Goal: Task Accomplishment & Management: Use online tool/utility

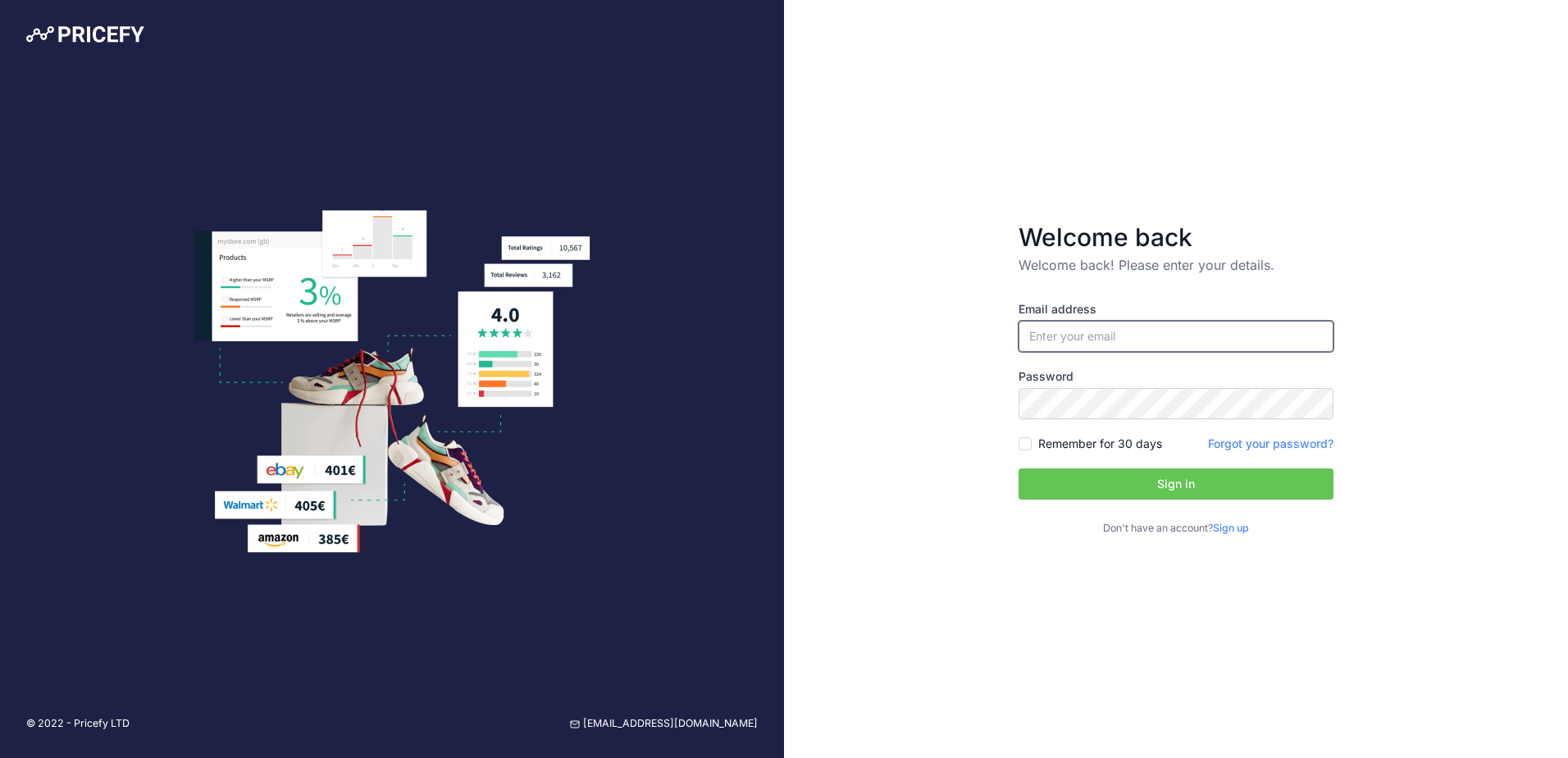
type input "[EMAIL_ADDRESS][DOMAIN_NAME]"
click at [1217, 489] on button "Sign in" at bounding box center [1176, 484] width 315 height 31
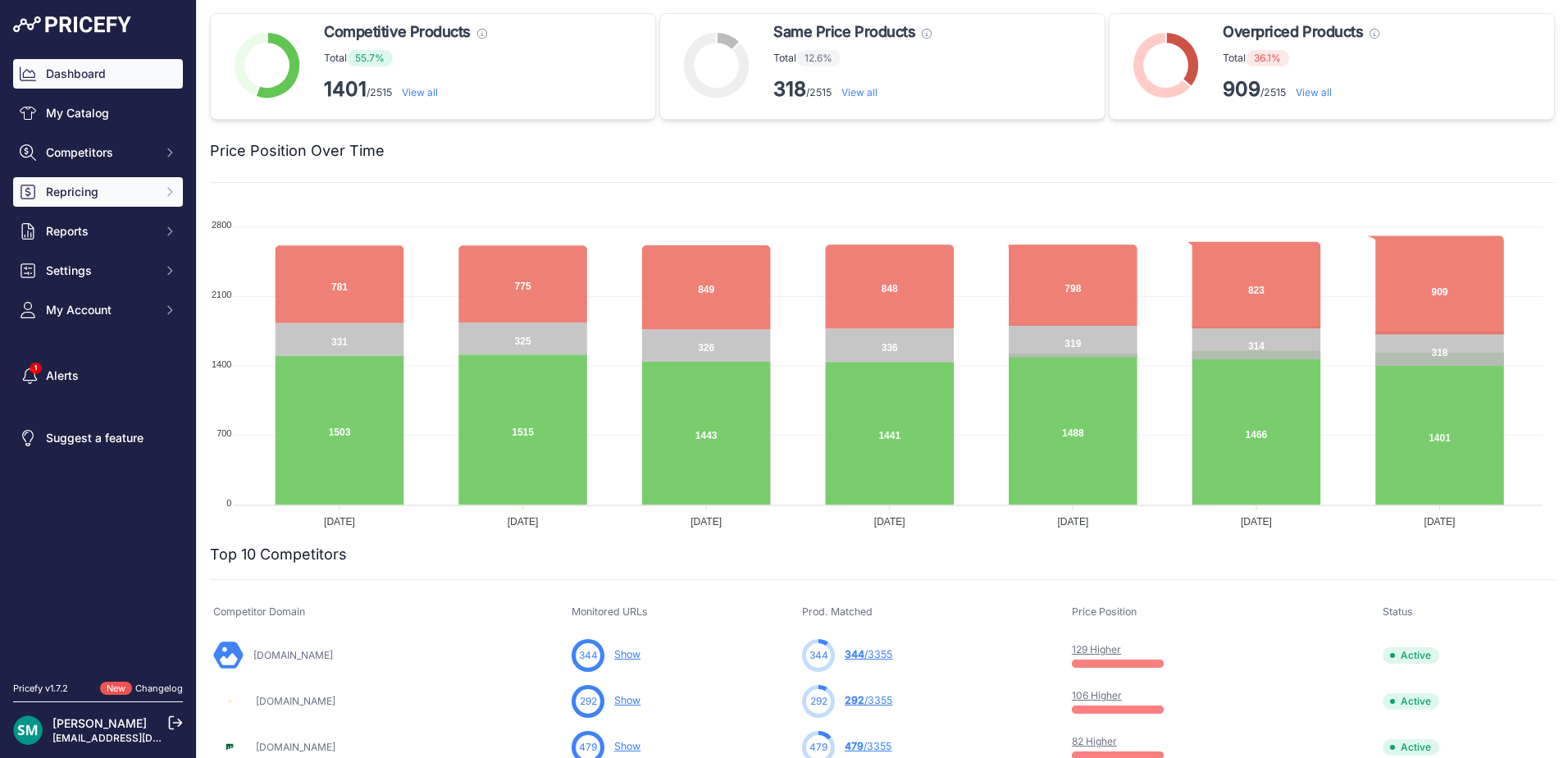
click at [132, 178] on button "Repricing" at bounding box center [97, 192] width 170 height 30
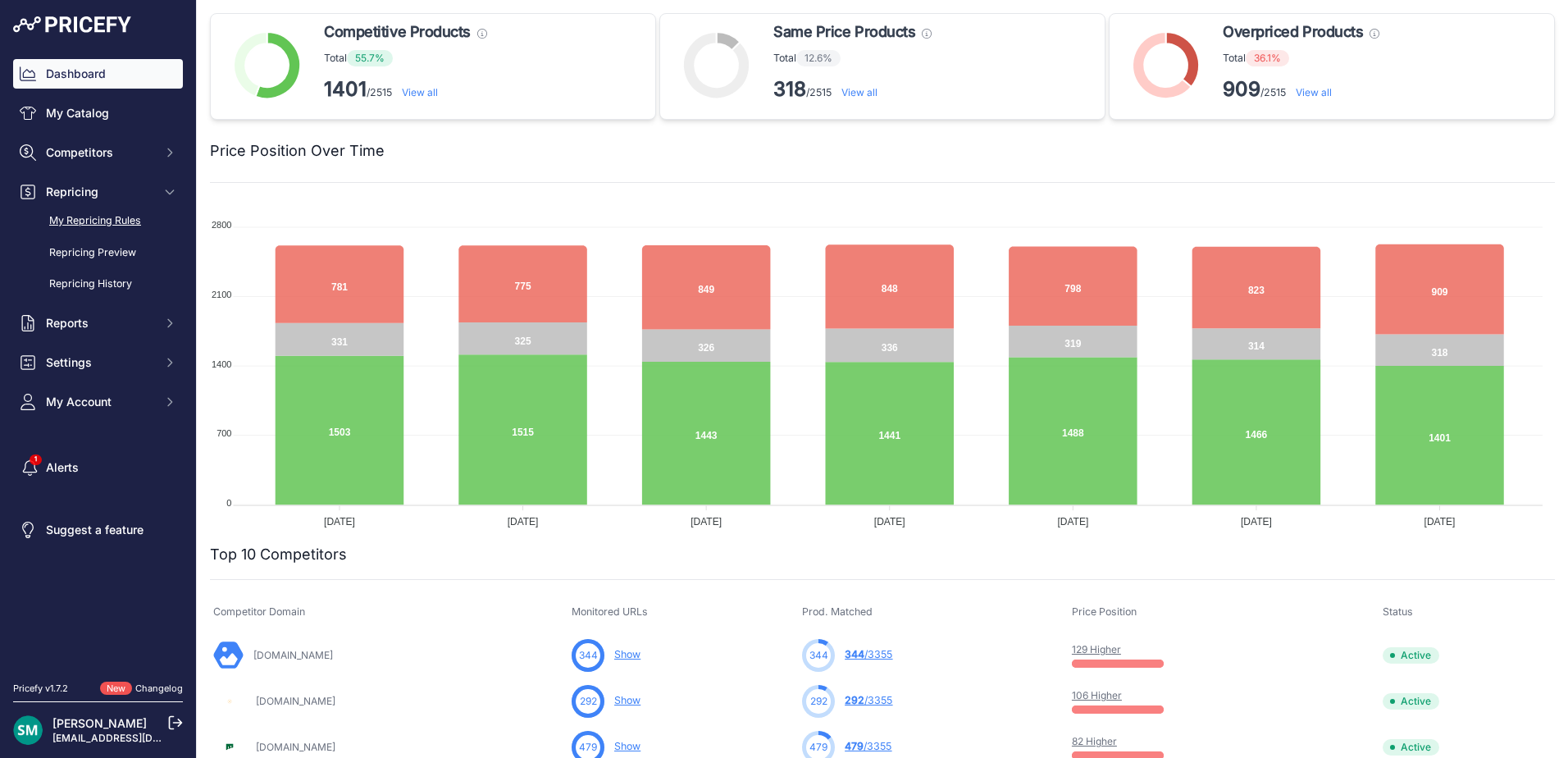
click at [120, 227] on link "My Repricing Rules" at bounding box center [97, 221] width 170 height 29
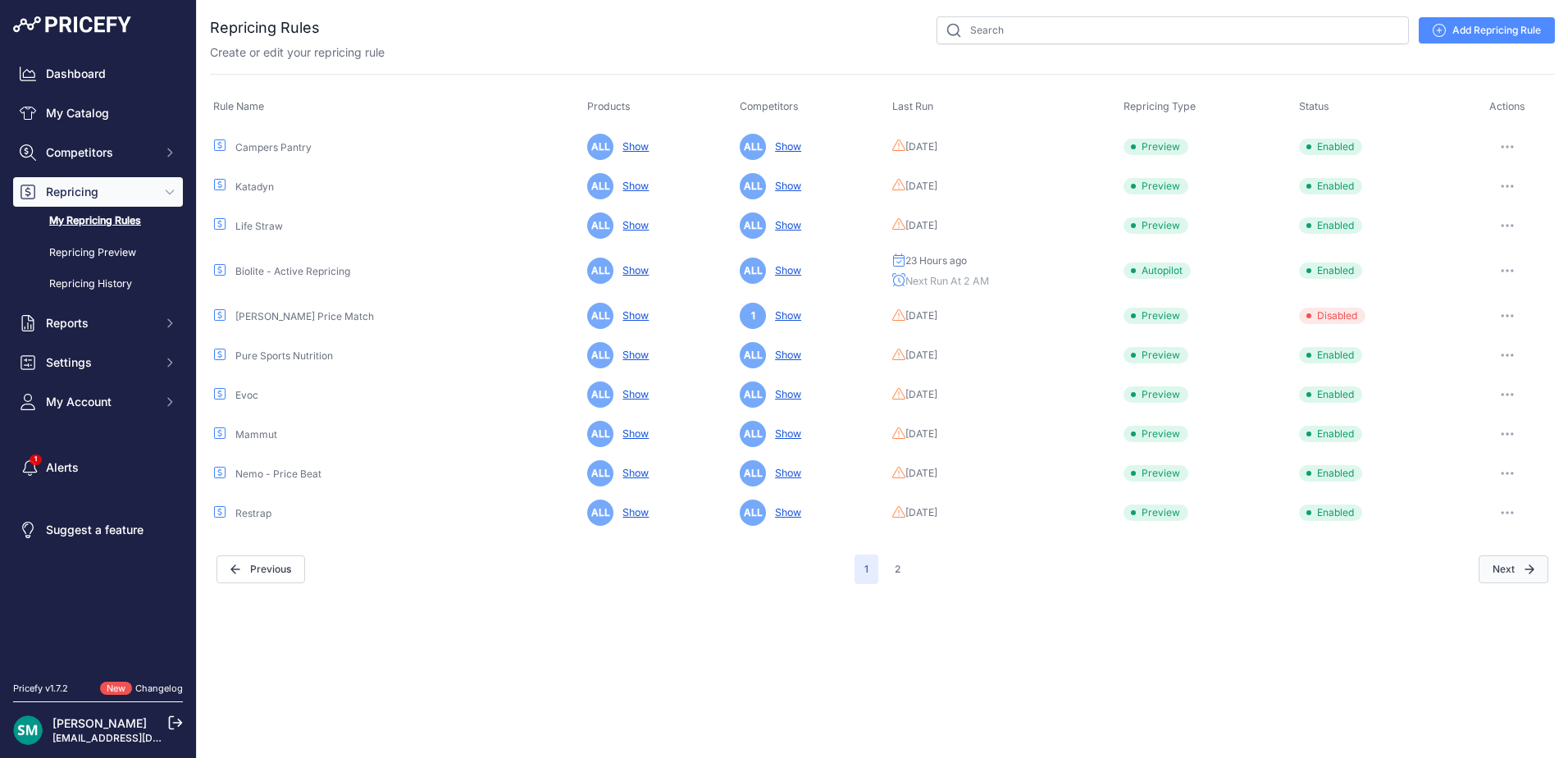
click at [1528, 579] on button "Next" at bounding box center [1513, 569] width 70 height 28
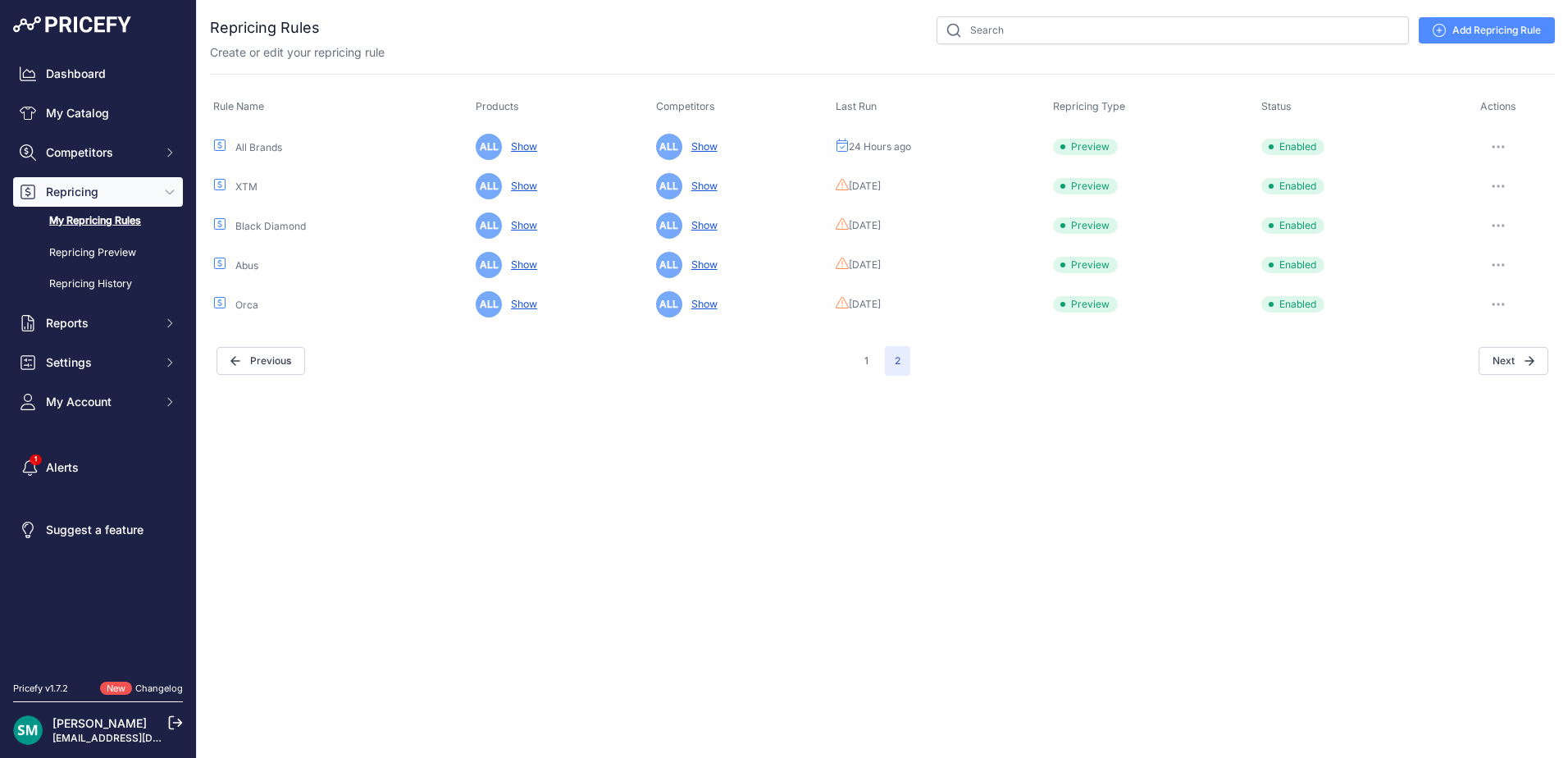
click at [1499, 148] on button "button" at bounding box center [1497, 146] width 33 height 23
click at [1510, 205] on button "Run Preview" at bounding box center [1499, 208] width 105 height 26
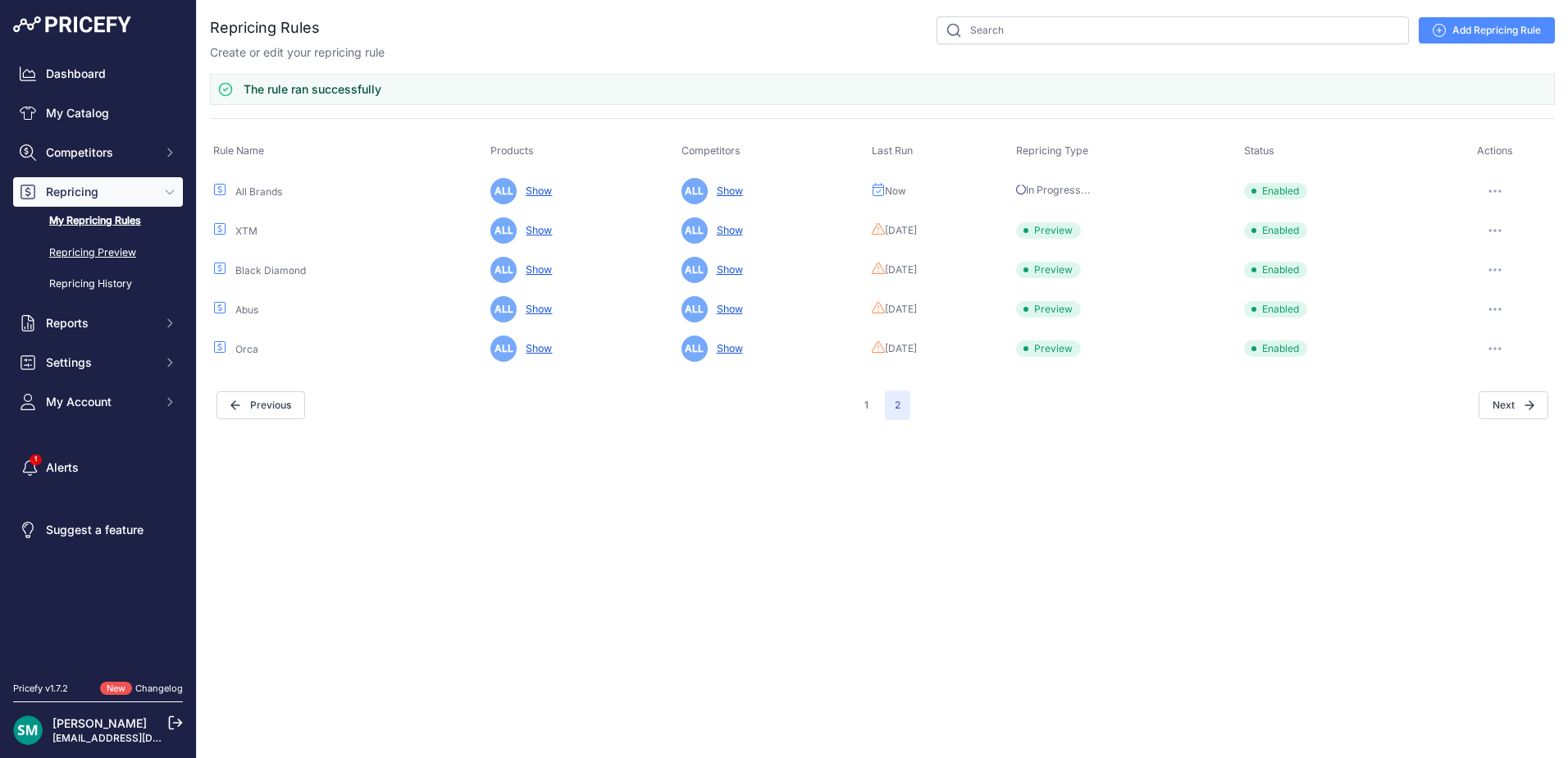
click at [24, 248] on link "Repricing Preview" at bounding box center [97, 252] width 170 height 29
click at [124, 261] on link "Repricing Preview" at bounding box center [97, 252] width 170 height 29
click at [114, 248] on link "Repricing Preview" at bounding box center [97, 252] width 170 height 29
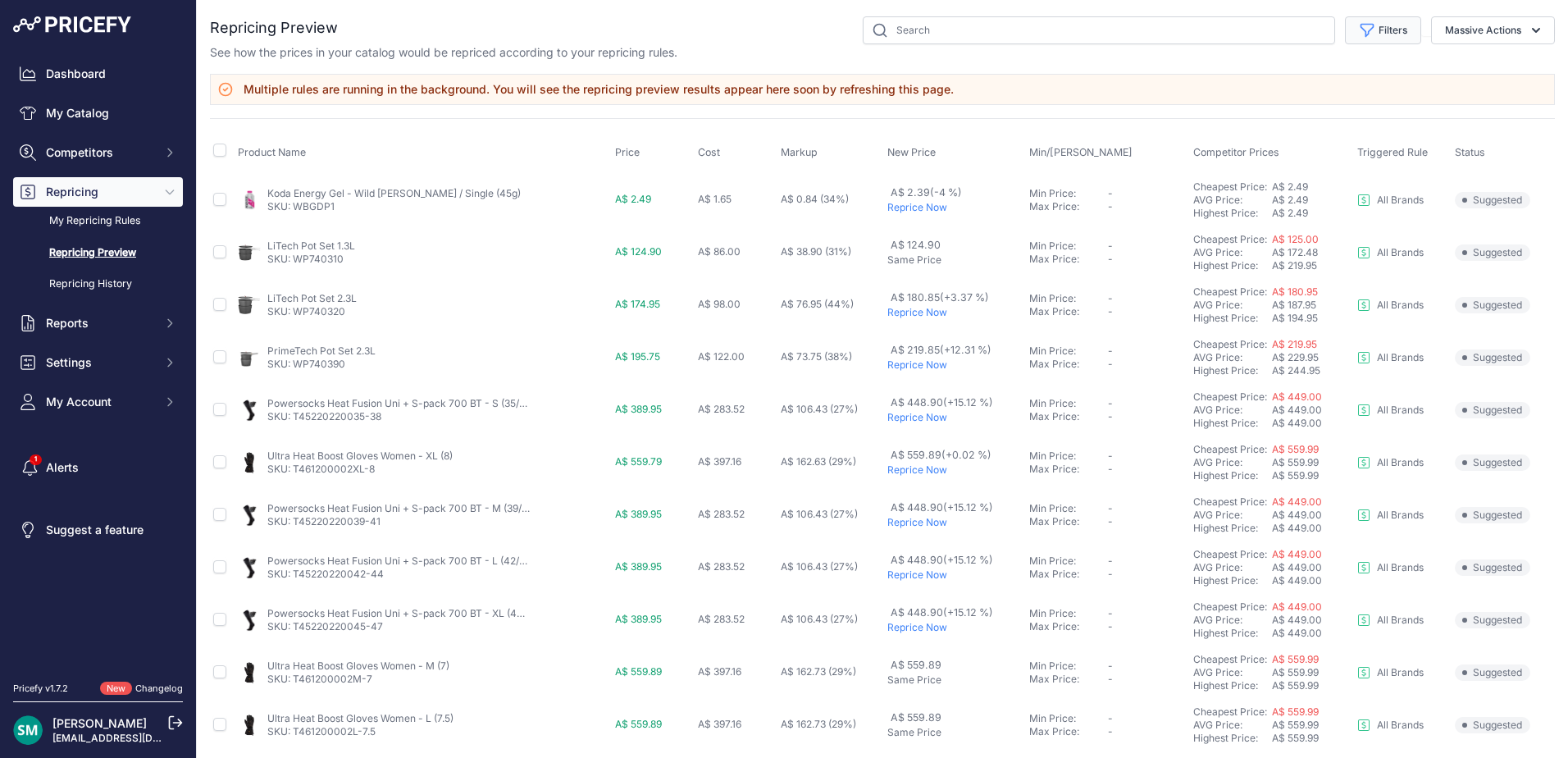
click at [1395, 26] on button "Filters" at bounding box center [1382, 31] width 76 height 28
click at [1367, 104] on select "Select an option Orca Abus Black Diamond XTM All Brands Restrap Nemo - Price Be…" at bounding box center [1329, 94] width 158 height 28
select select "9333"
click at [1250, 80] on select "Select an option Orca Abus Black Diamond XTM All Brands Restrap Nemo - Price Be…" at bounding box center [1329, 94] width 158 height 28
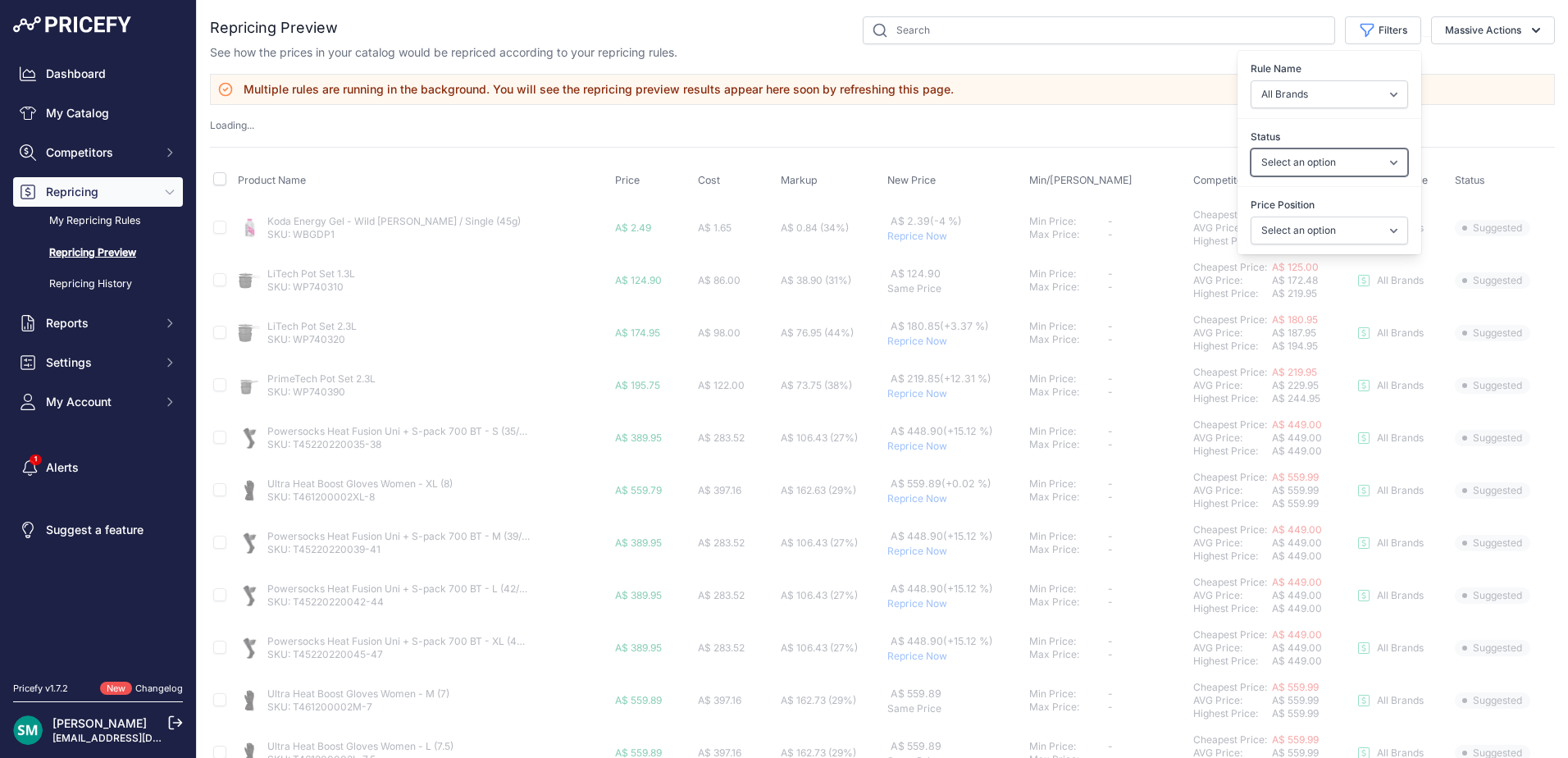
drag, startPoint x: 1342, startPoint y: 161, endPoint x: 1342, endPoint y: 172, distance: 11.0
click at [1342, 161] on select "Select an option Skipped Repriced Suggested In Error" at bounding box center [1329, 162] width 158 height 28
select select "suggested"
click at [1250, 148] on select "Select an option Skipped Repriced Suggested In Error" at bounding box center [1329, 162] width 158 height 28
select select
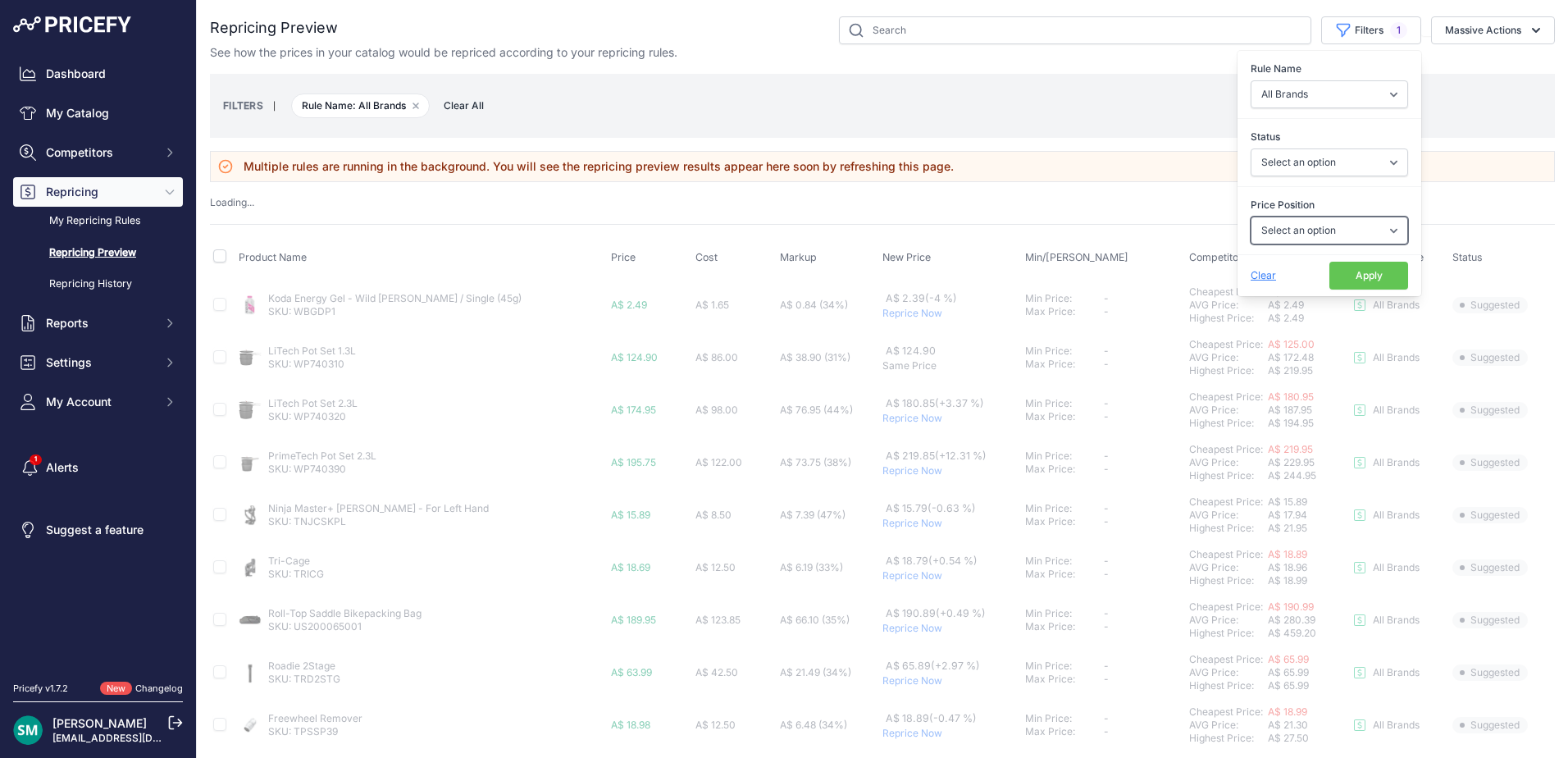
drag, startPoint x: 1340, startPoint y: 233, endPoint x: 1344, endPoint y: 247, distance: 14.6
click at [1340, 233] on select "Select an option I am higher Same price I am lower" at bounding box center [1329, 230] width 158 height 28
select select "suggested"
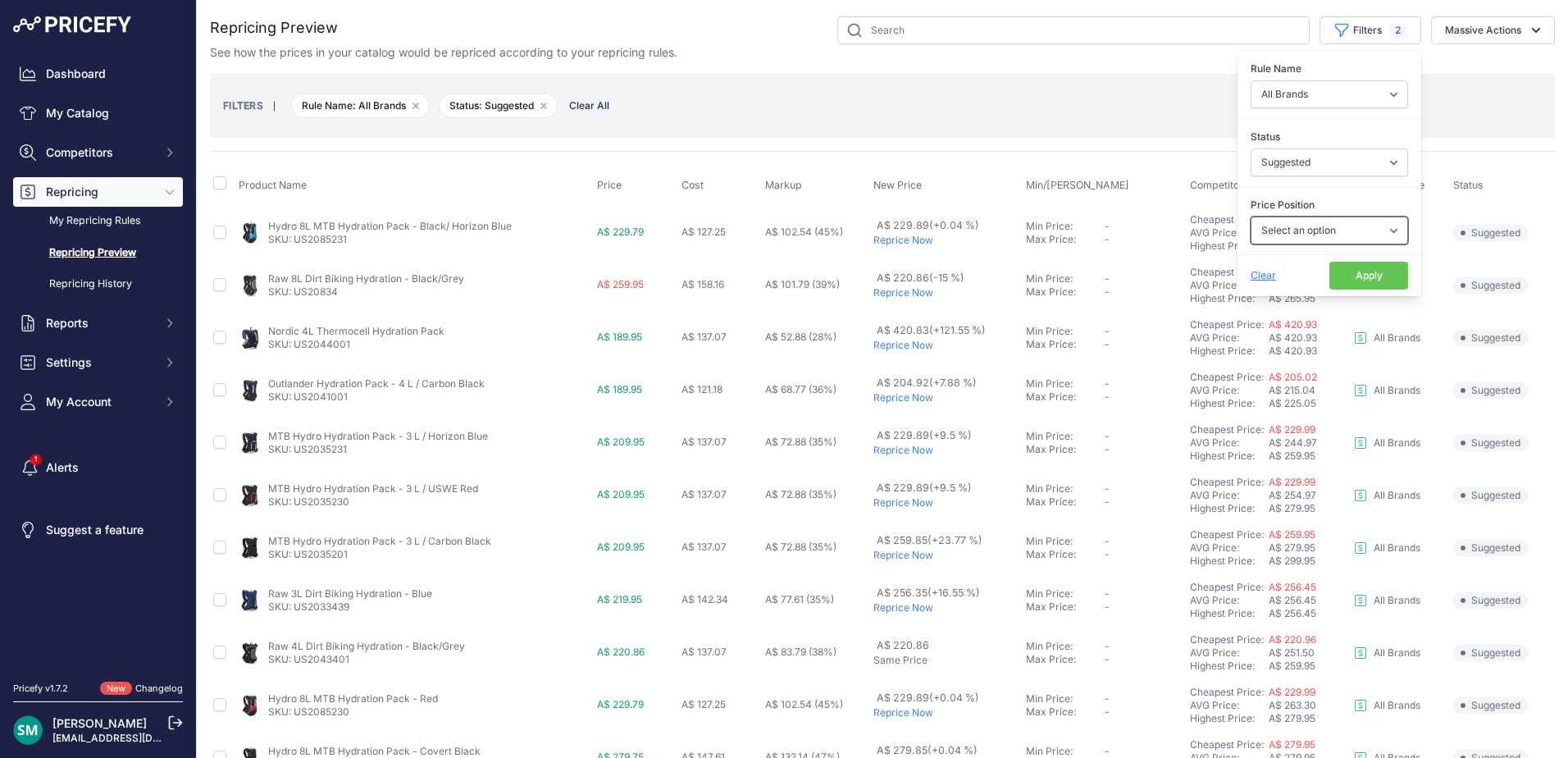
select select "1"
click at [1250, 217] on select "Select an option I am higher Same price I am lower" at bounding box center [1329, 230] width 158 height 28
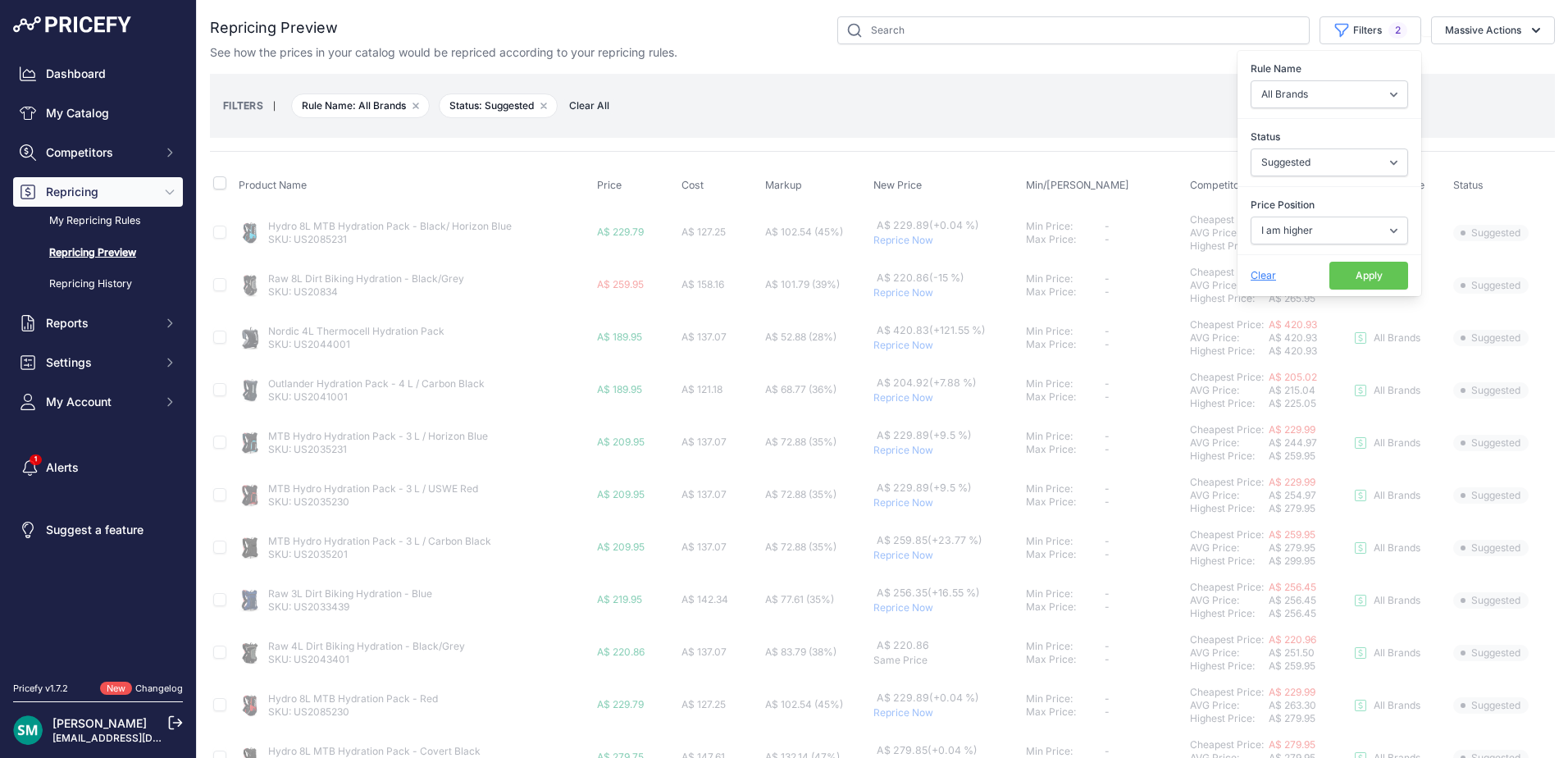
click at [1349, 275] on button "Apply" at bounding box center [1368, 275] width 78 height 28
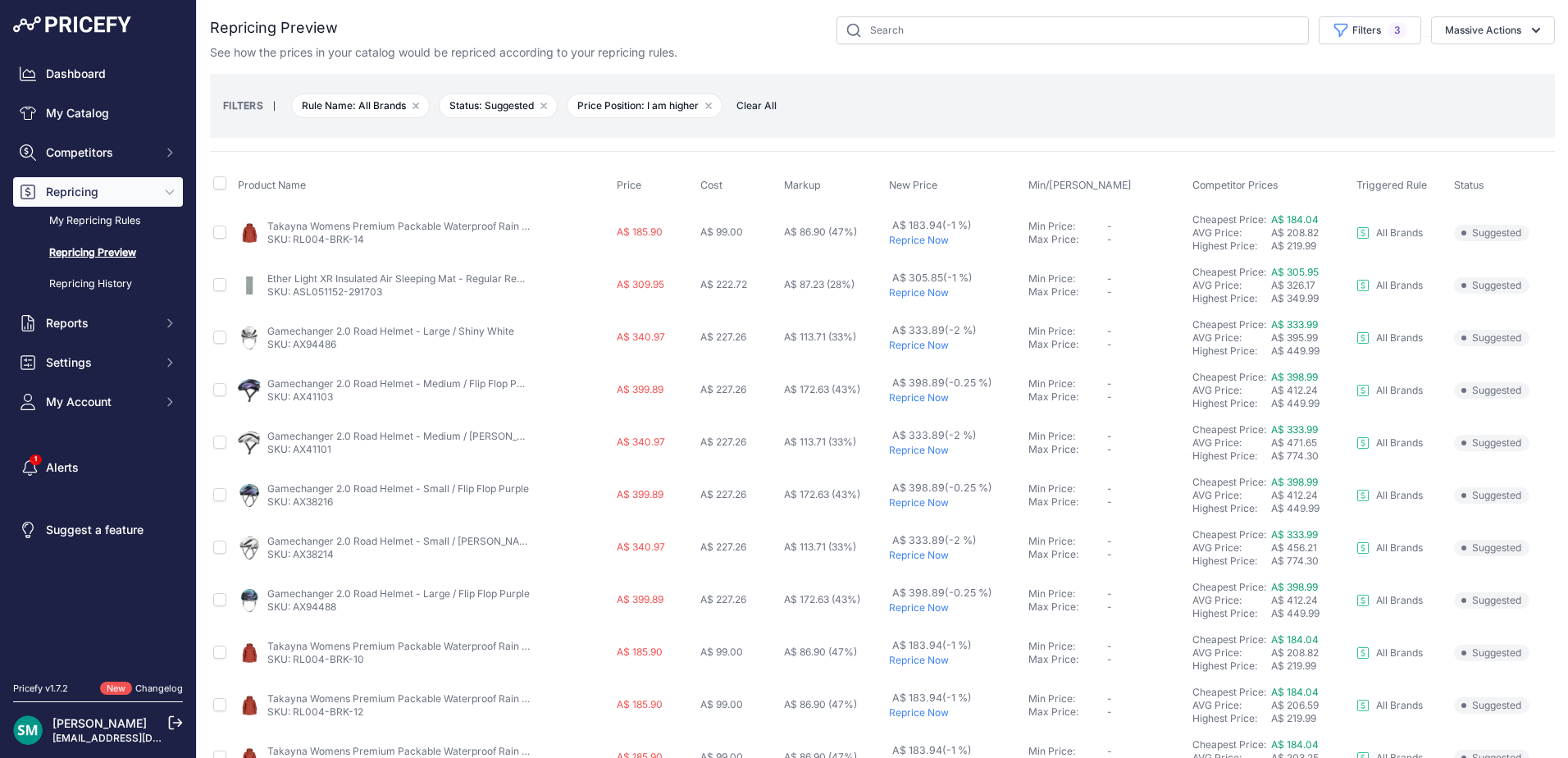
click at [210, 182] on th at bounding box center [221, 185] width 25 height 41
click at [215, 182] on input "checkbox" at bounding box center [219, 183] width 13 height 13
checkbox input "true"
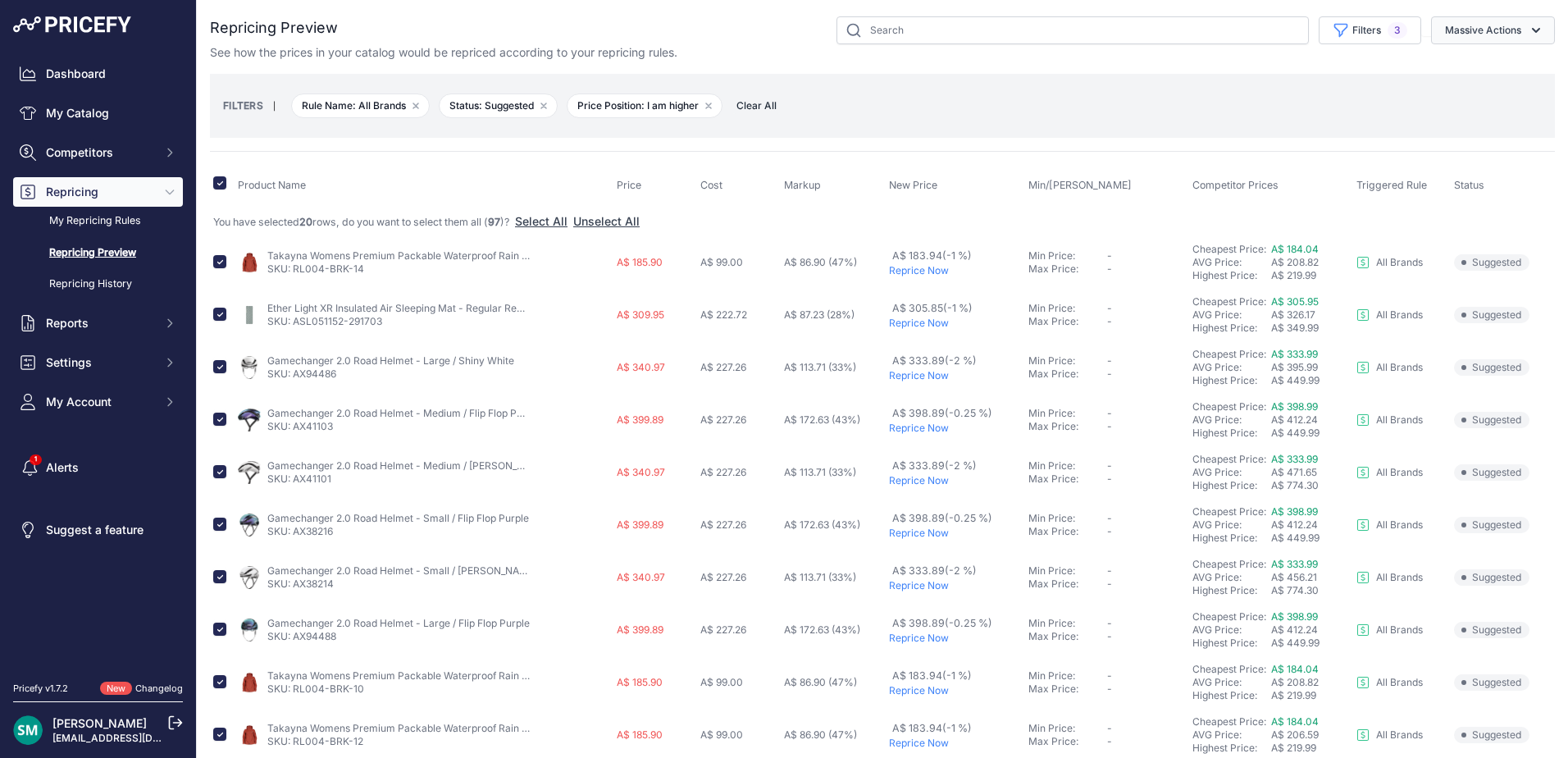
click at [1486, 37] on button "Massive Actions" at bounding box center [1493, 31] width 124 height 28
click at [1479, 69] on span "Reprice Now" at bounding box center [1471, 69] width 69 height 14
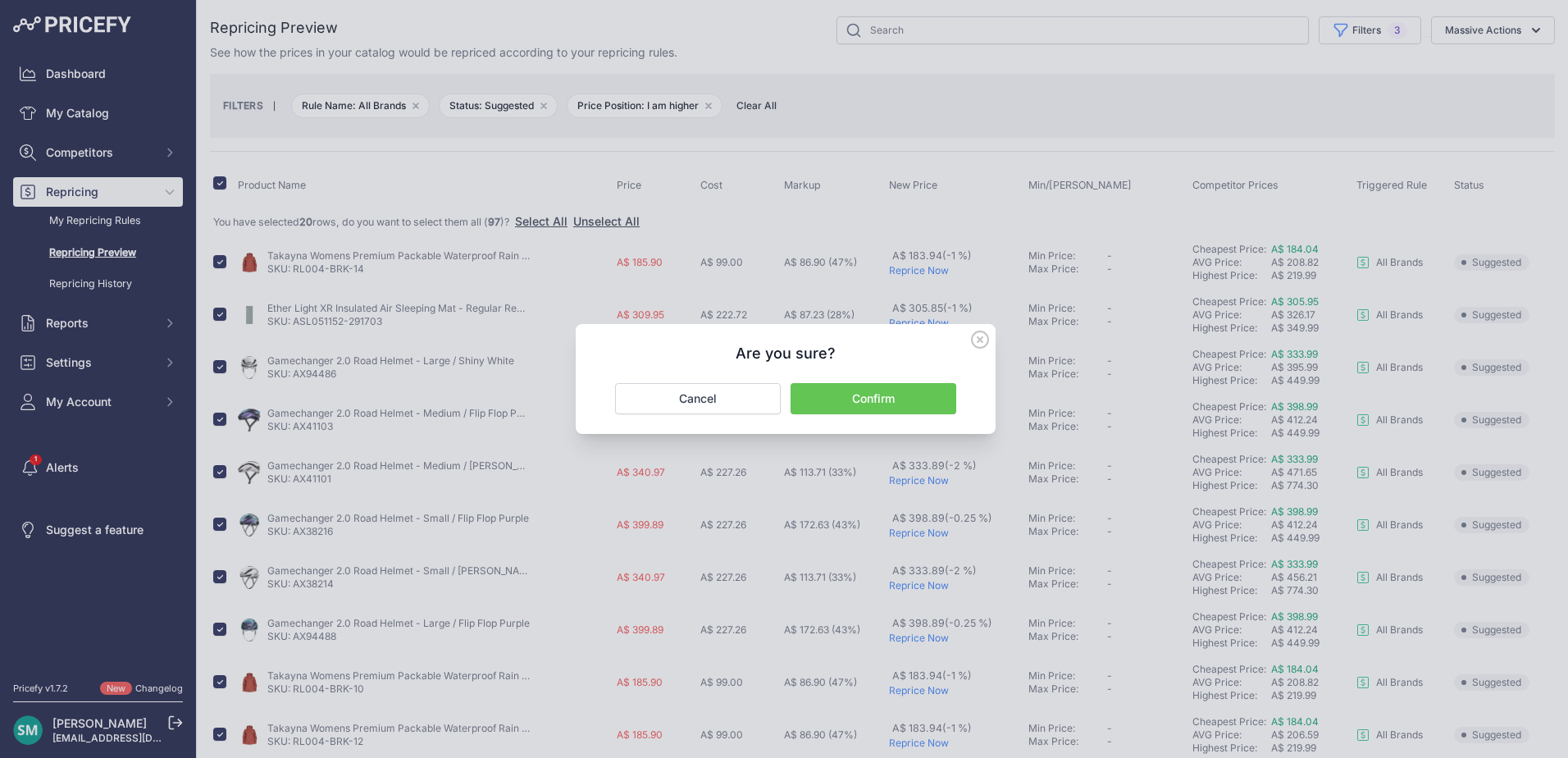
click at [891, 416] on div "Are you sure? Confirm Cancel" at bounding box center [785, 379] width 420 height 110
click at [915, 408] on button "Confirm" at bounding box center [873, 398] width 166 height 31
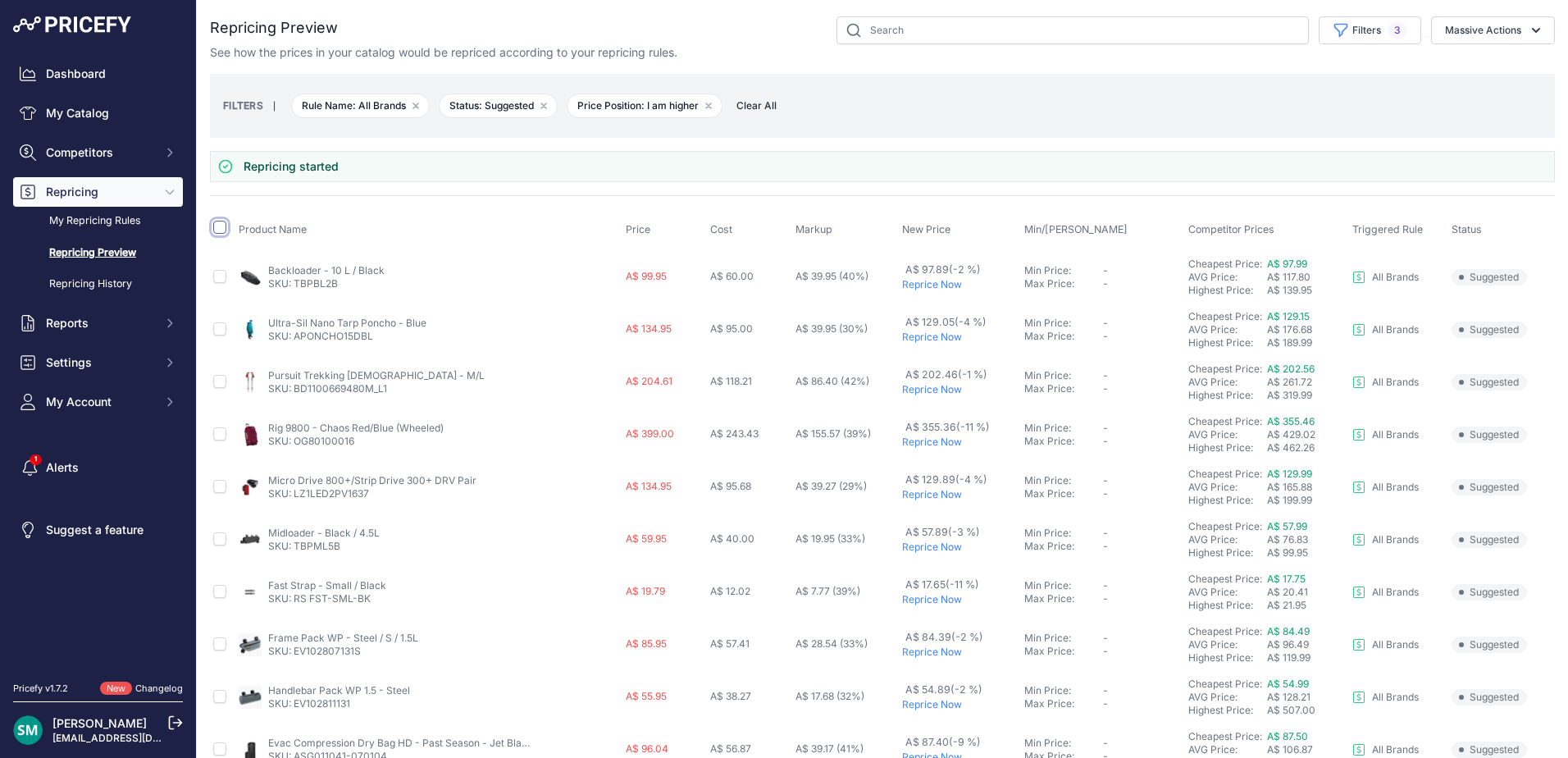
click at [218, 224] on input "checkbox" at bounding box center [219, 227] width 13 height 13
checkbox input "true"
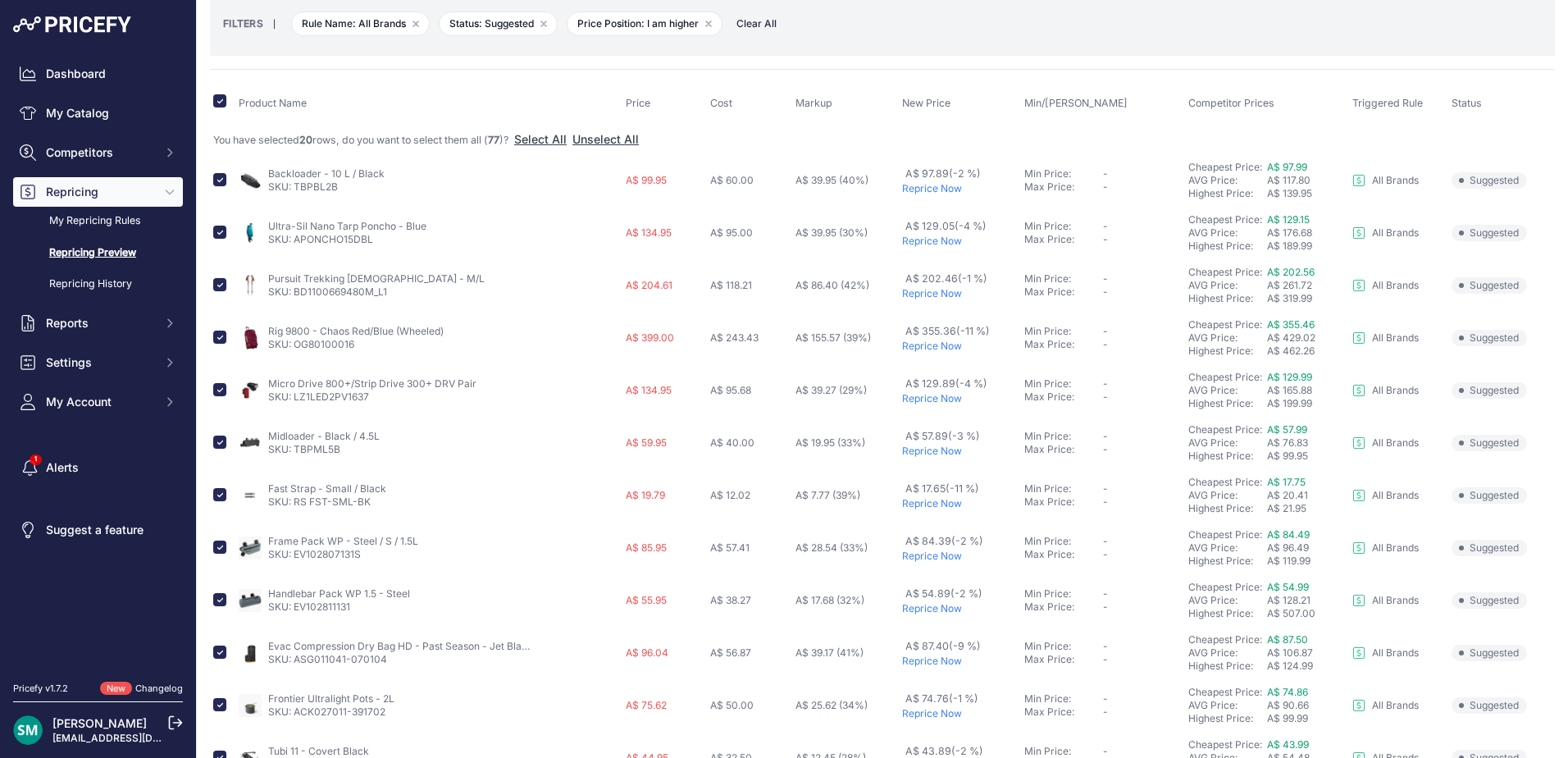
scroll to position [164, 0]
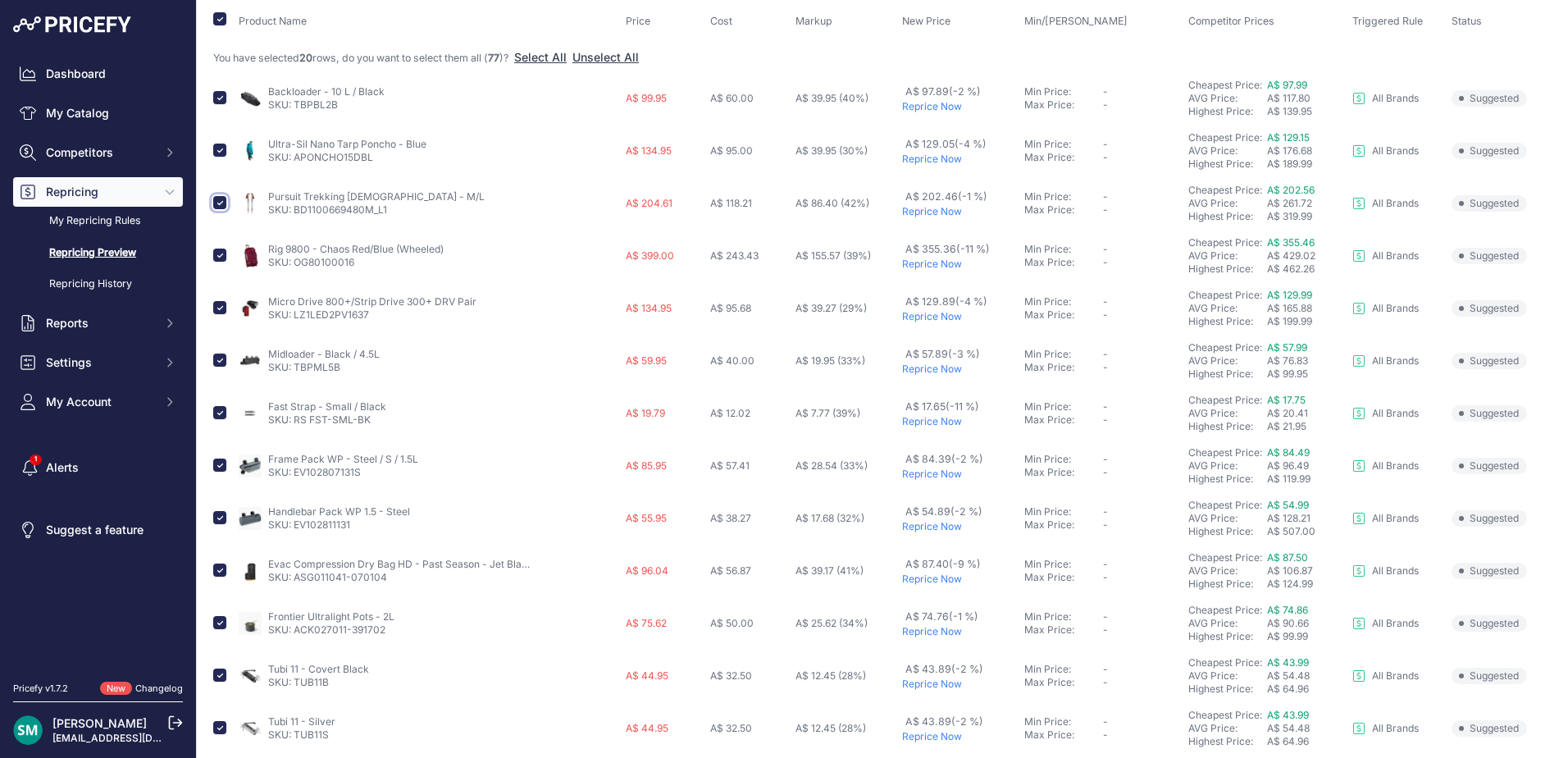
click at [221, 202] on input "checkbox" at bounding box center [219, 202] width 13 height 13
checkbox input "false"
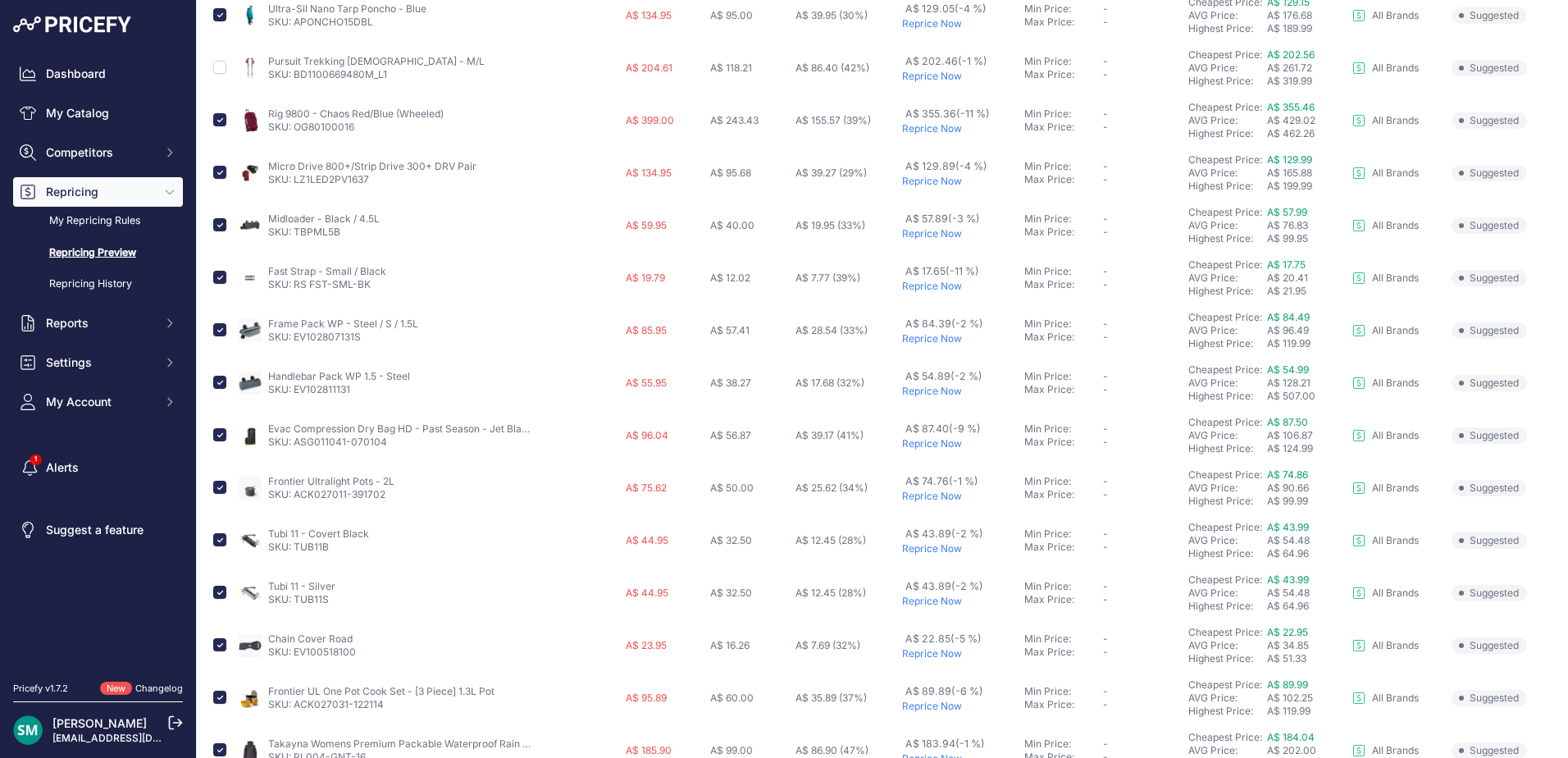
scroll to position [328, 0]
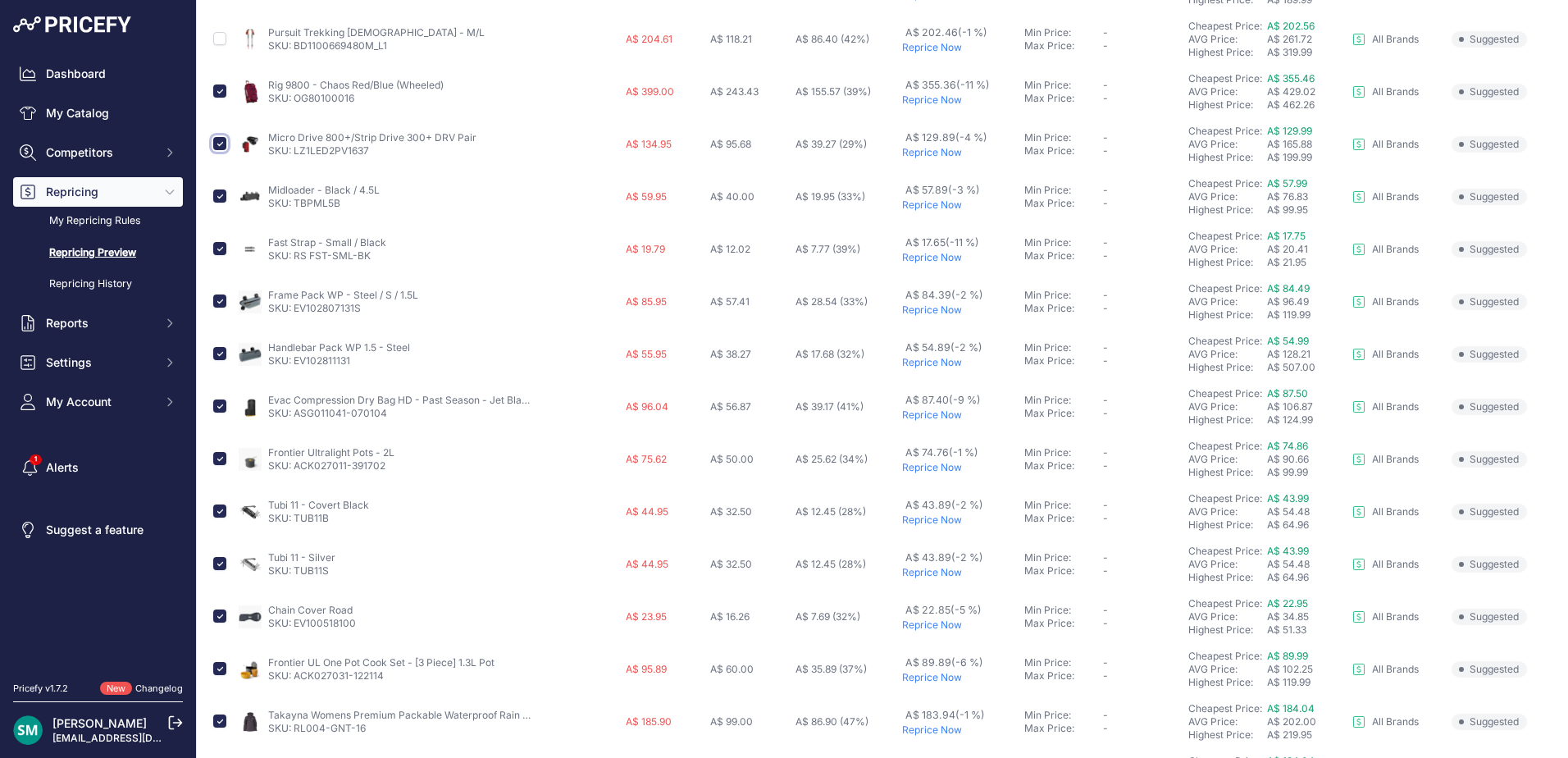
click at [218, 140] on input "checkbox" at bounding box center [219, 143] width 13 height 13
checkbox input "false"
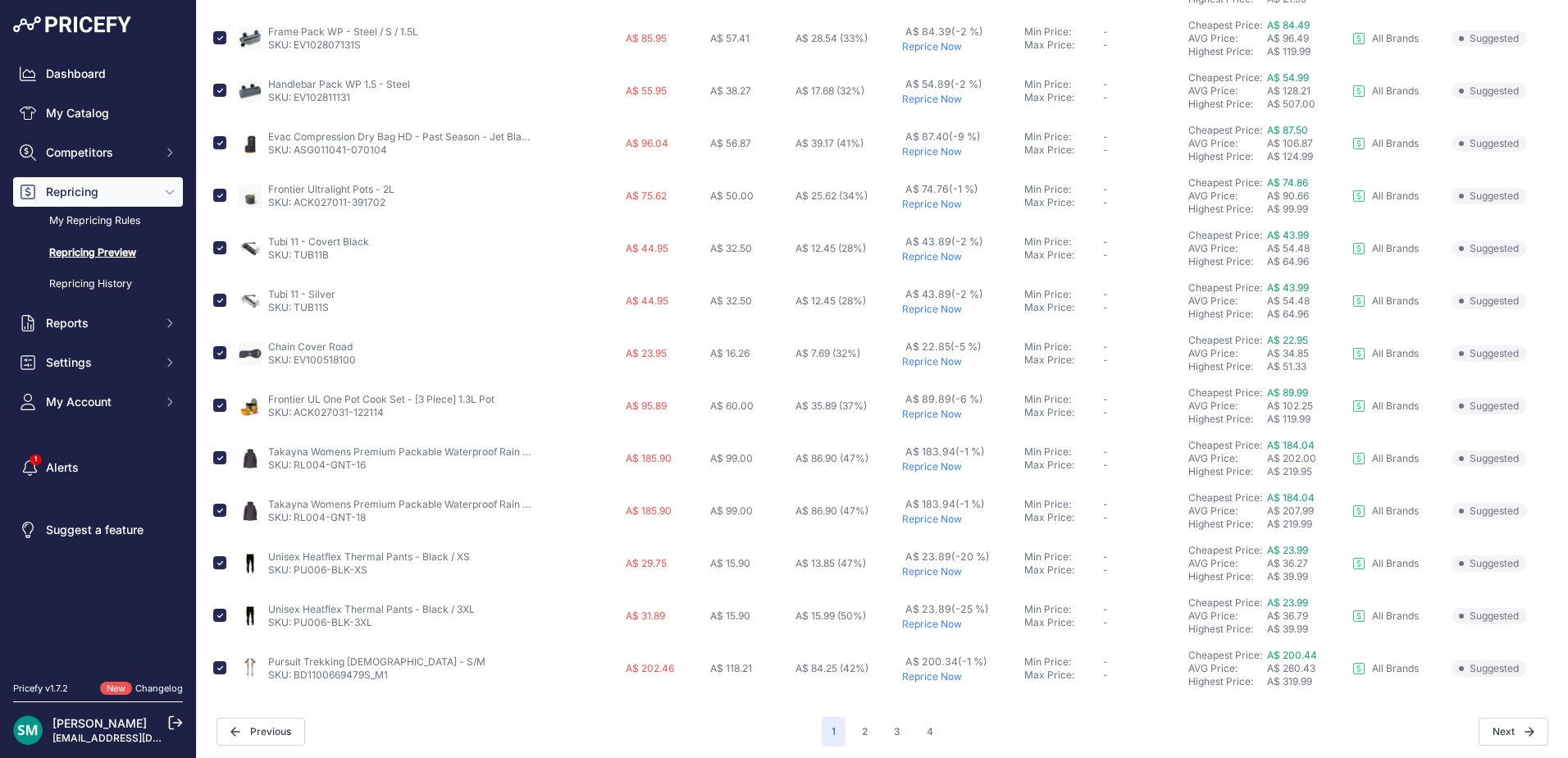
scroll to position [596, 0]
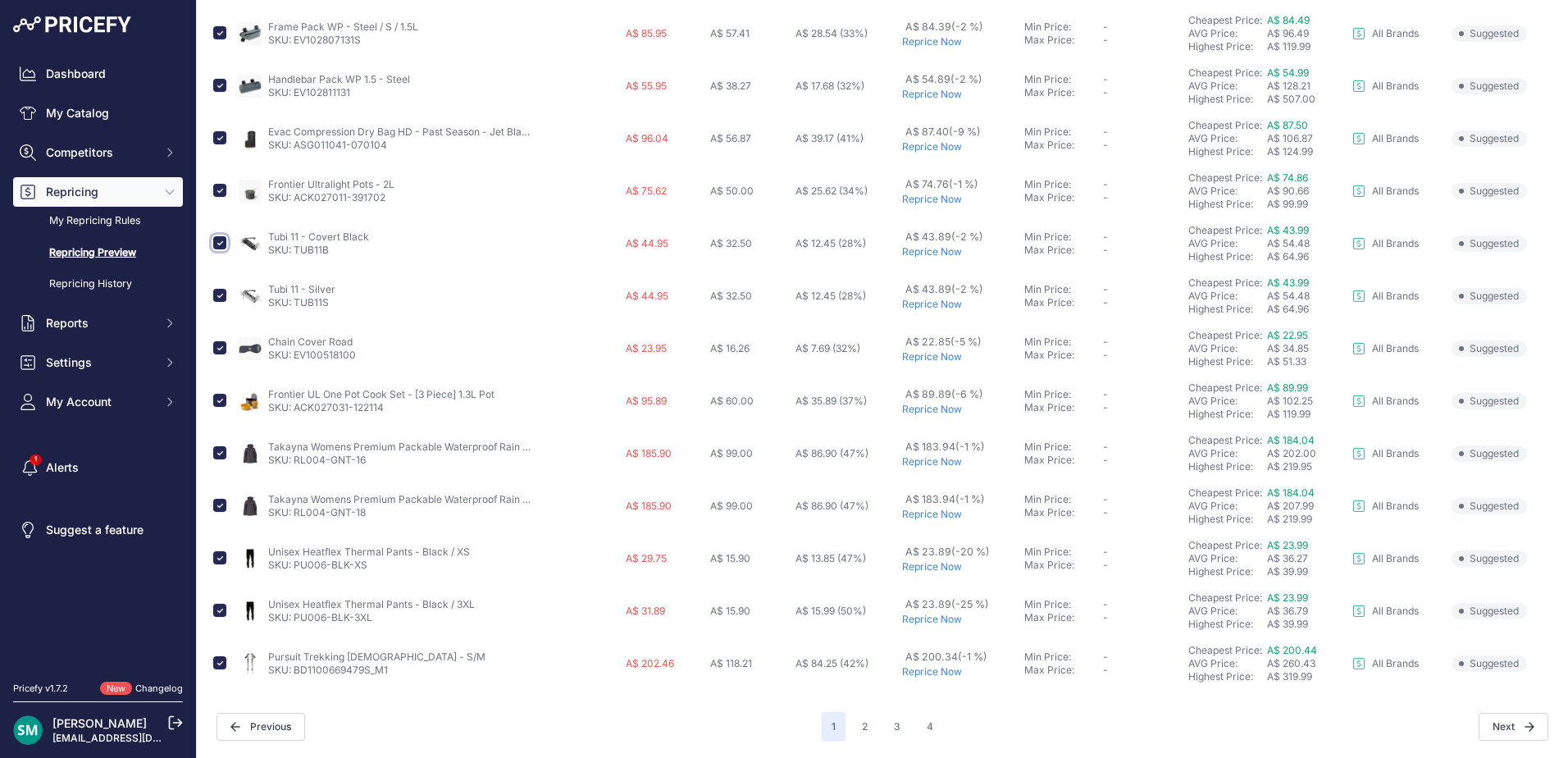
click at [223, 246] on input "checkbox" at bounding box center [219, 242] width 13 height 13
checkbox input "false"
click at [221, 293] on input "checkbox" at bounding box center [219, 295] width 13 height 13
checkbox input "false"
click at [214, 662] on input "checkbox" at bounding box center [219, 663] width 13 height 13
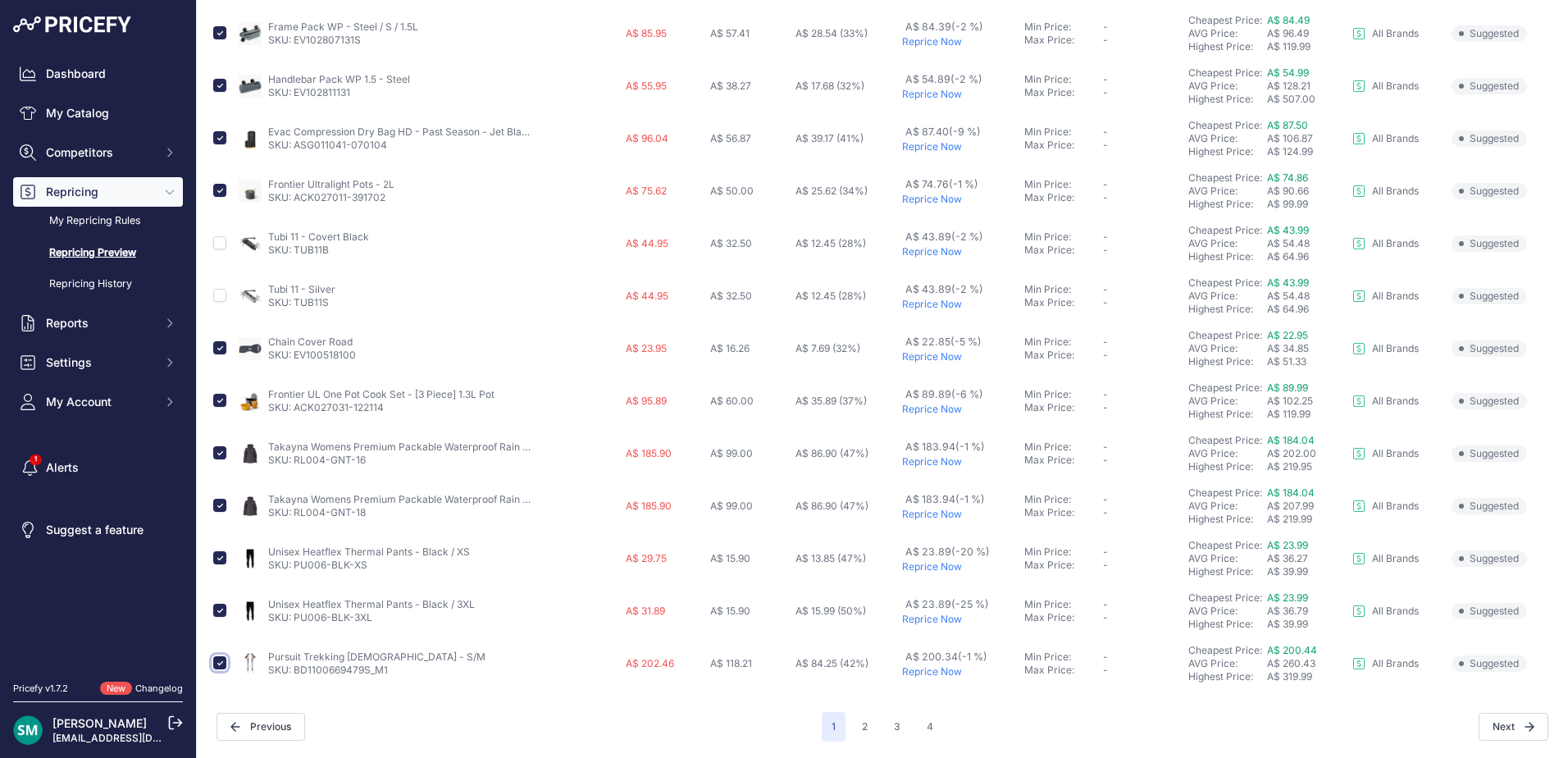
checkbox input "false"
click at [219, 609] on input "checkbox" at bounding box center [219, 610] width 13 height 13
checkbox input "false"
click at [219, 614] on input "checkbox" at bounding box center [219, 610] width 13 height 13
checkbox input "true"
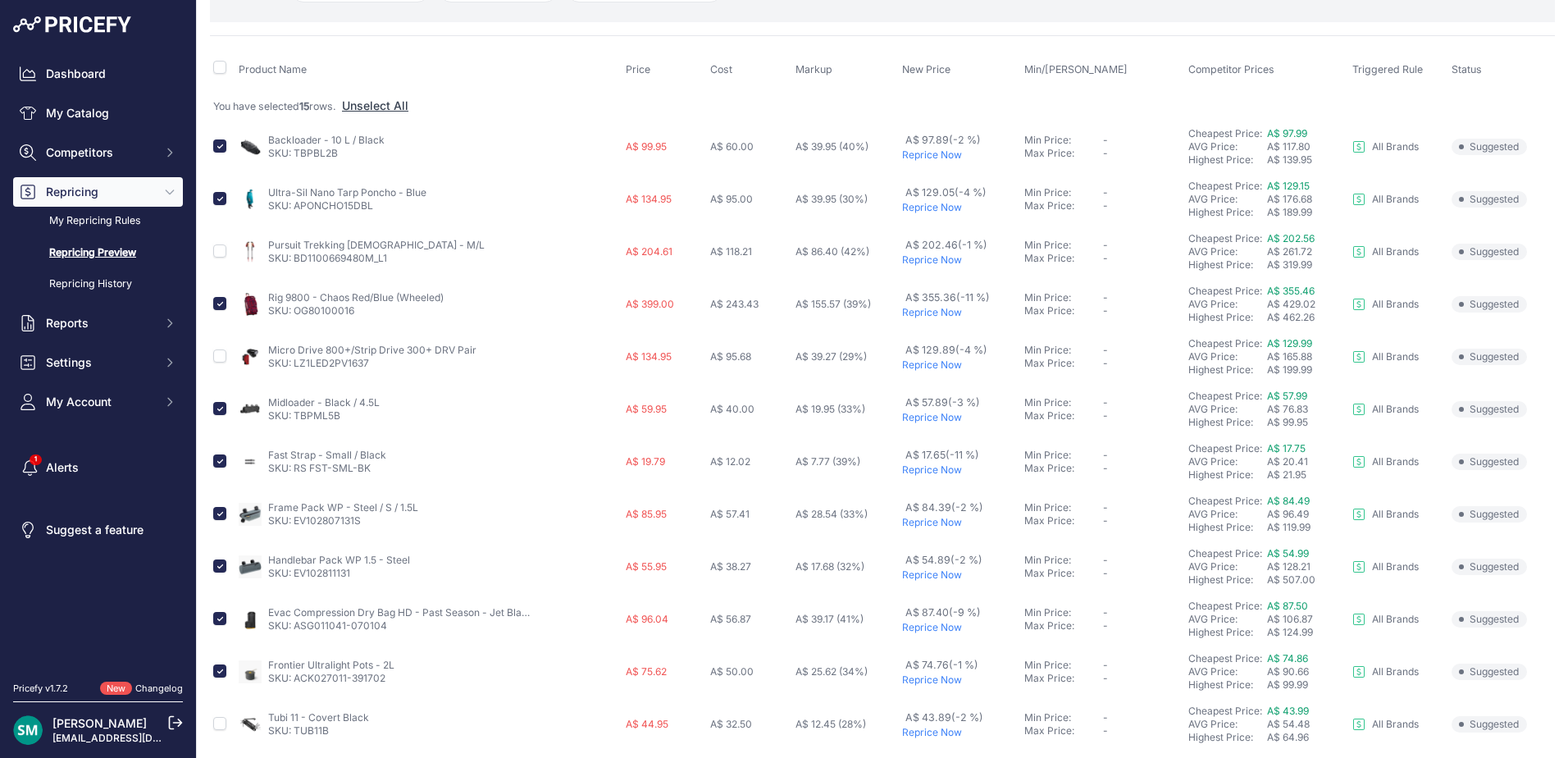
scroll to position [0, 0]
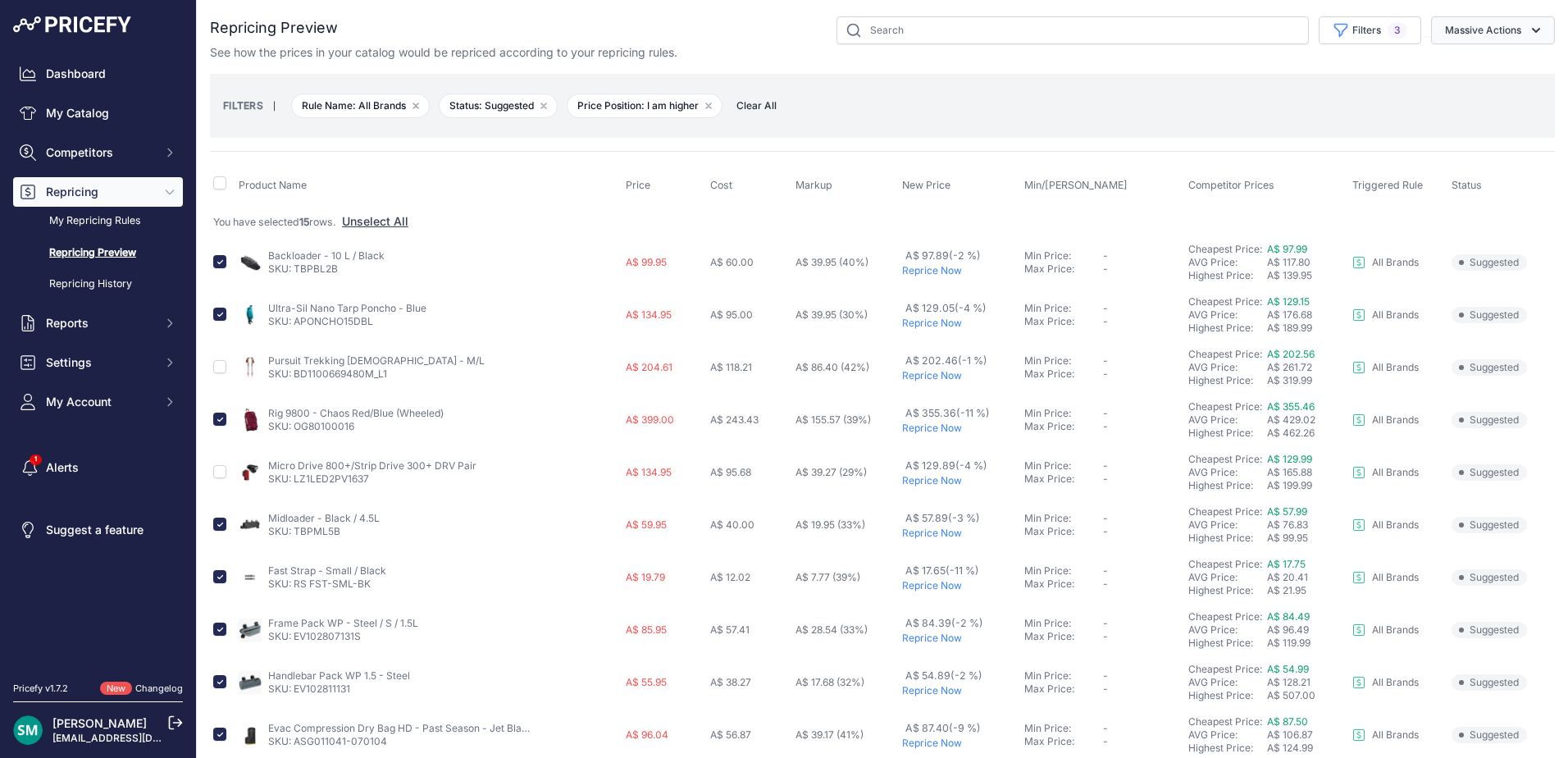
click at [1459, 17] on button "Massive Actions" at bounding box center [1493, 31] width 124 height 28
click at [1484, 55] on button "Reprice Now" at bounding box center [1490, 70] width 131 height 30
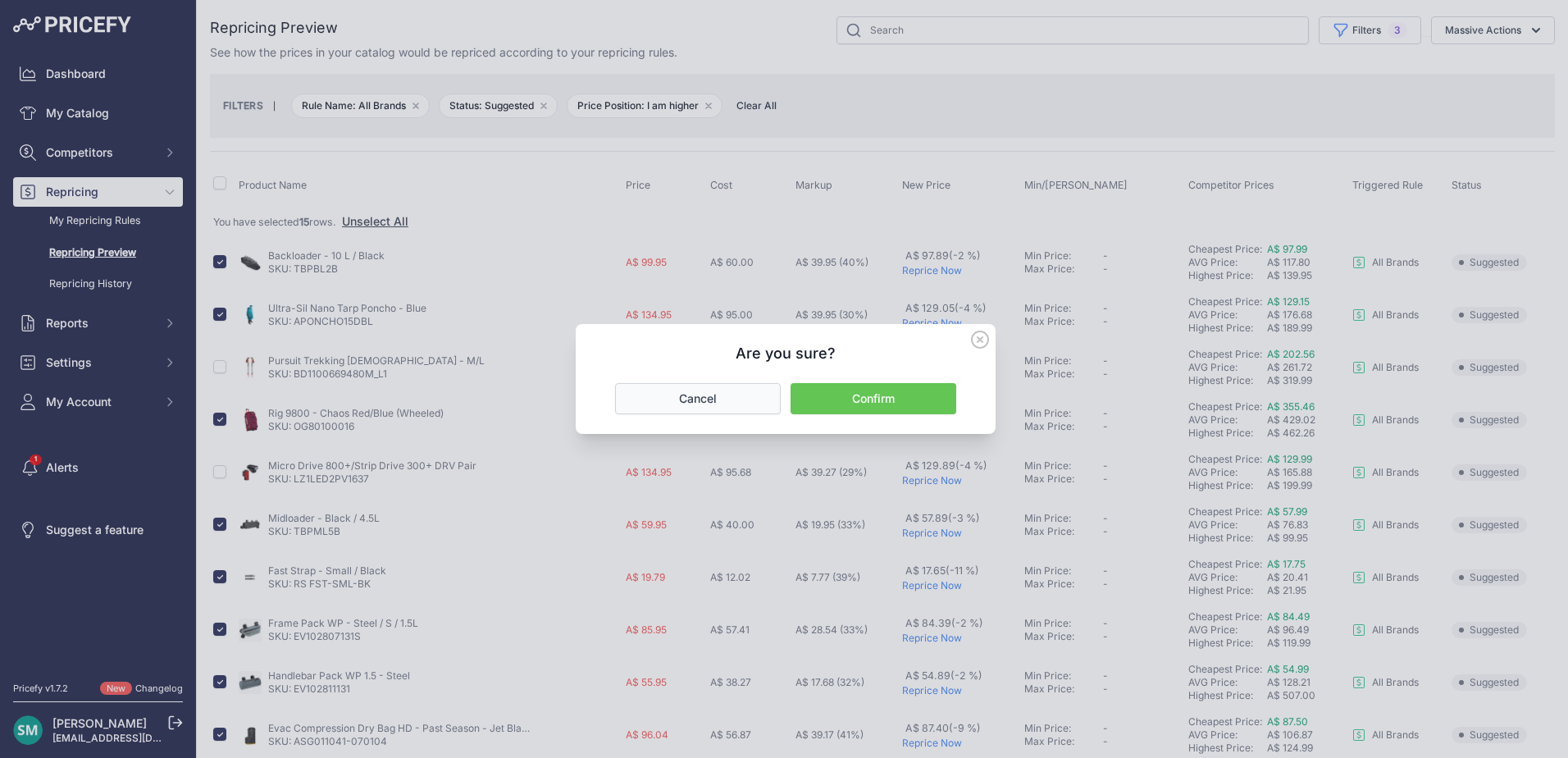
drag, startPoint x: 775, startPoint y: 402, endPoint x: 815, endPoint y: 401, distance: 40.0
click at [775, 402] on button "Cancel" at bounding box center [697, 398] width 166 height 31
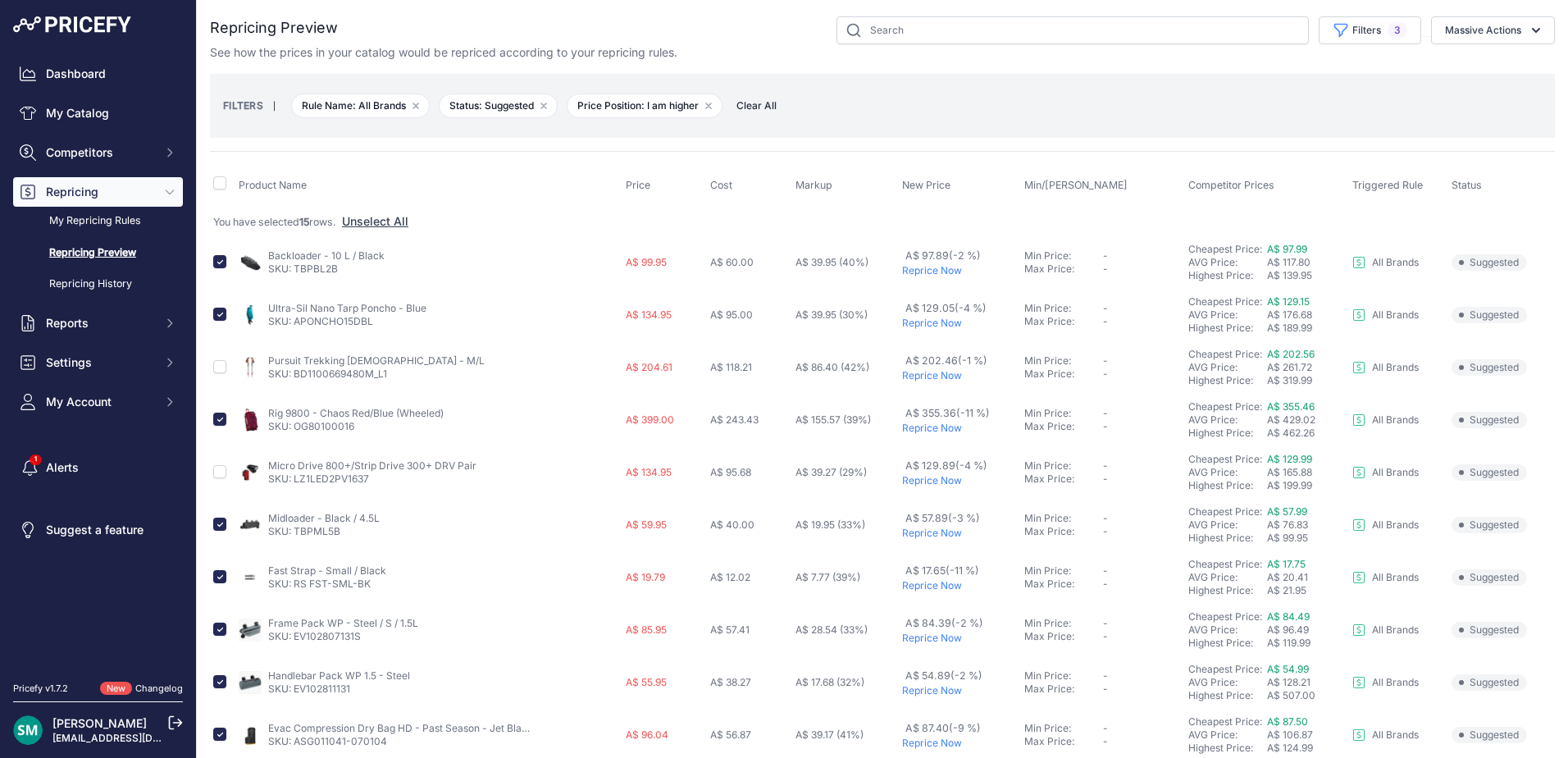
click at [815, 401] on td "A$ 155.57 (39%)" at bounding box center [845, 419] width 106 height 53
click at [1528, 35] on icon "button" at bounding box center [1536, 30] width 17 height 17
click at [1507, 69] on button "Reprice Now" at bounding box center [1490, 70] width 131 height 30
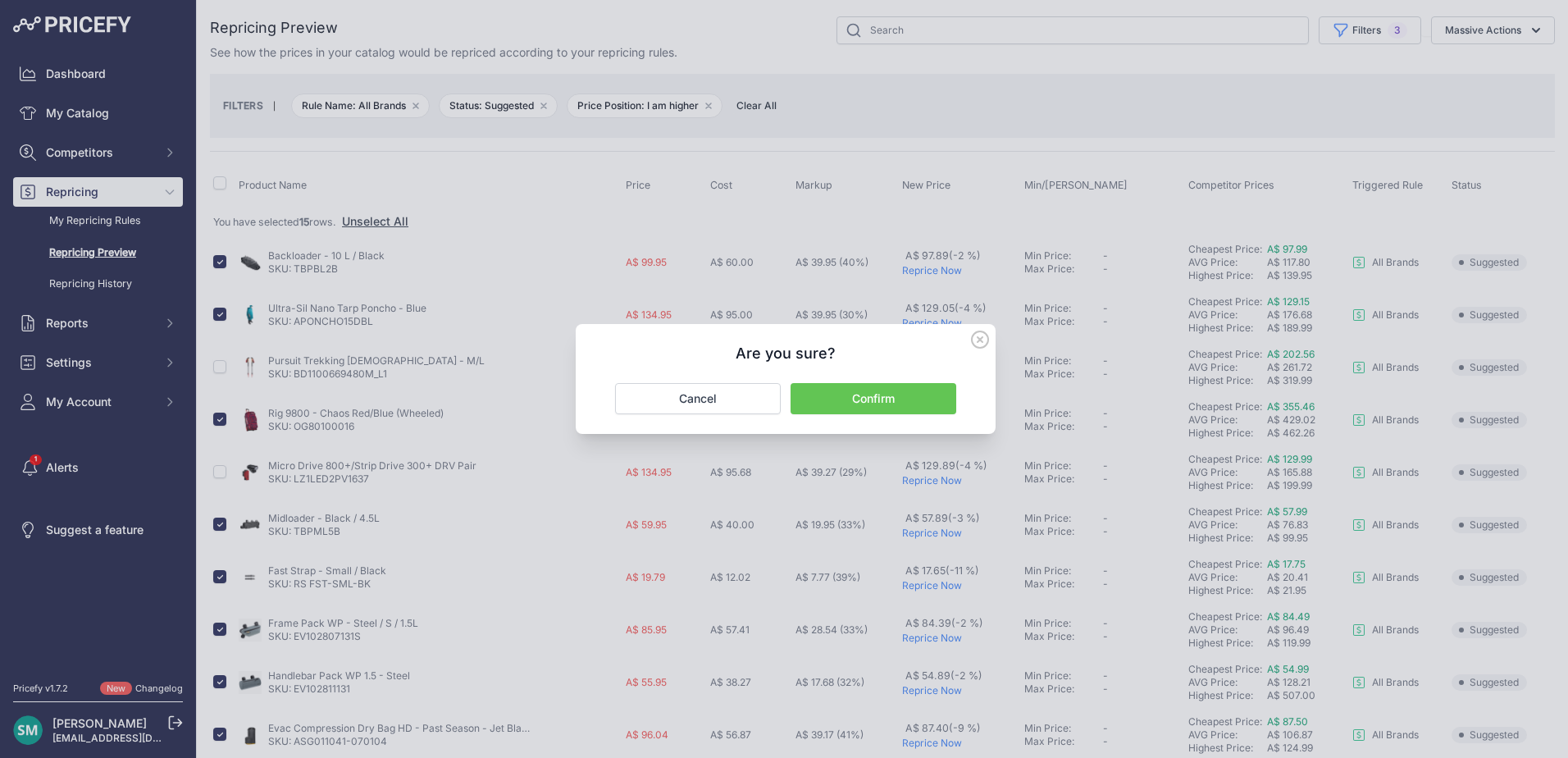
click at [850, 386] on button "Confirm" at bounding box center [873, 398] width 166 height 31
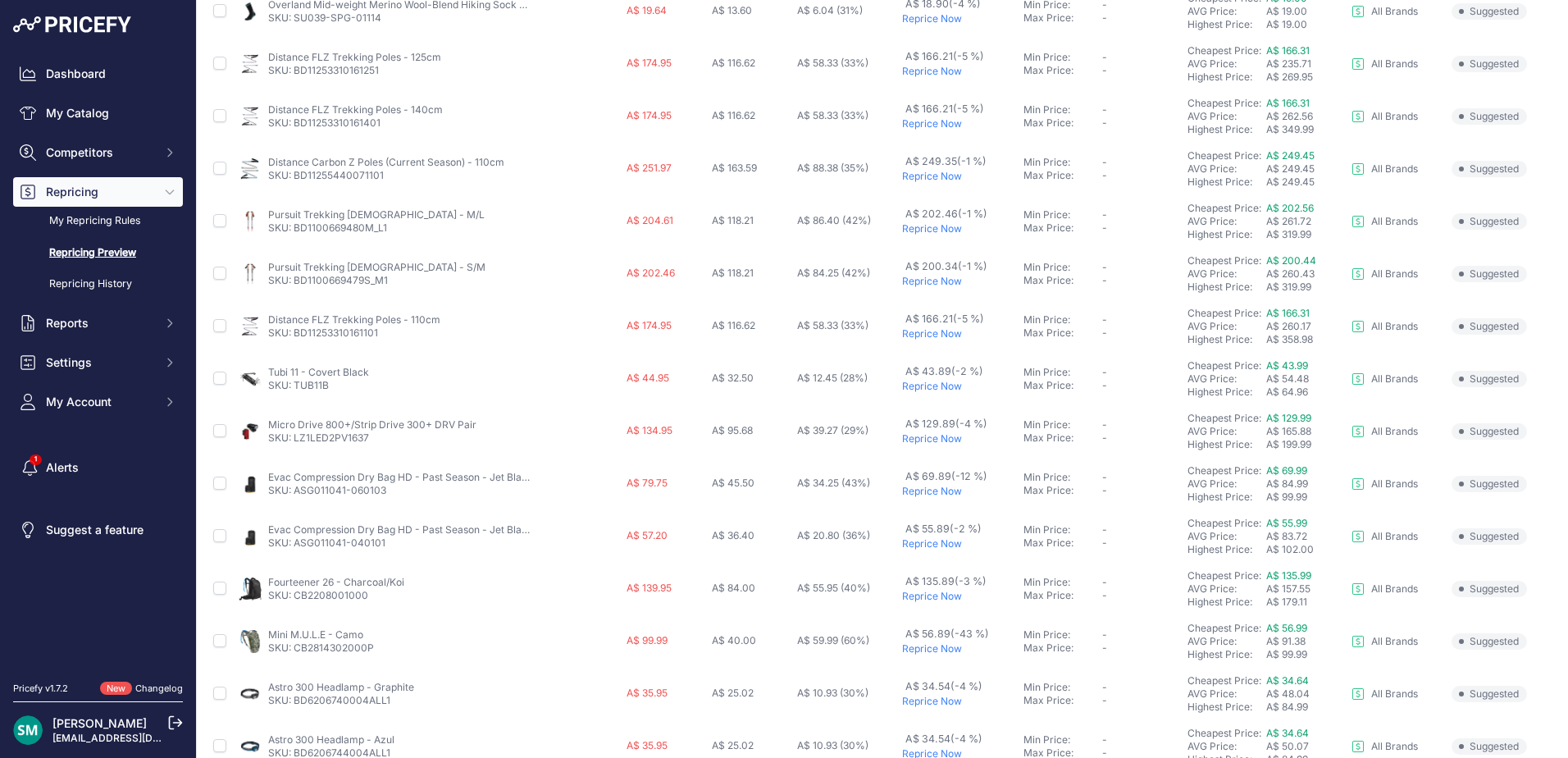
scroll to position [611, 0]
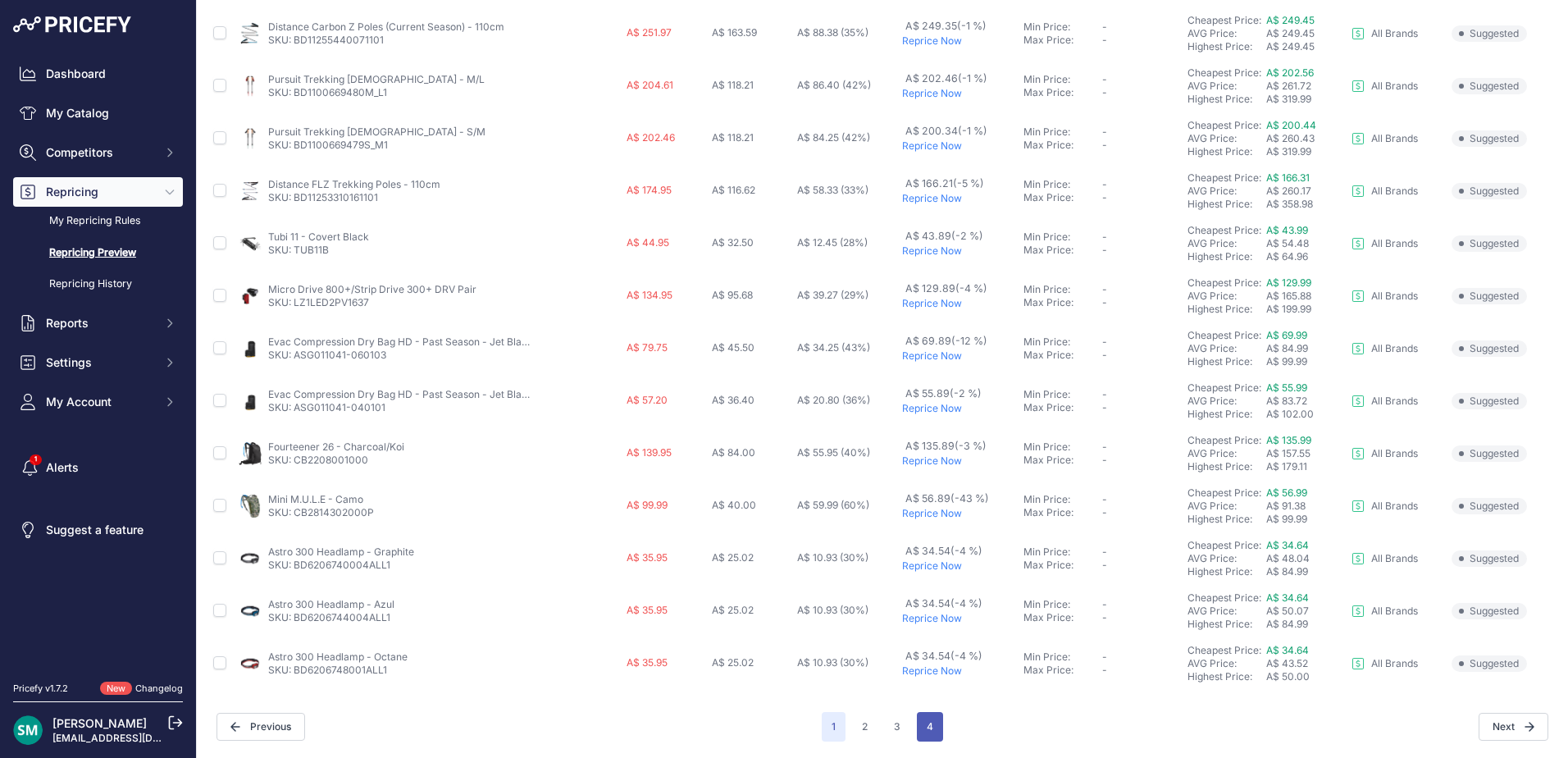
click at [926, 732] on button "4" at bounding box center [929, 727] width 26 height 30
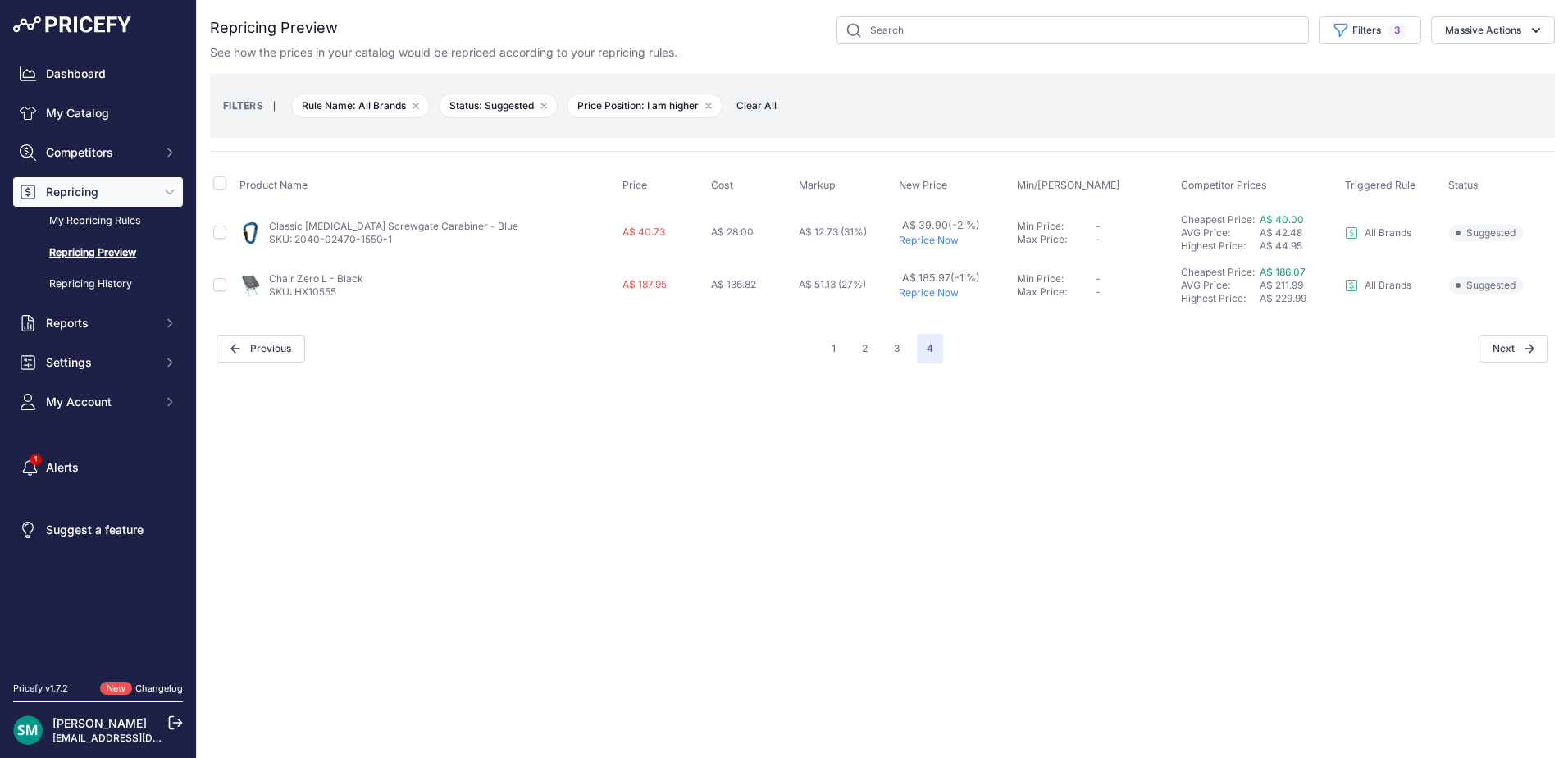
click at [916, 238] on p "Reprice Now" at bounding box center [954, 239] width 111 height 13
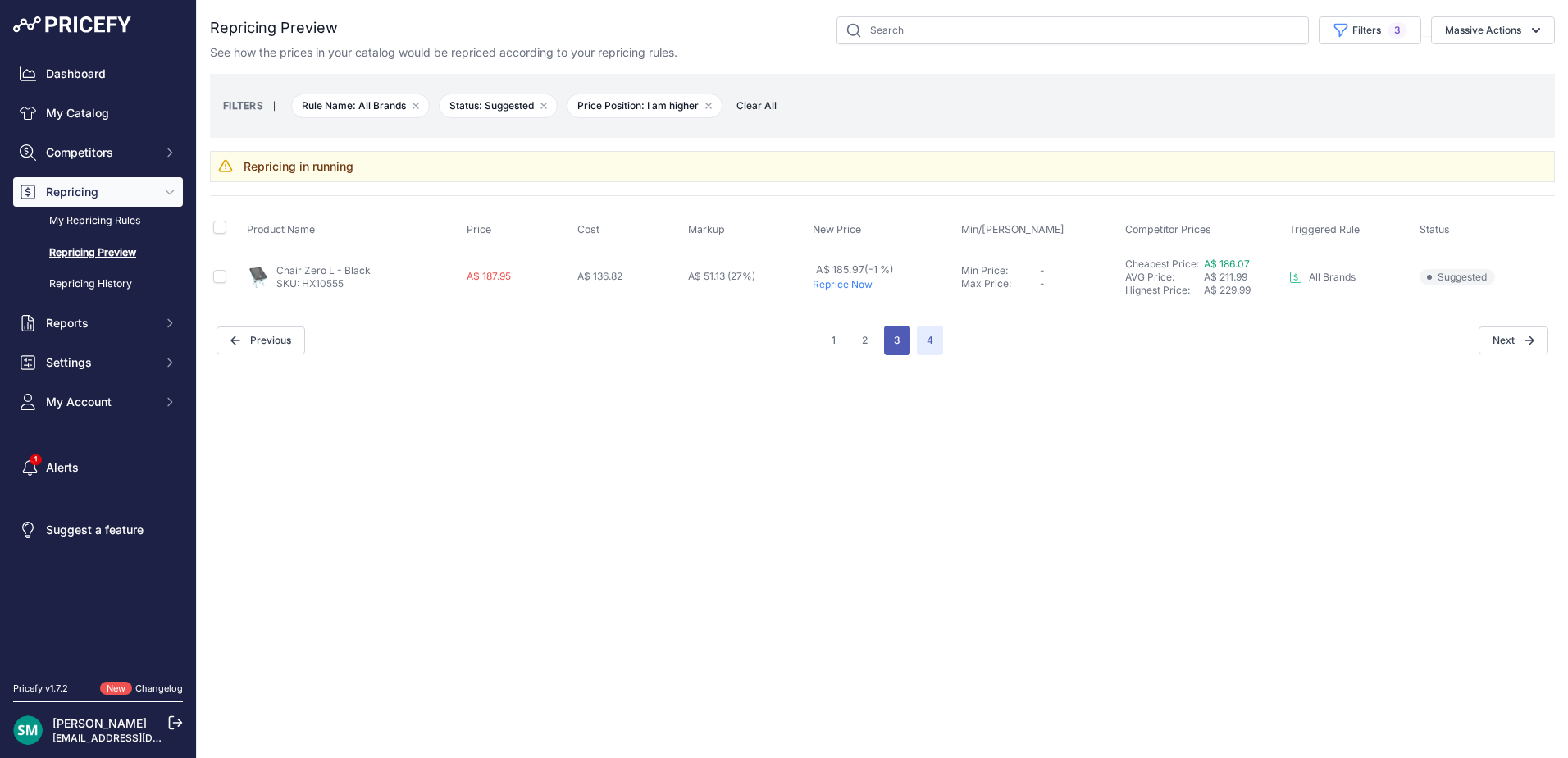
click at [904, 349] on button "3" at bounding box center [897, 341] width 26 height 30
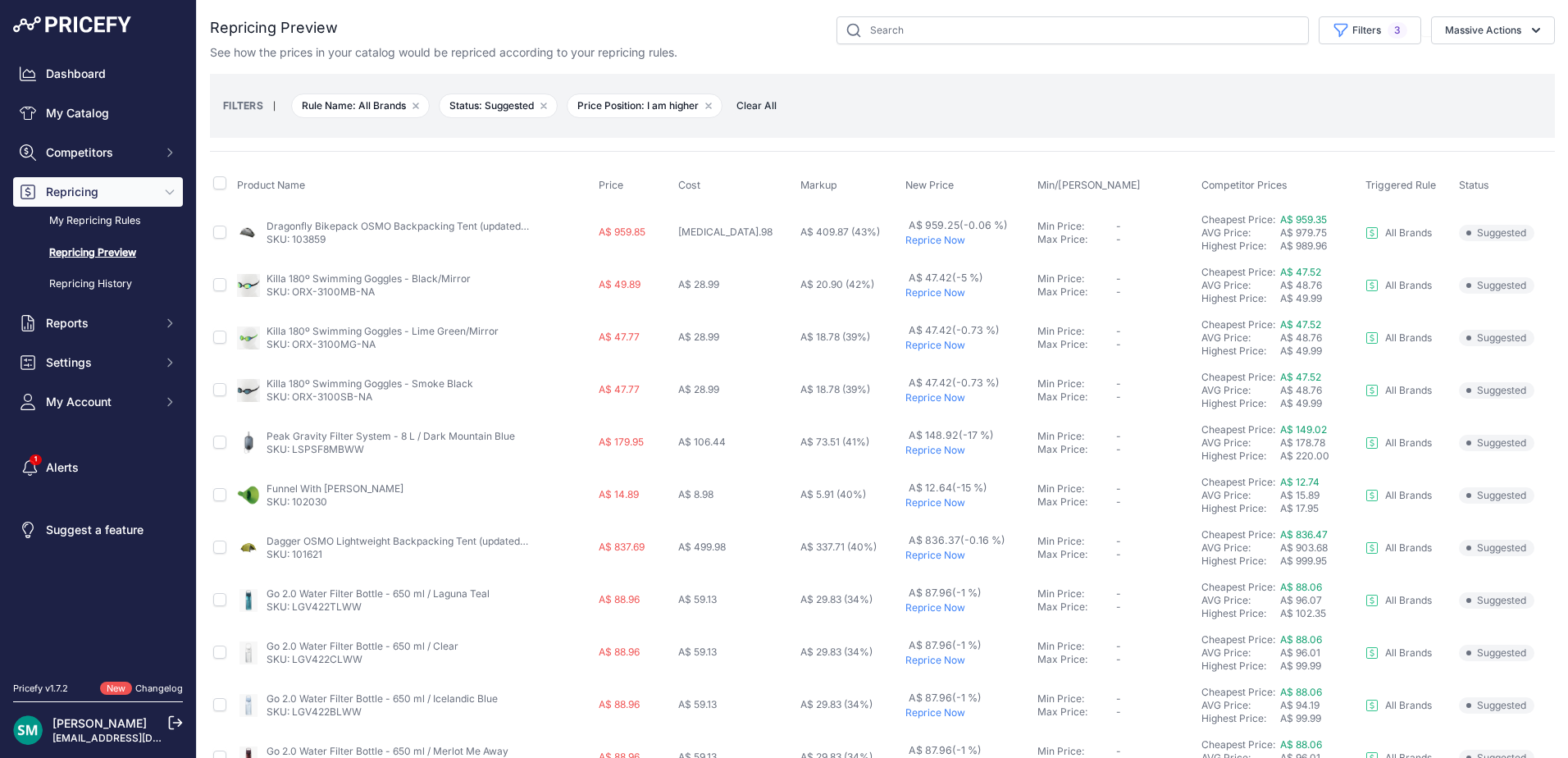
click at [213, 178] on th at bounding box center [221, 185] width 24 height 41
click at [214, 182] on input "checkbox" at bounding box center [219, 183] width 13 height 13
checkbox input "true"
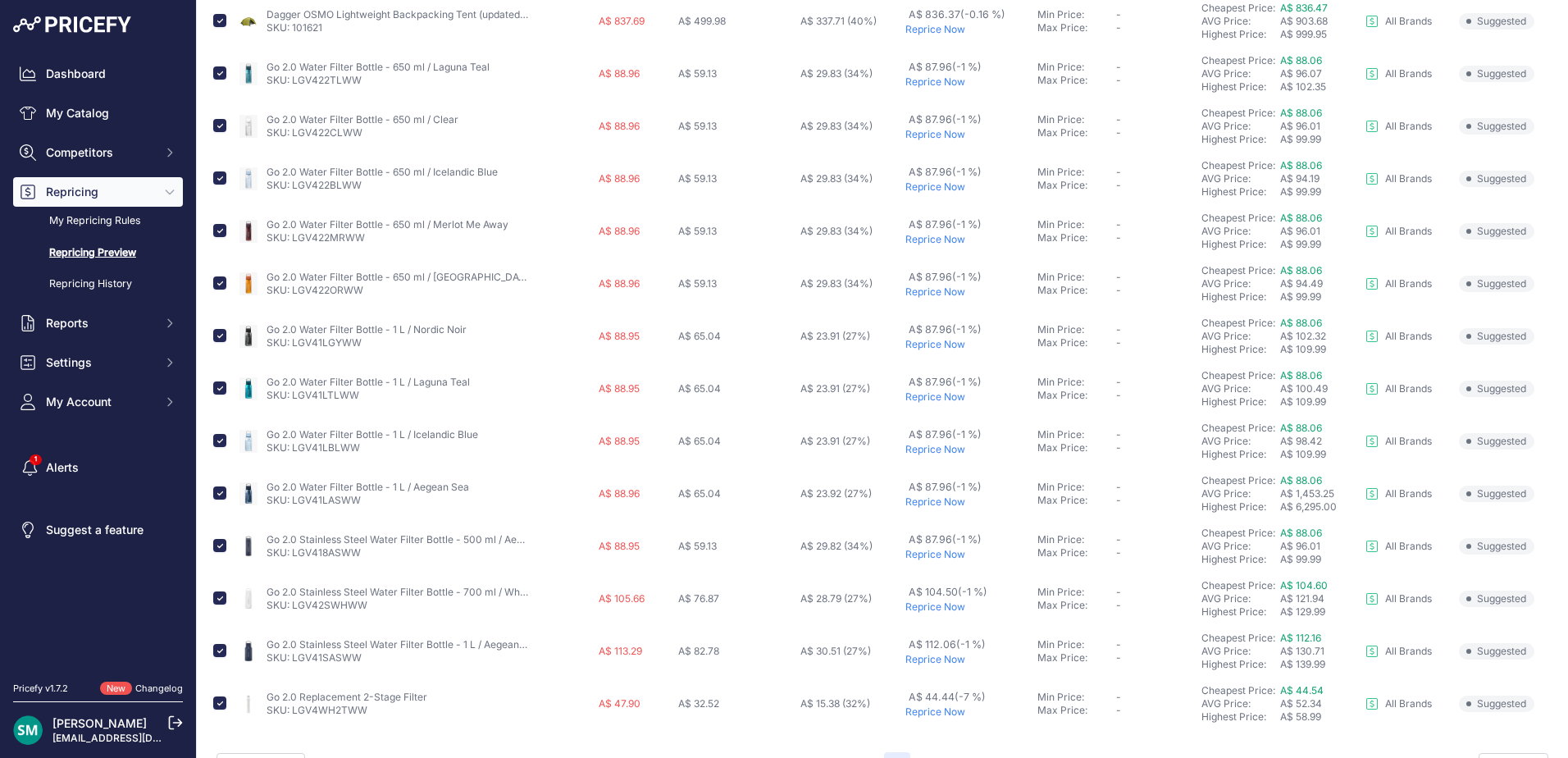
scroll to position [574, 0]
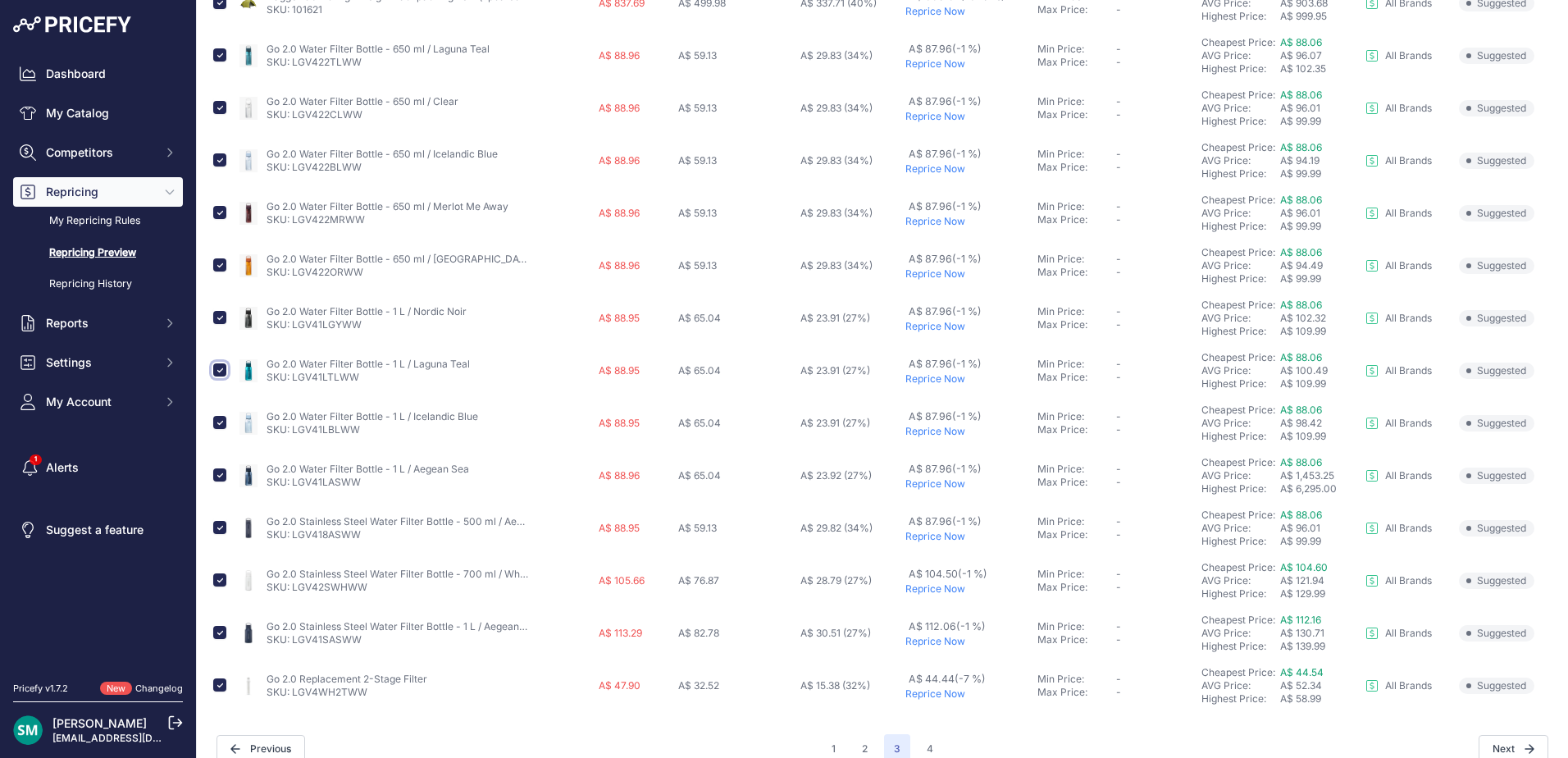
click at [219, 373] on input "checkbox" at bounding box center [219, 370] width 13 height 13
checkbox input "false"
click at [217, 423] on input "checkbox" at bounding box center [219, 422] width 13 height 13
checkbox input "false"
click at [220, 475] on input "checkbox" at bounding box center [219, 475] width 13 height 13
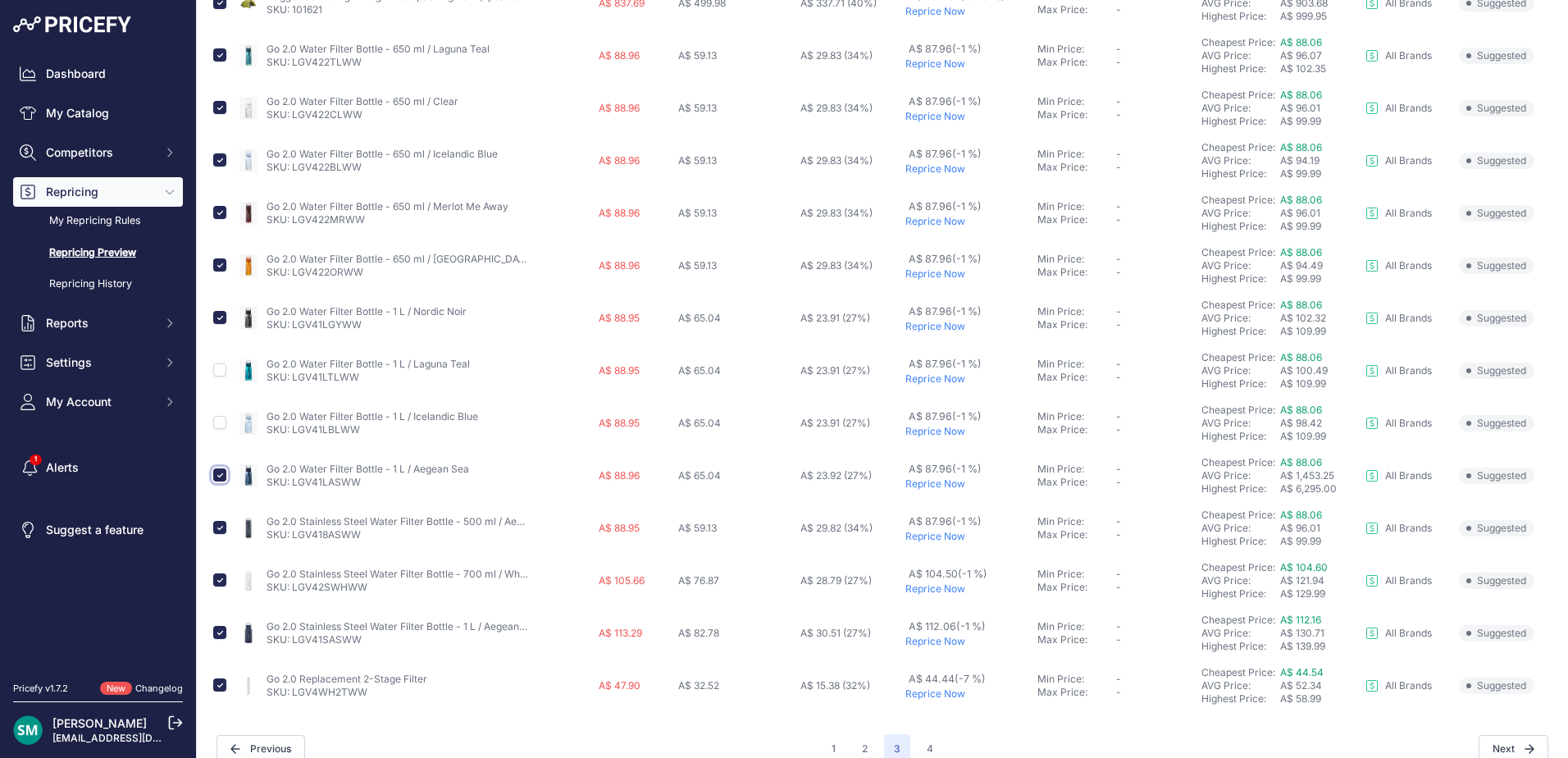
checkbox input "false"
click at [214, 577] on input "checkbox" at bounding box center [219, 579] width 13 height 13
checkbox input "false"
click at [219, 632] on input "checkbox" at bounding box center [219, 632] width 13 height 13
checkbox input "false"
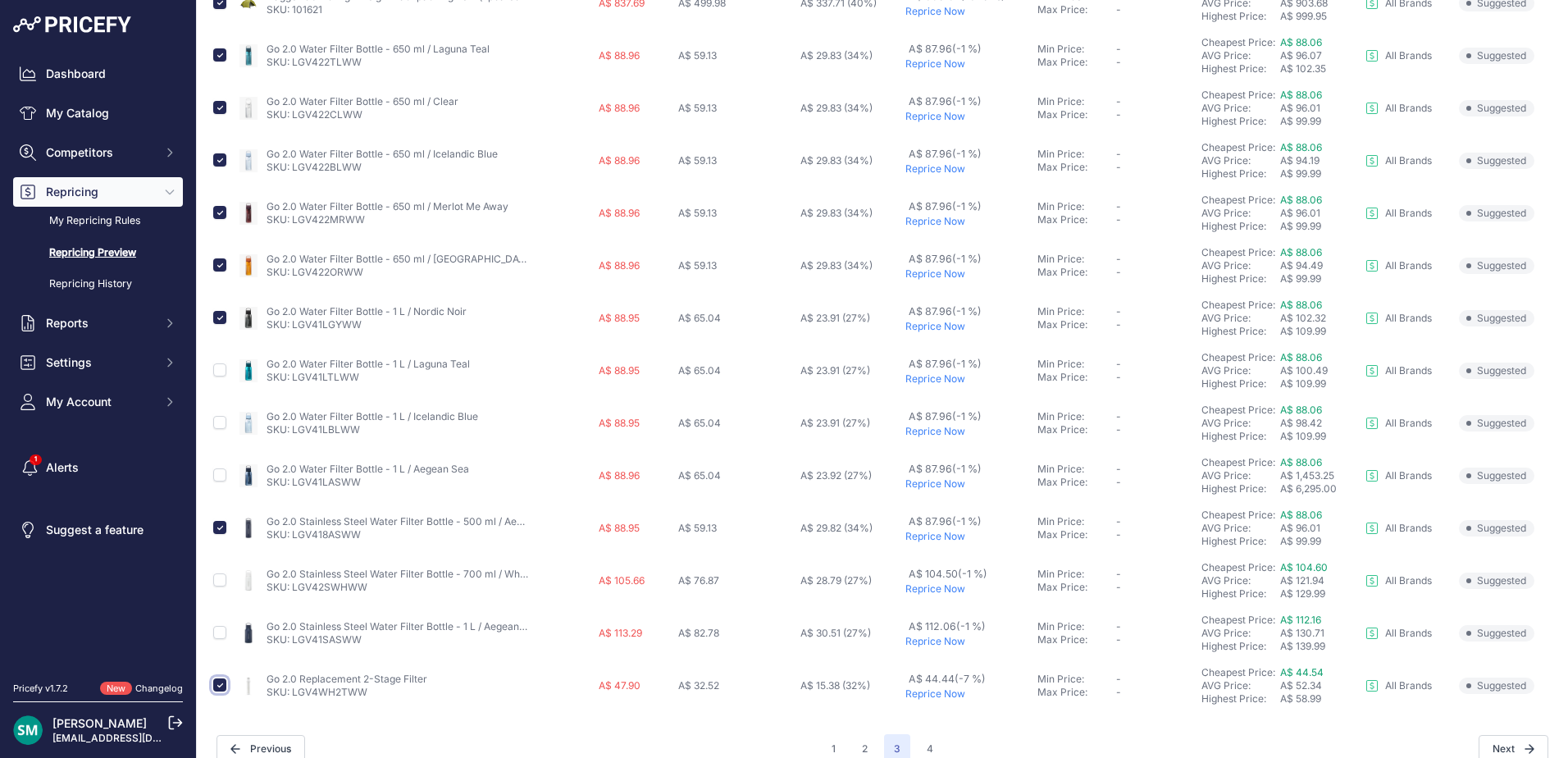
click at [216, 688] on input "checkbox" at bounding box center [219, 684] width 13 height 13
checkbox input "false"
click at [223, 322] on input "checkbox" at bounding box center [219, 317] width 13 height 13
checkbox input "false"
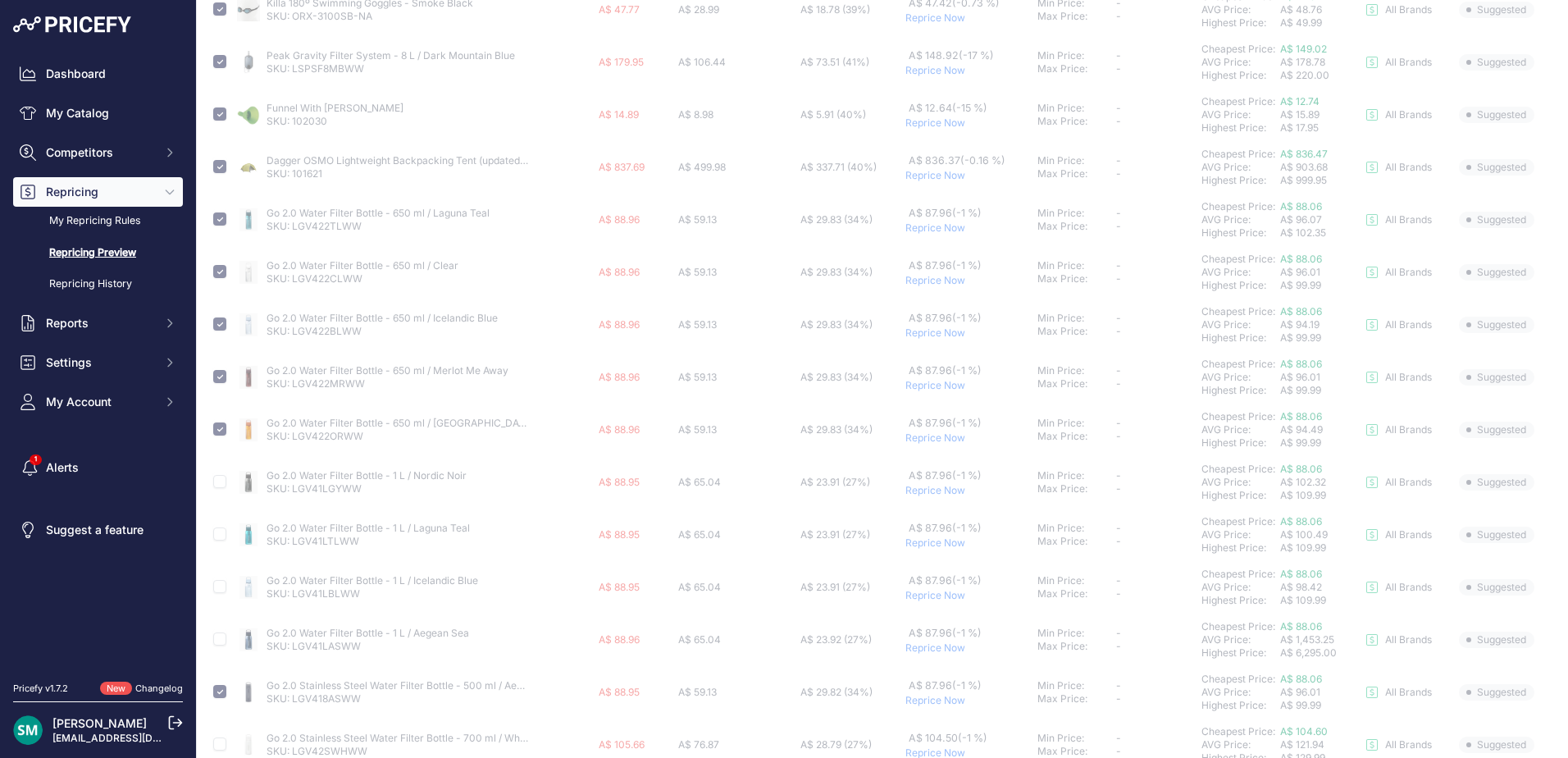
scroll to position [0, 0]
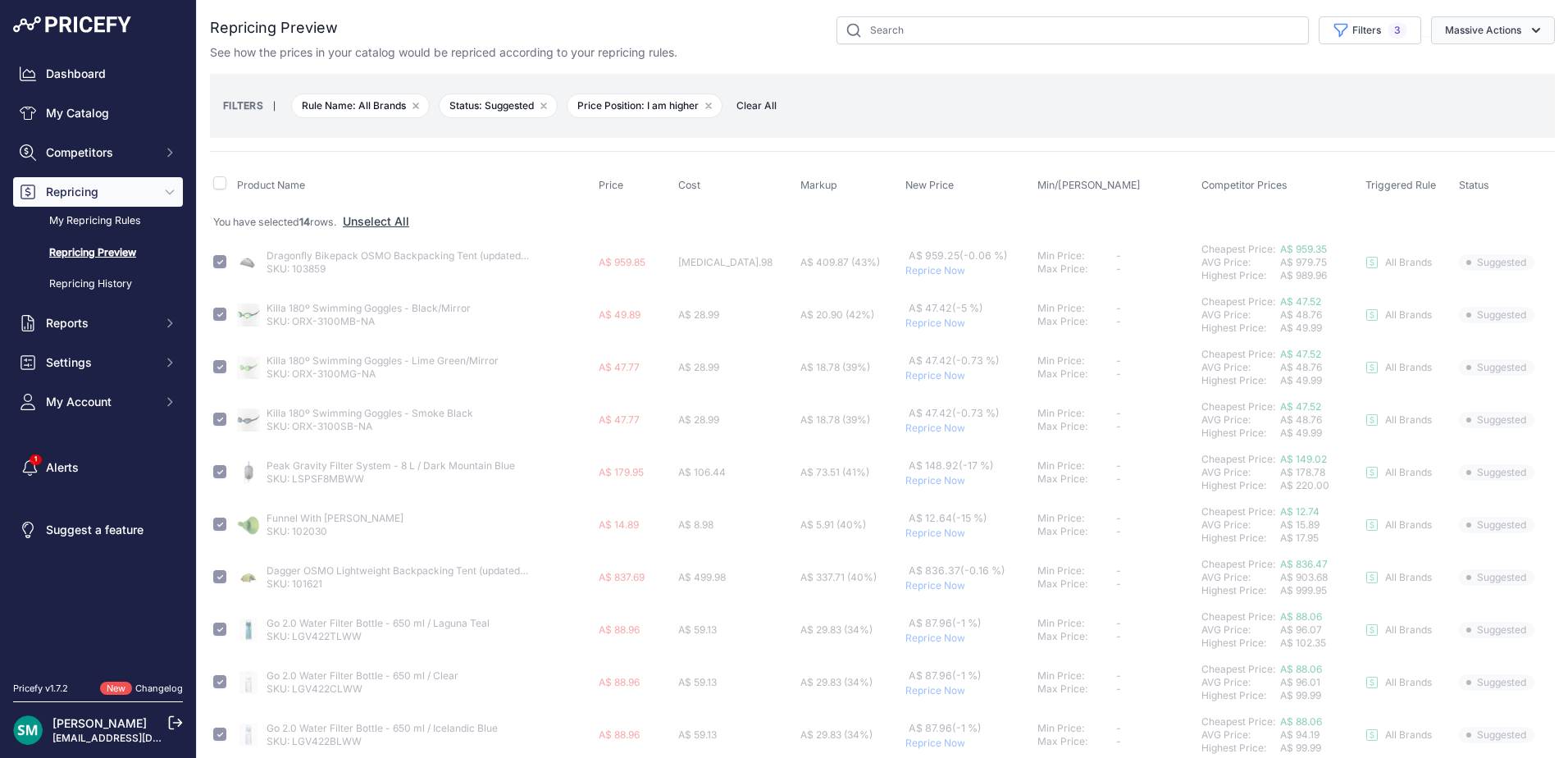
click at [1450, 40] on button "Massive Actions" at bounding box center [1493, 31] width 124 height 28
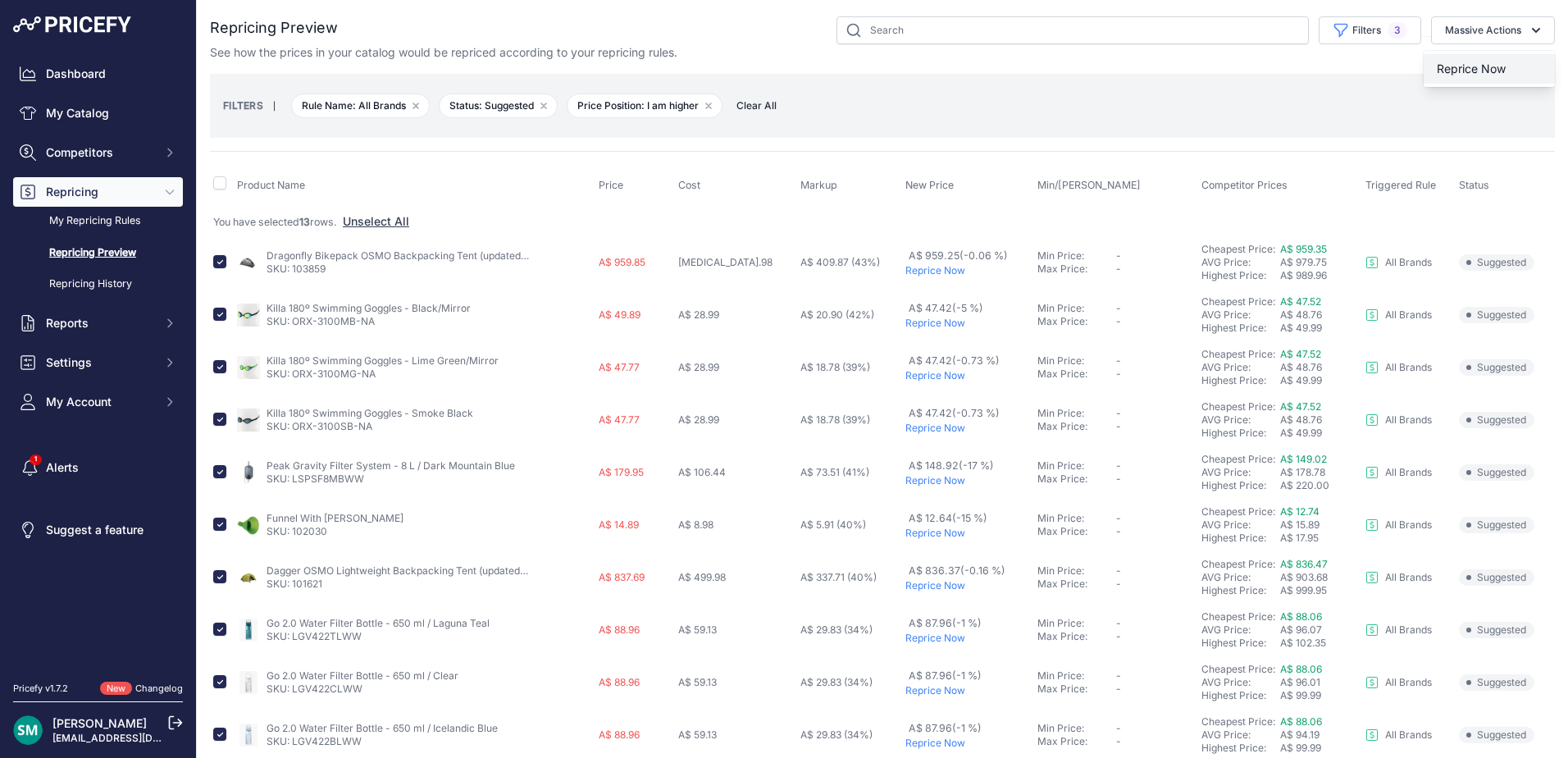
click at [1465, 67] on span "Reprice Now" at bounding box center [1471, 69] width 69 height 14
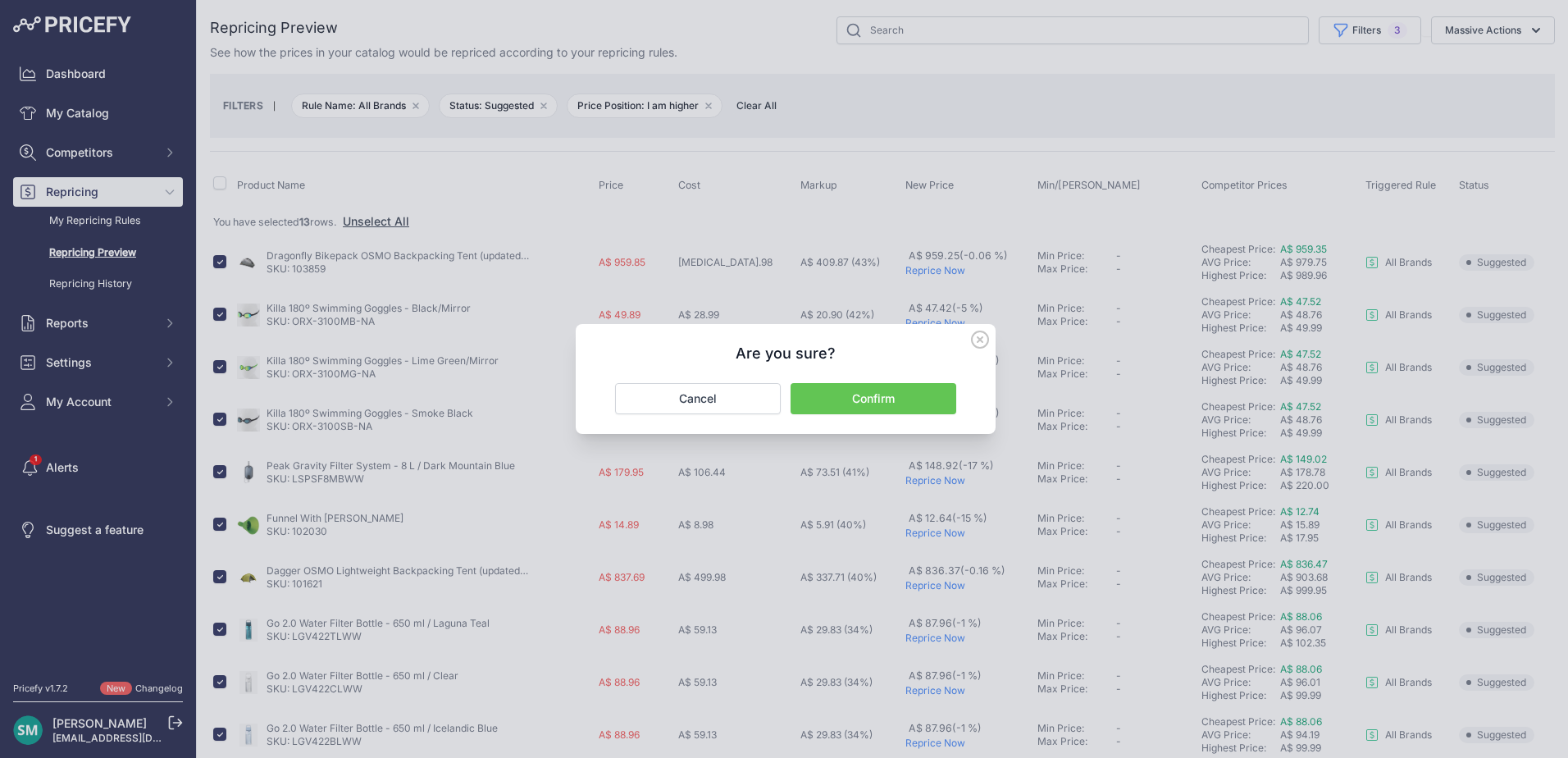
click at [901, 403] on button "Confirm" at bounding box center [873, 398] width 166 height 31
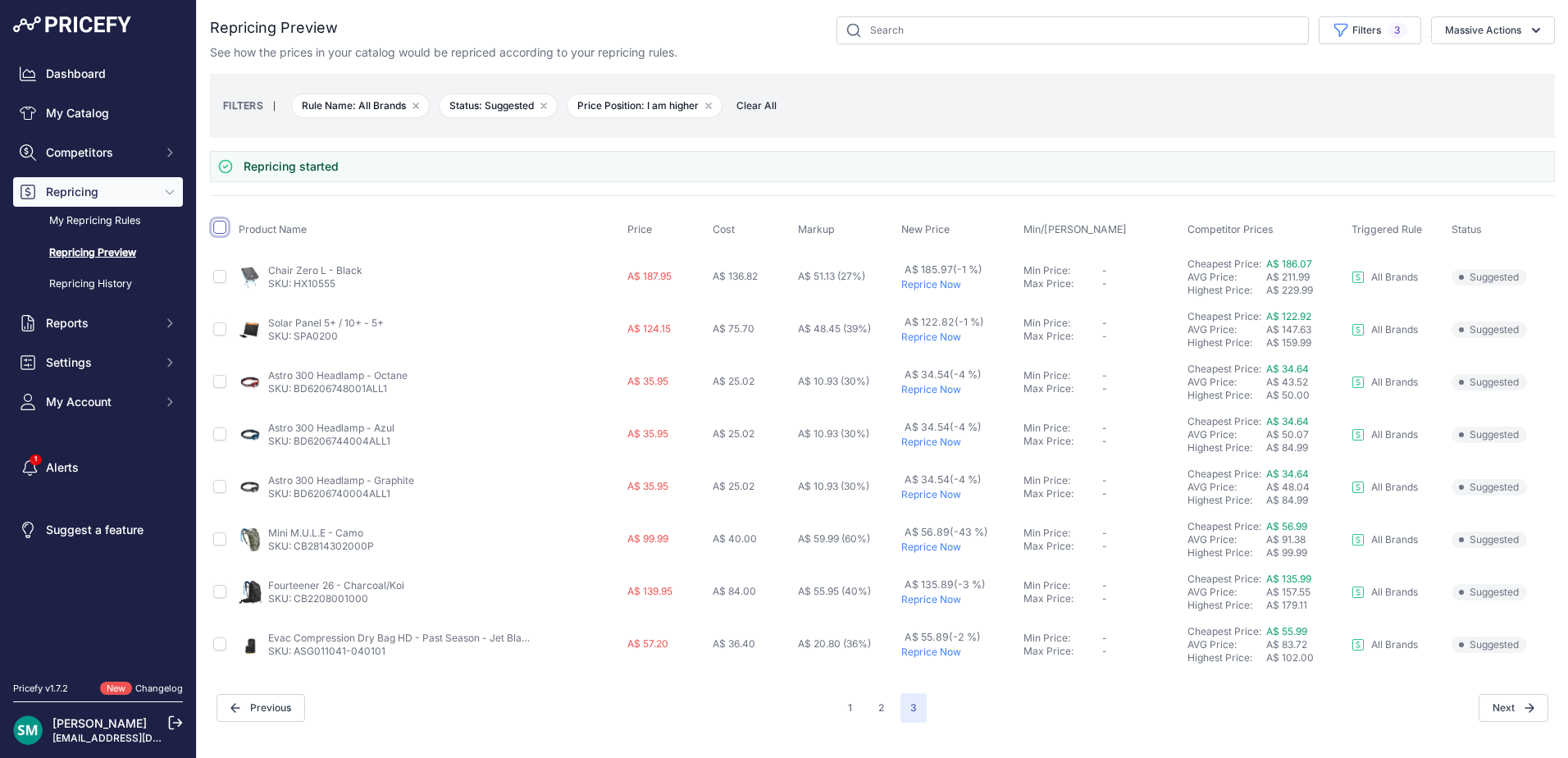
click at [223, 230] on input "checkbox" at bounding box center [219, 227] width 13 height 13
checkbox input "true"
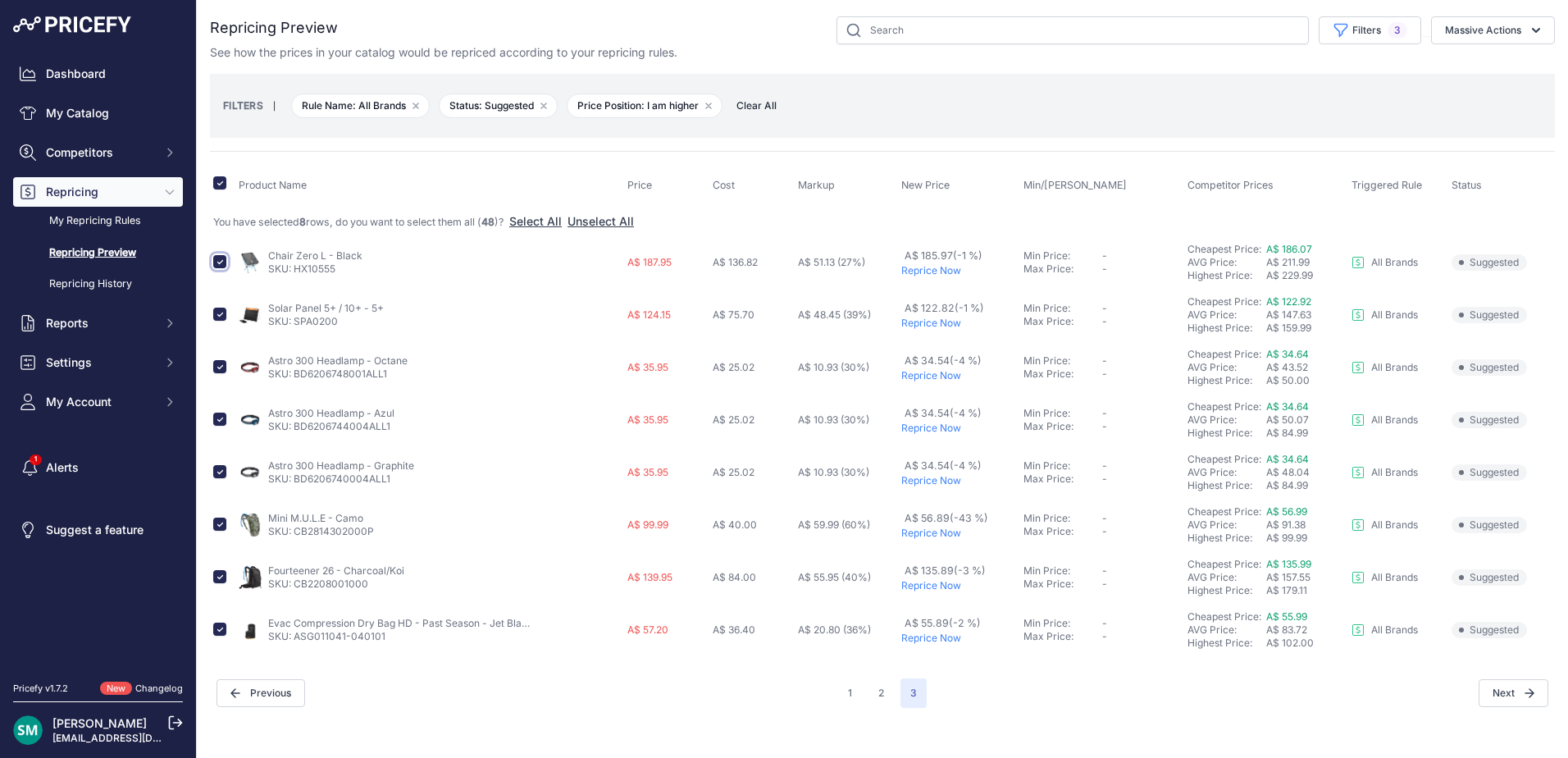
click at [217, 265] on input "checkbox" at bounding box center [219, 261] width 13 height 13
checkbox input "false"
click at [219, 369] on input "checkbox" at bounding box center [219, 367] width 13 height 13
checkbox input "false"
click at [222, 421] on input "checkbox" at bounding box center [219, 418] width 13 height 13
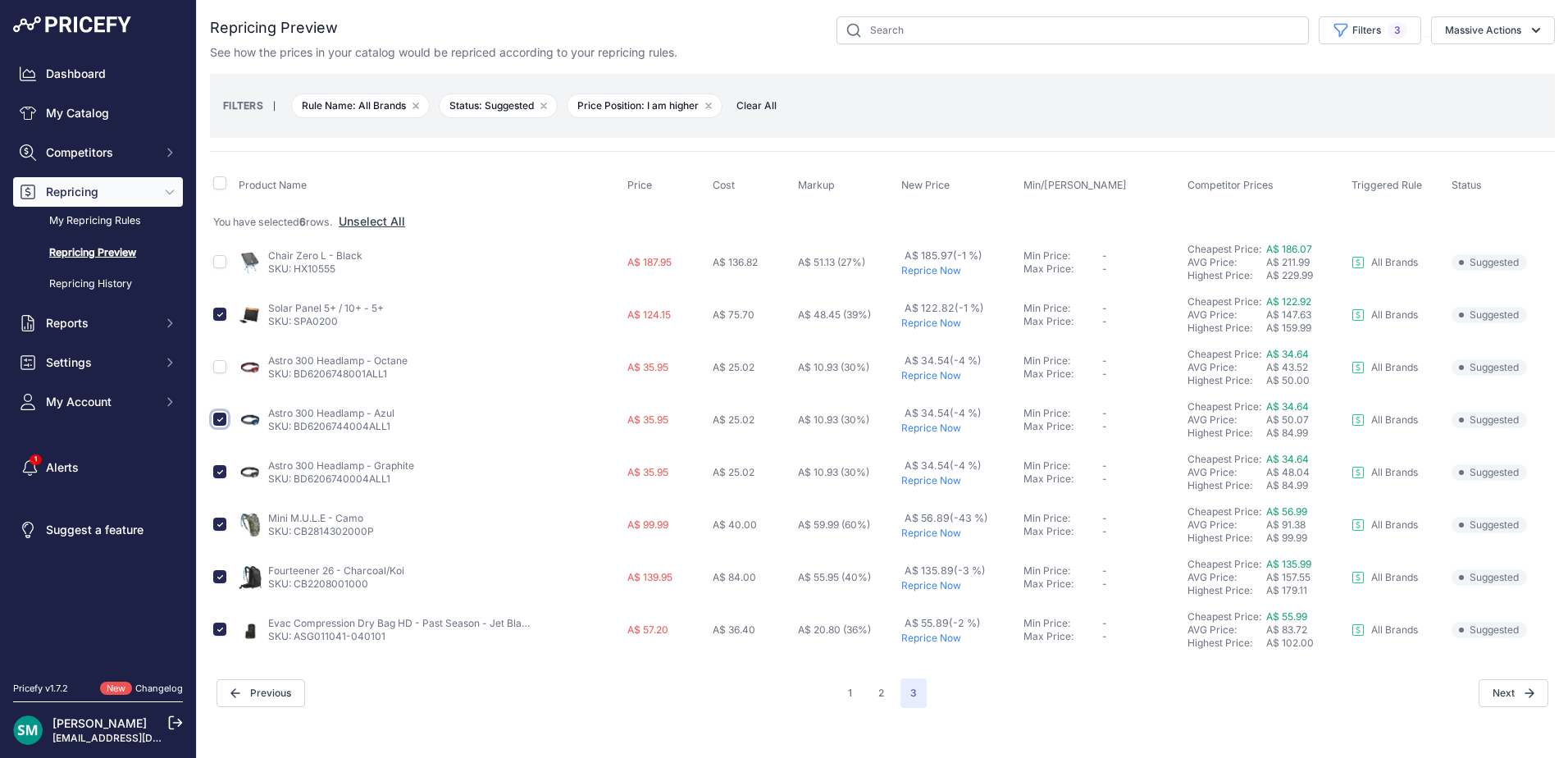
checkbox input "false"
click at [223, 468] on input "checkbox" at bounding box center [219, 471] width 13 height 13
checkbox input "false"
click at [223, 526] on input "checkbox" at bounding box center [219, 524] width 13 height 13
checkbox input "false"
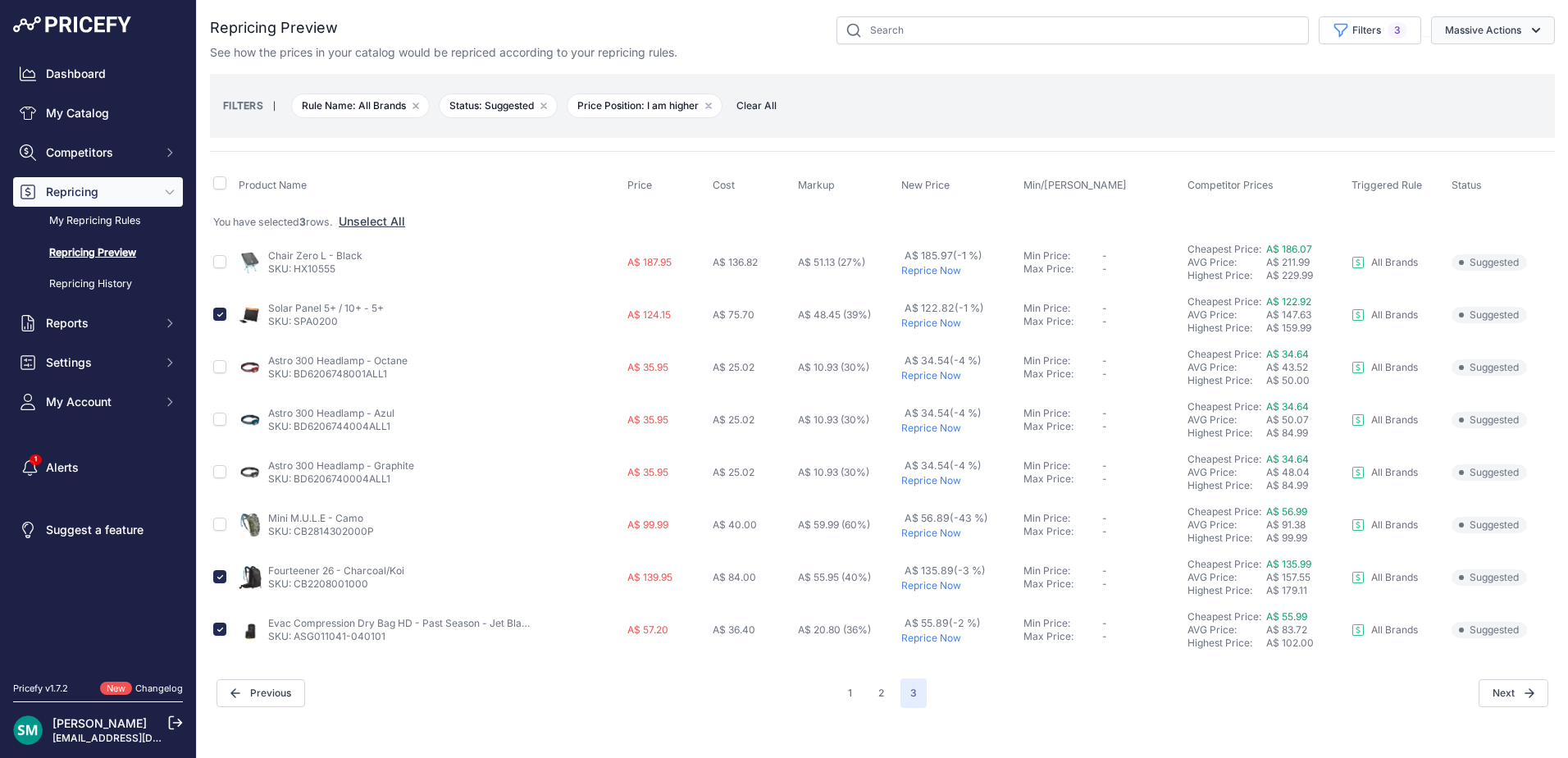
click at [1471, 33] on button "Massive Actions" at bounding box center [1493, 31] width 124 height 28
click at [1476, 69] on span "Reprice Now" at bounding box center [1471, 69] width 69 height 14
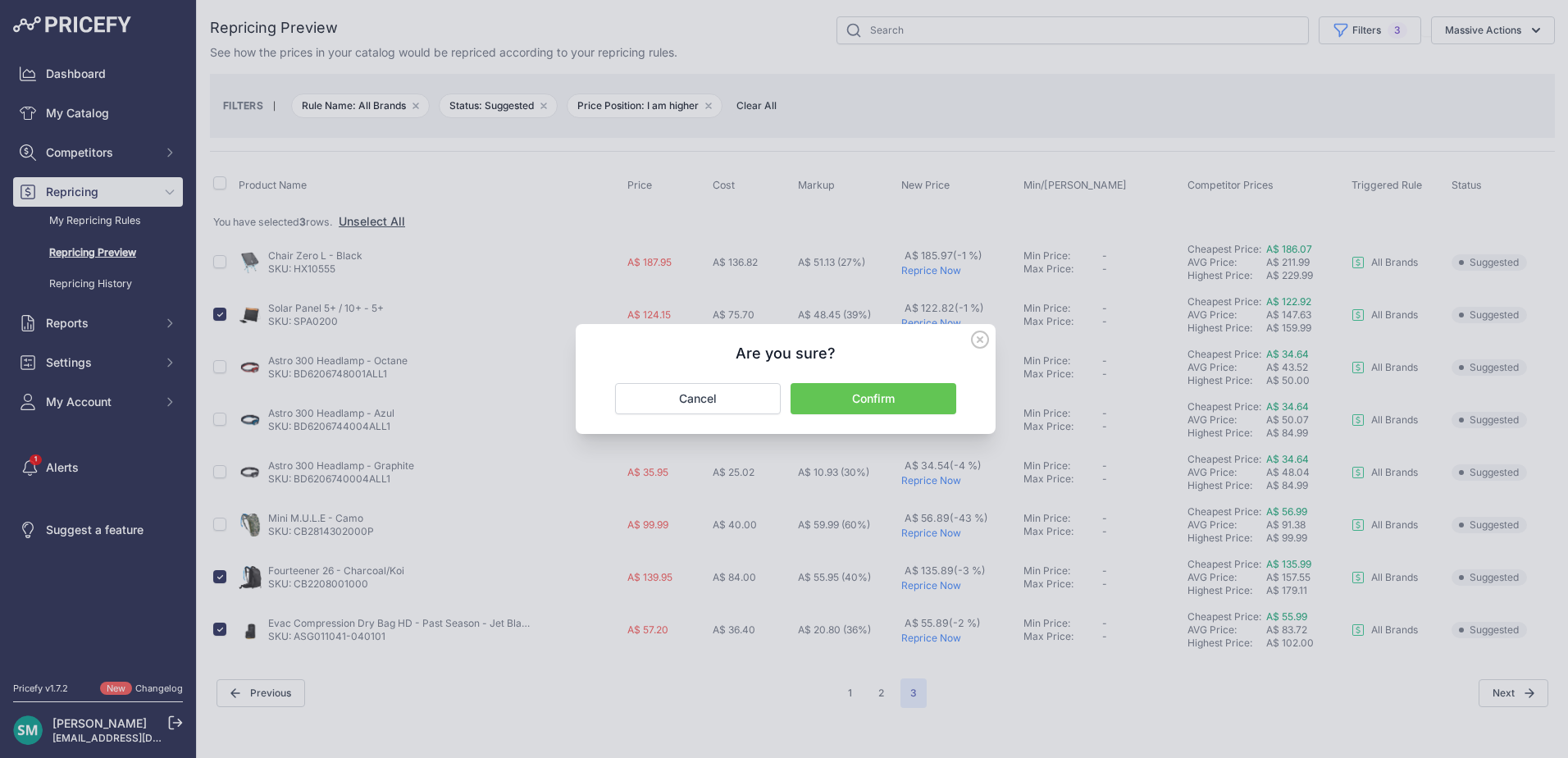
click at [961, 393] on div "Confirm Cancel" at bounding box center [785, 398] width 380 height 31
drag, startPoint x: 927, startPoint y: 400, endPoint x: 941, endPoint y: 439, distance: 41.4
click at [927, 401] on button "Confirm" at bounding box center [873, 398] width 166 height 31
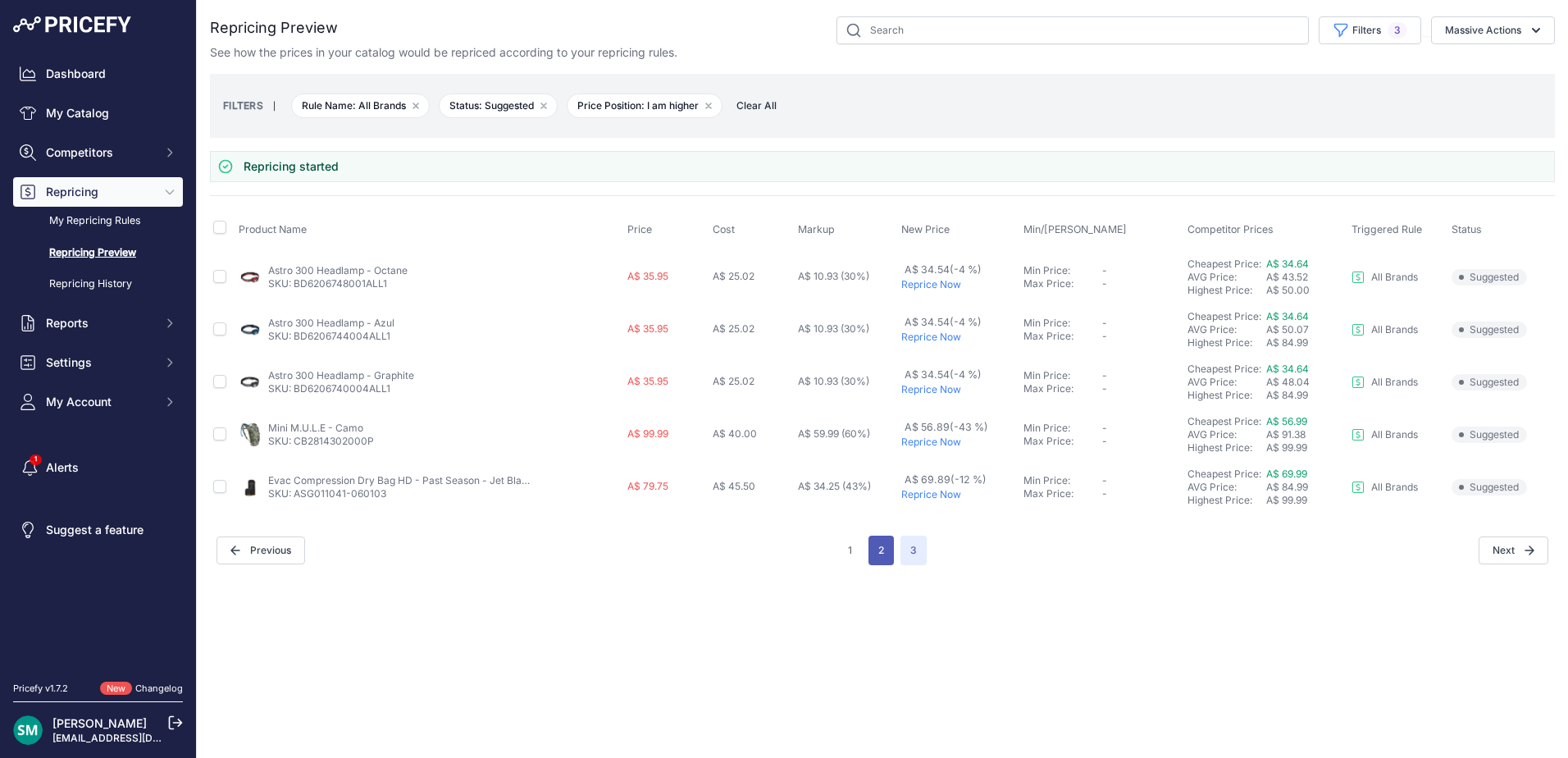
click at [878, 559] on button "2" at bounding box center [882, 550] width 26 height 30
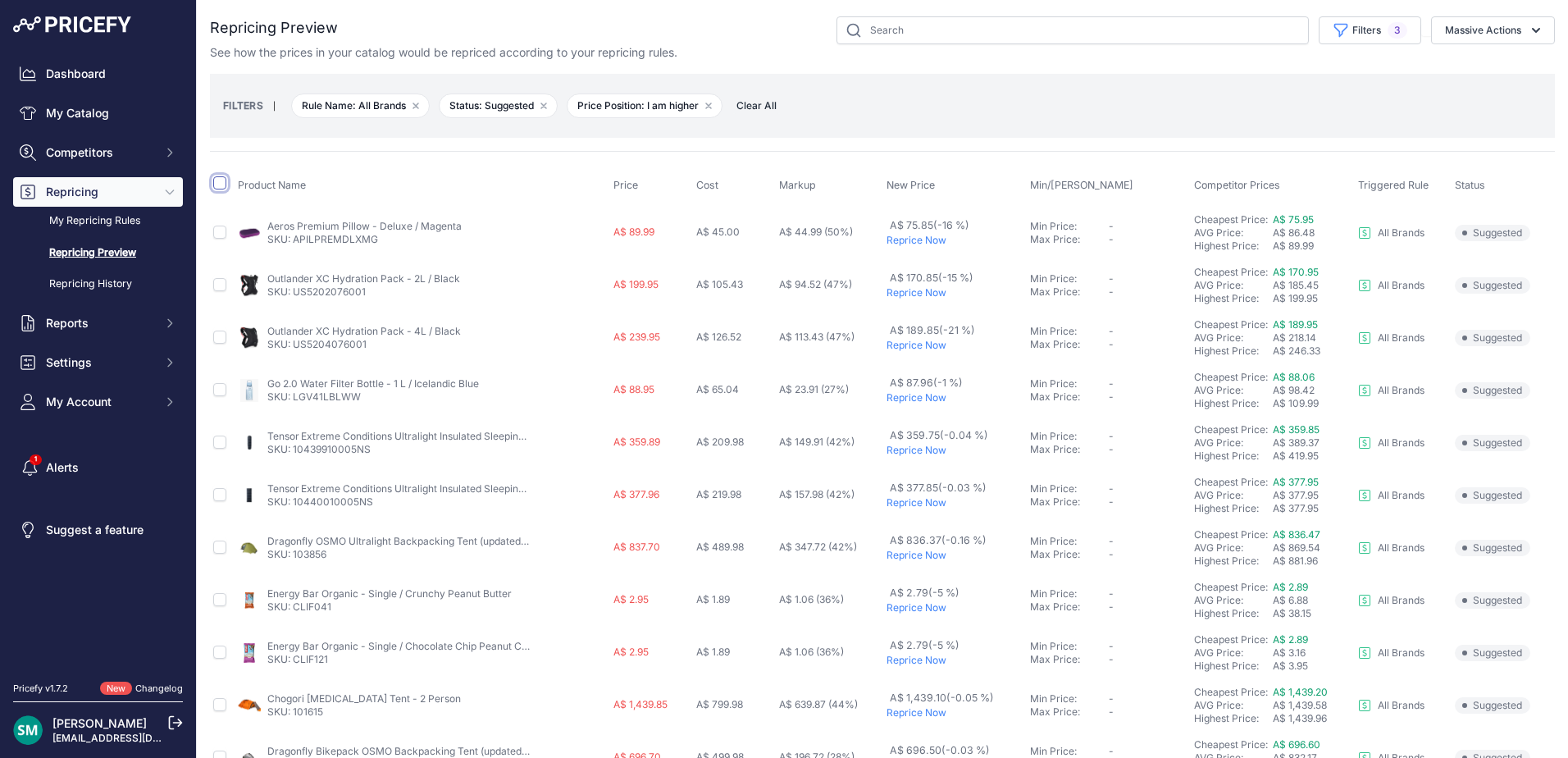
click at [222, 181] on input "checkbox" at bounding box center [219, 183] width 13 height 13
checkbox input "true"
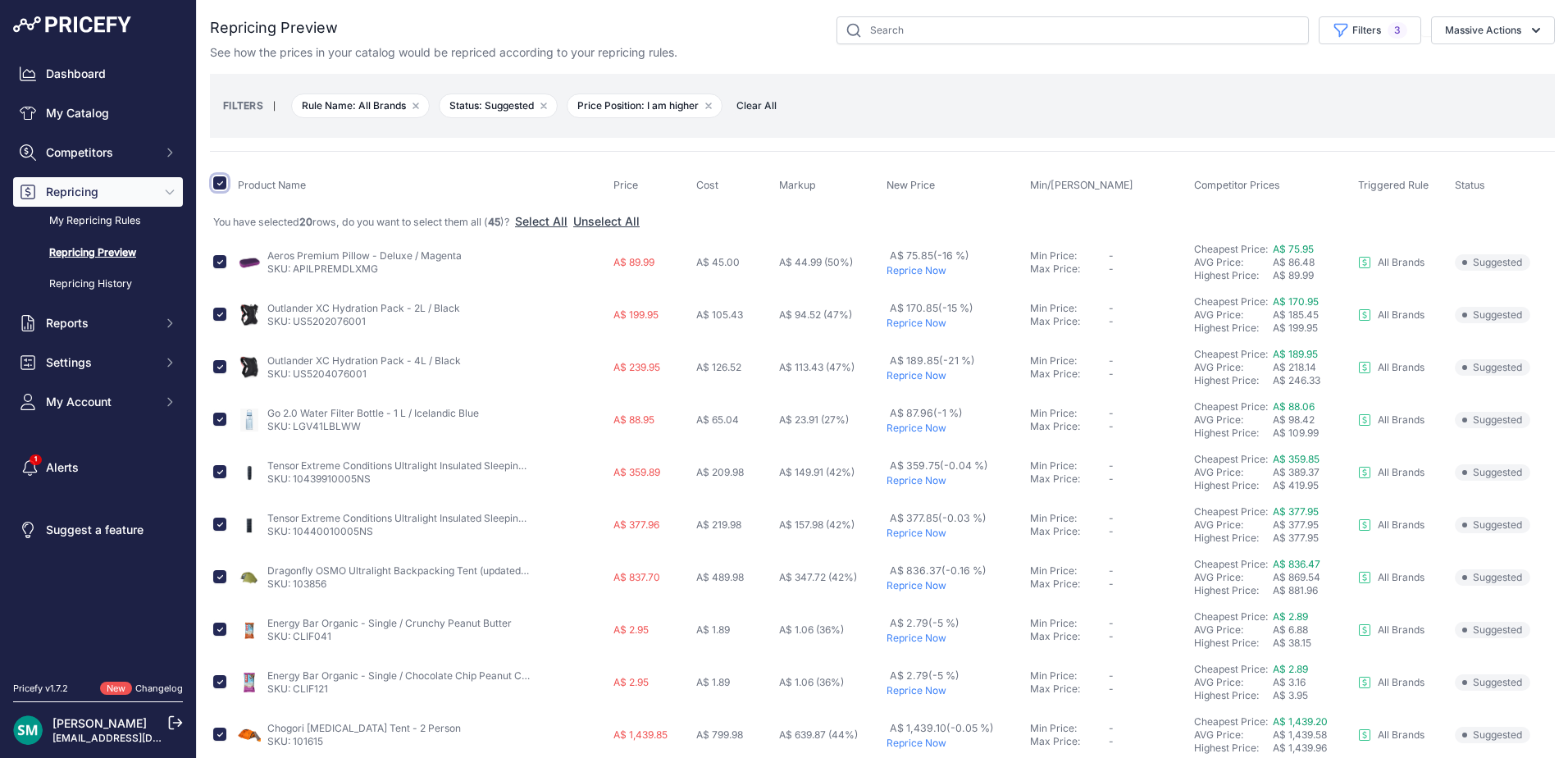
scroll to position [82, 0]
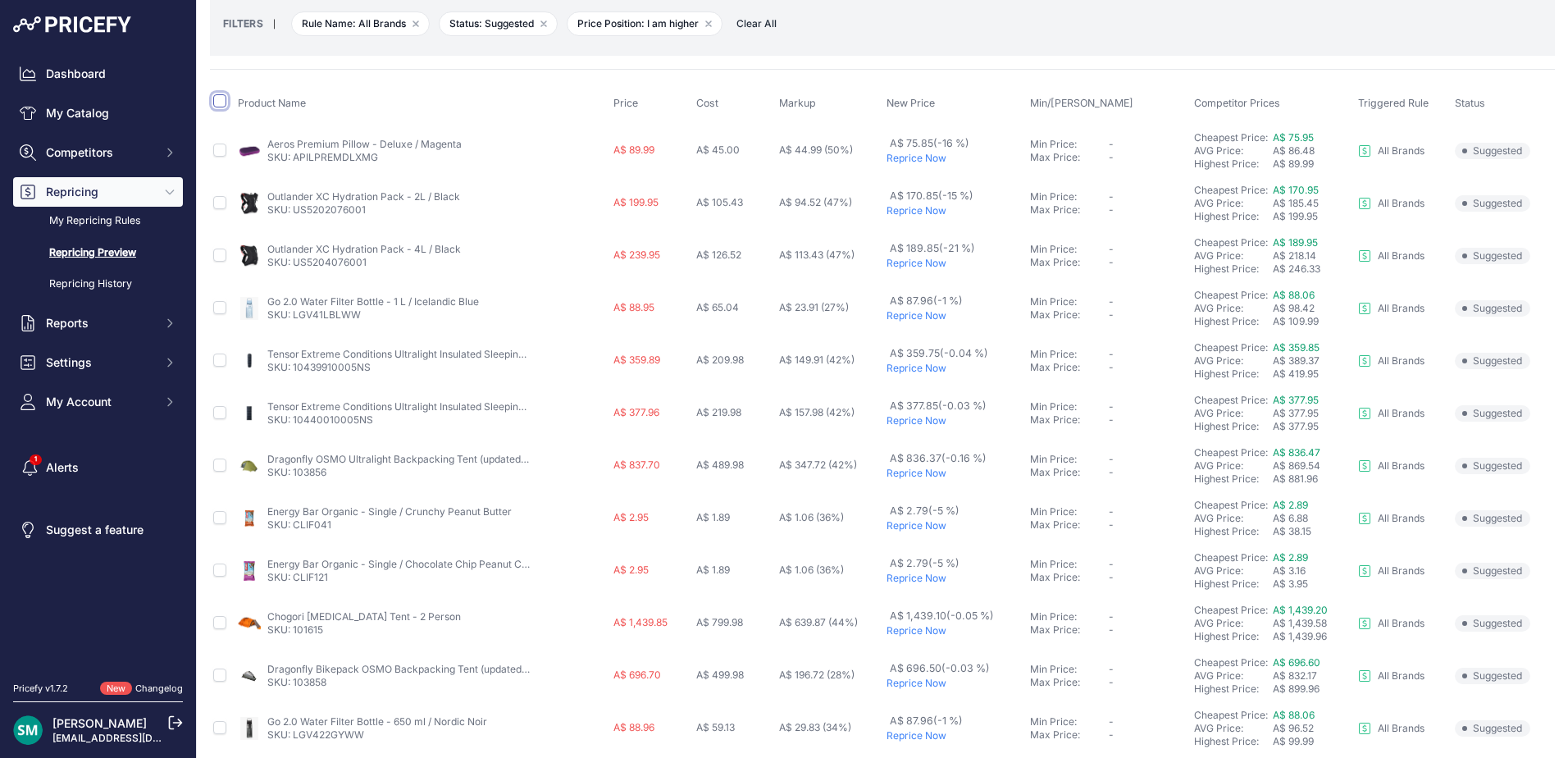
click at [218, 105] on input "checkbox" at bounding box center [219, 100] width 13 height 13
checkbox input "true"
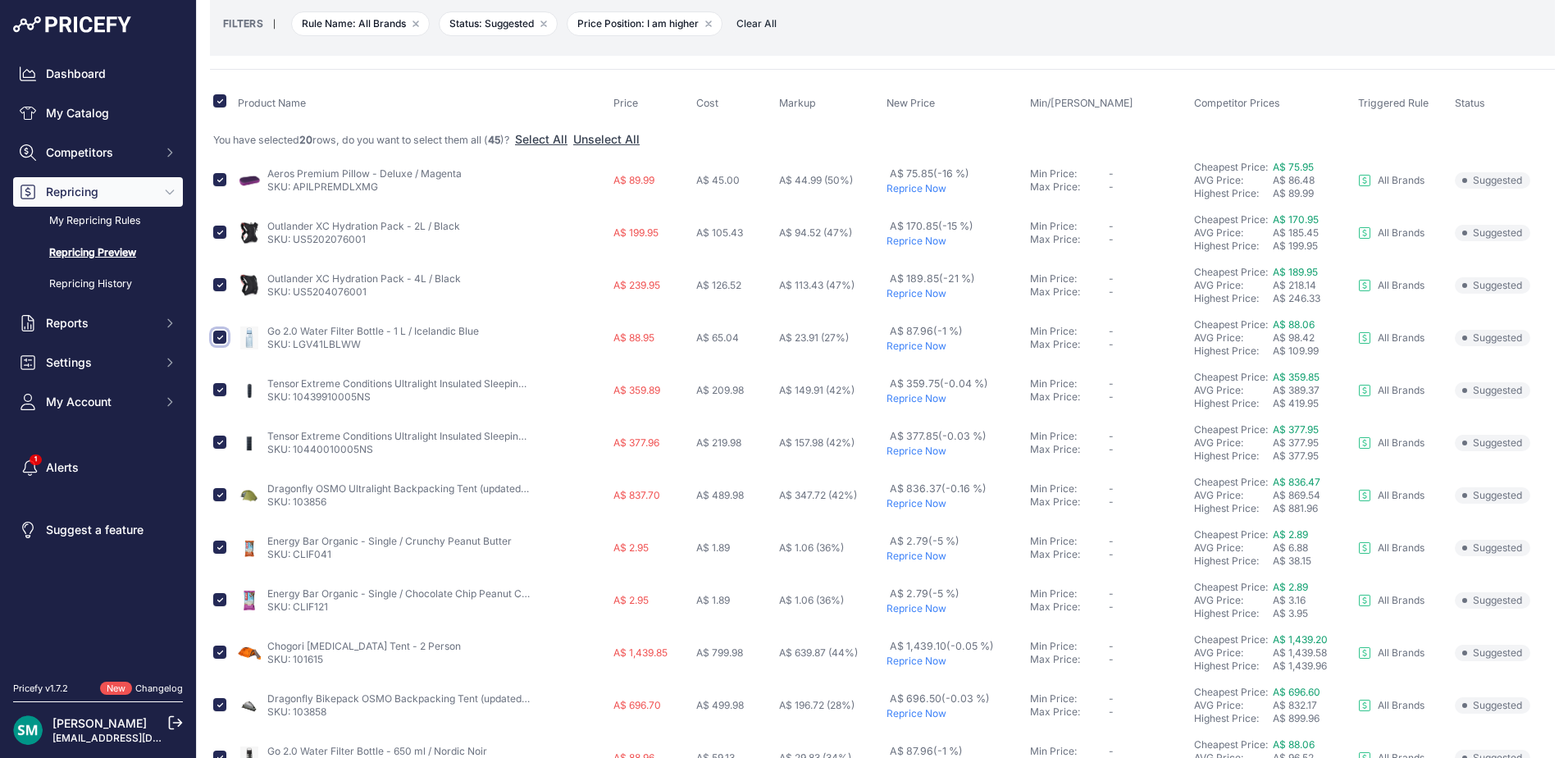
click at [222, 340] on input "checkbox" at bounding box center [219, 337] width 13 height 13
checkbox input "false"
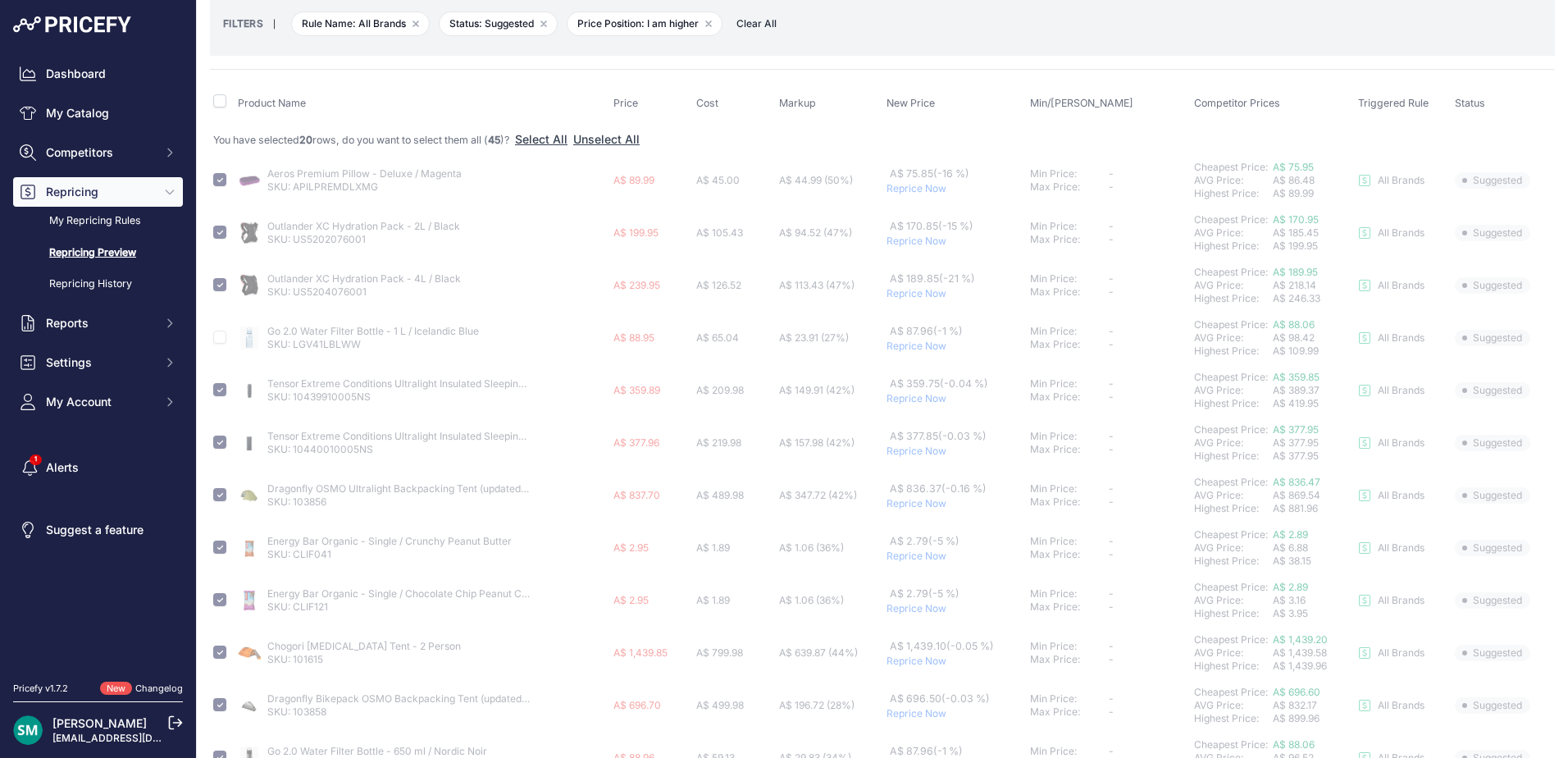
checkbox input "false"
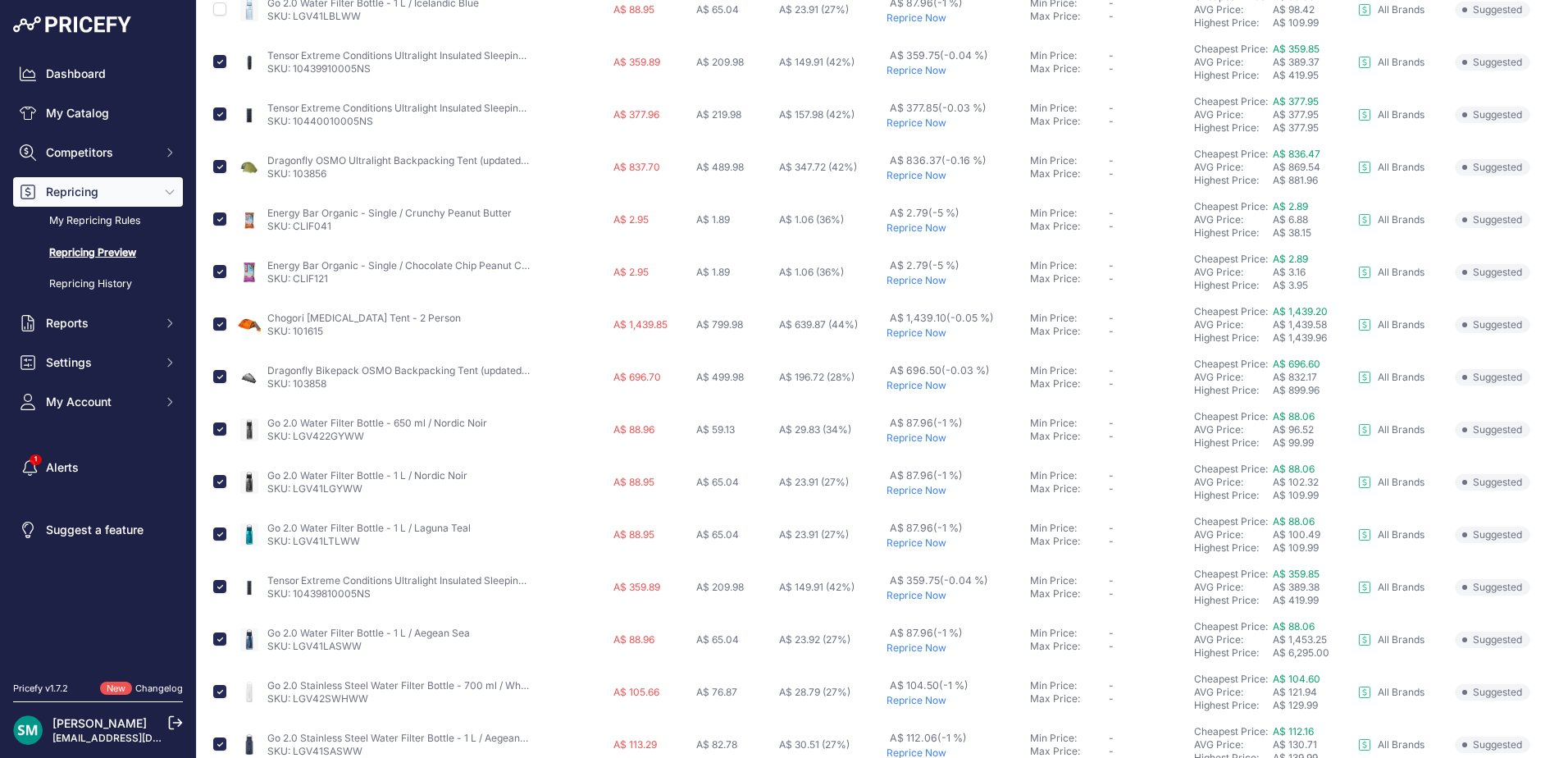
scroll to position [492, 0]
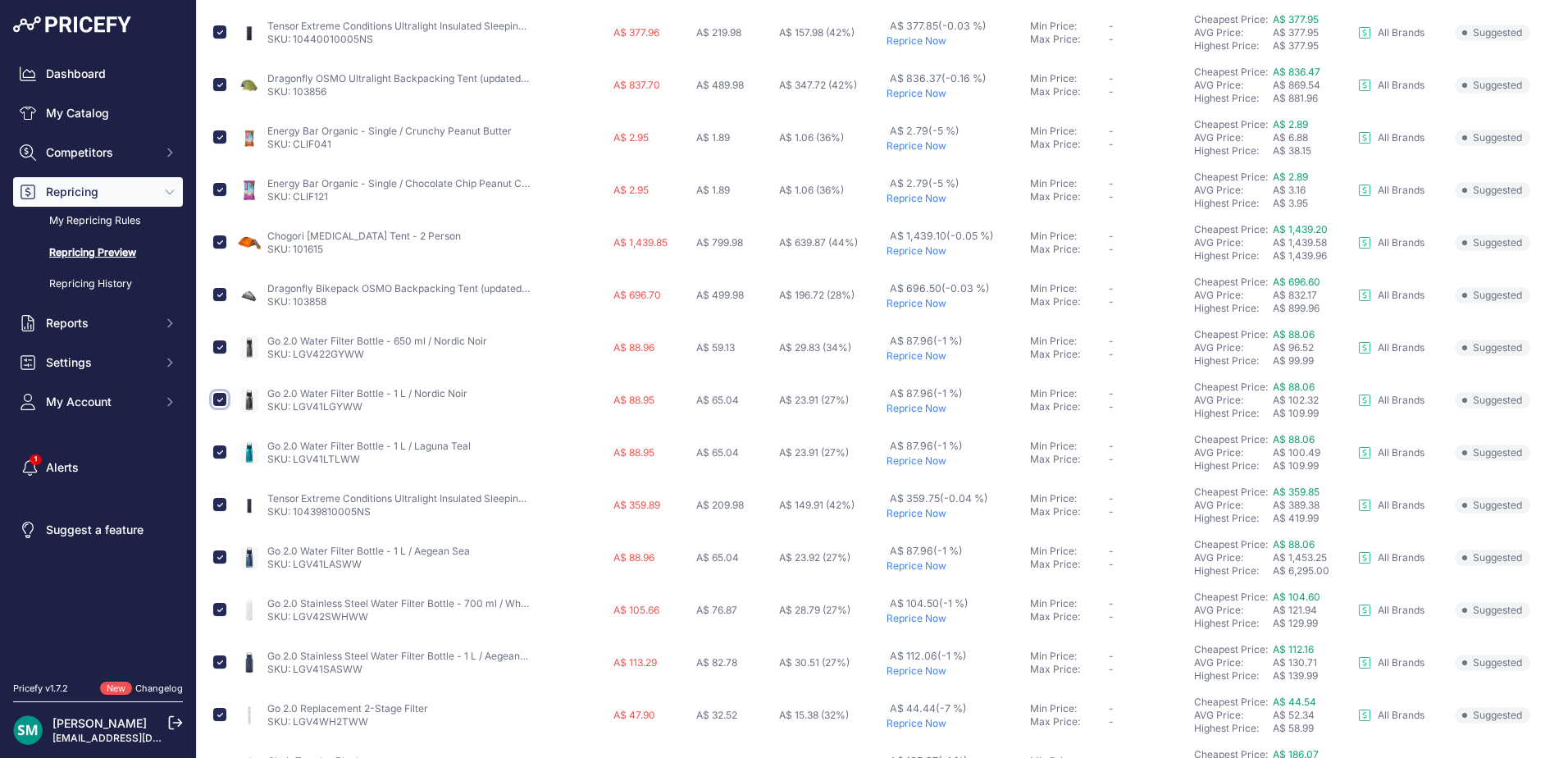
click at [223, 398] on input "checkbox" at bounding box center [219, 399] width 13 height 13
checkbox input "false"
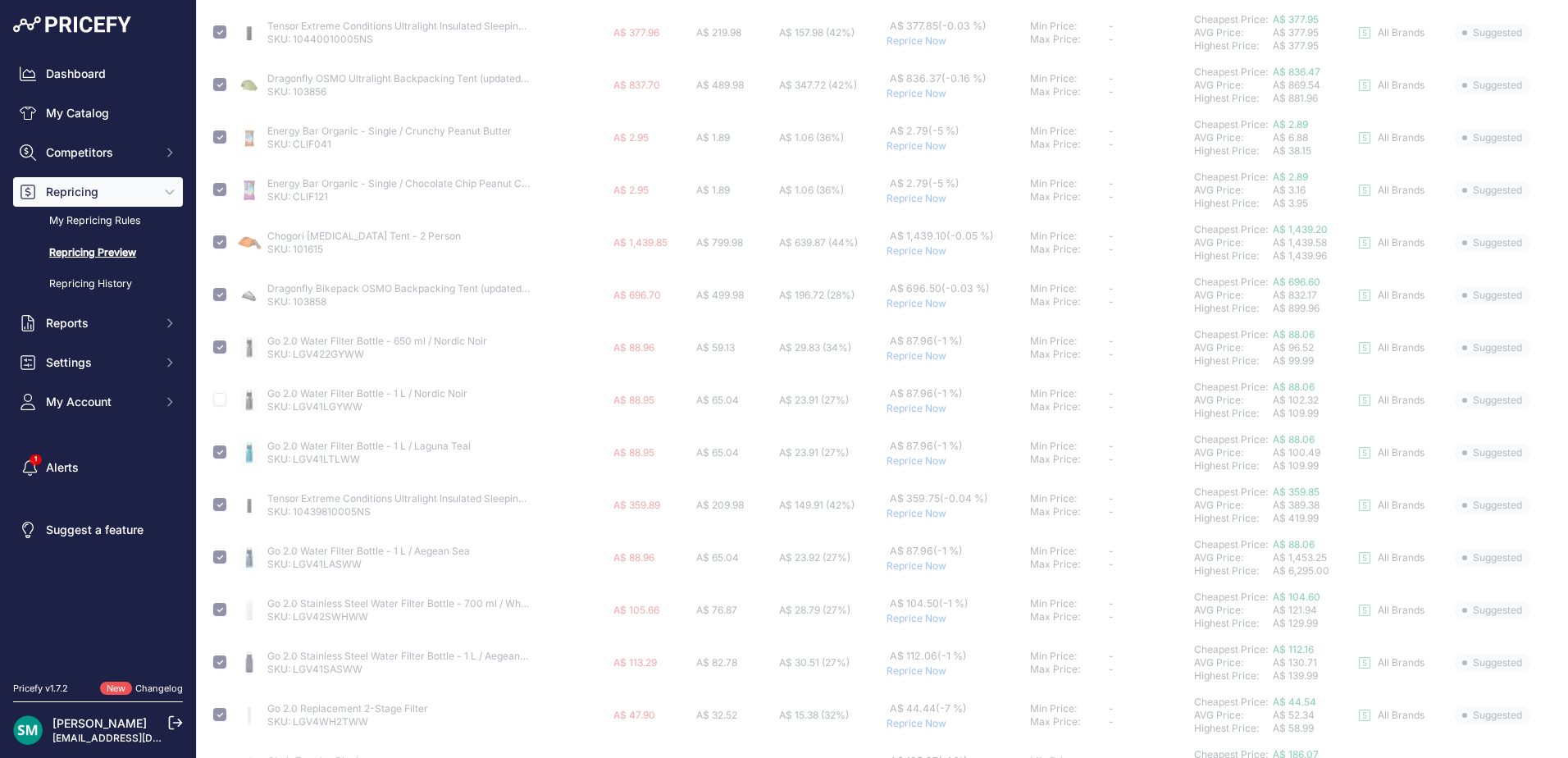
scroll to position [574, 0]
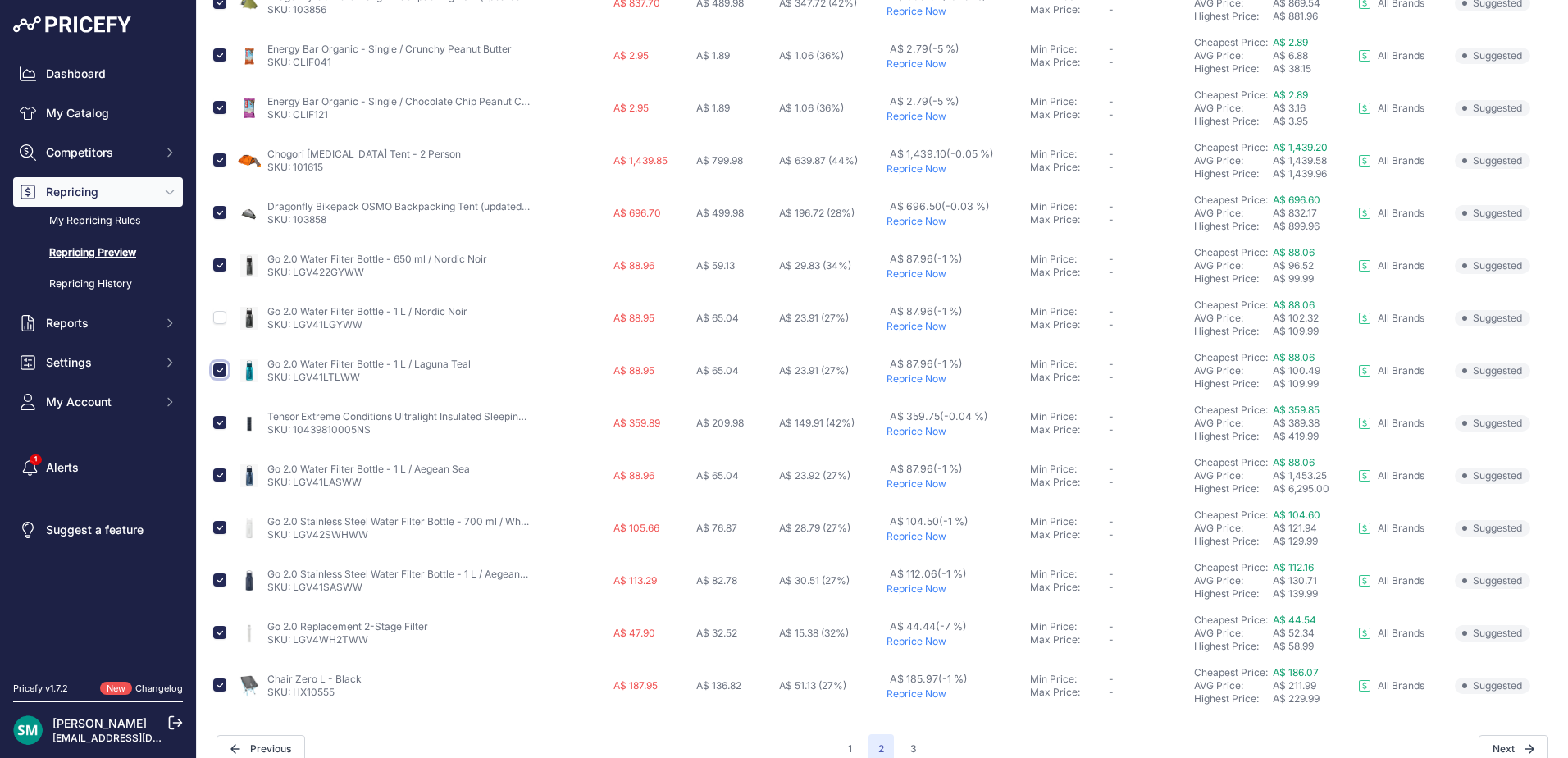
click at [220, 369] on input "checkbox" at bounding box center [219, 370] width 13 height 13
checkbox input "false"
click at [218, 421] on input "checkbox" at bounding box center [219, 422] width 13 height 13
checkbox input "false"
click at [223, 478] on input "checkbox" at bounding box center [219, 475] width 13 height 13
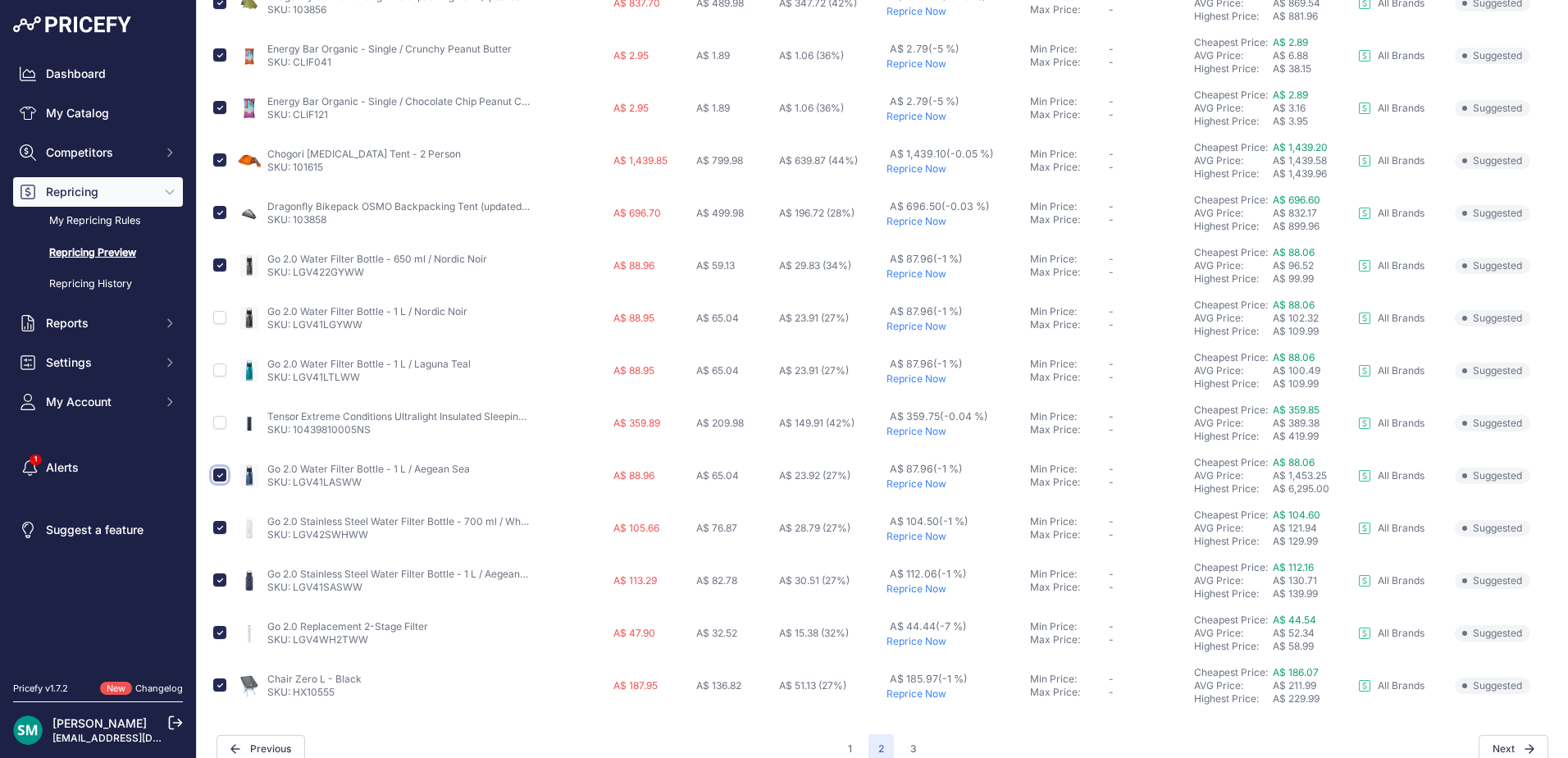
checkbox input "false"
click at [217, 525] on input "checkbox" at bounding box center [219, 527] width 13 height 13
checkbox input "false"
click at [220, 578] on input "checkbox" at bounding box center [219, 579] width 13 height 13
checkbox input "false"
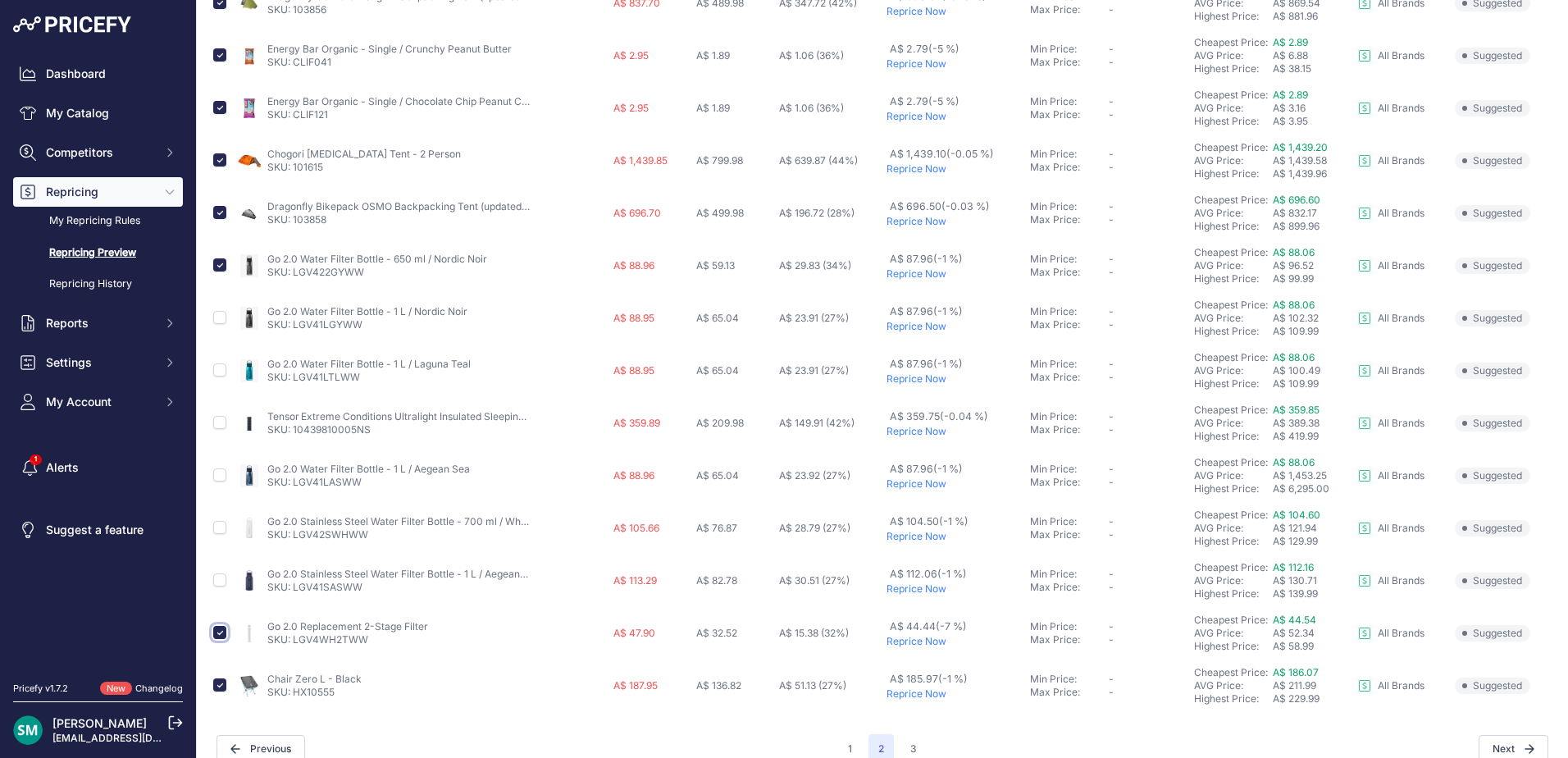
click at [219, 633] on input "checkbox" at bounding box center [219, 632] width 13 height 13
checkbox input "false"
click at [217, 685] on input "checkbox" at bounding box center [219, 684] width 13 height 13
checkbox input "false"
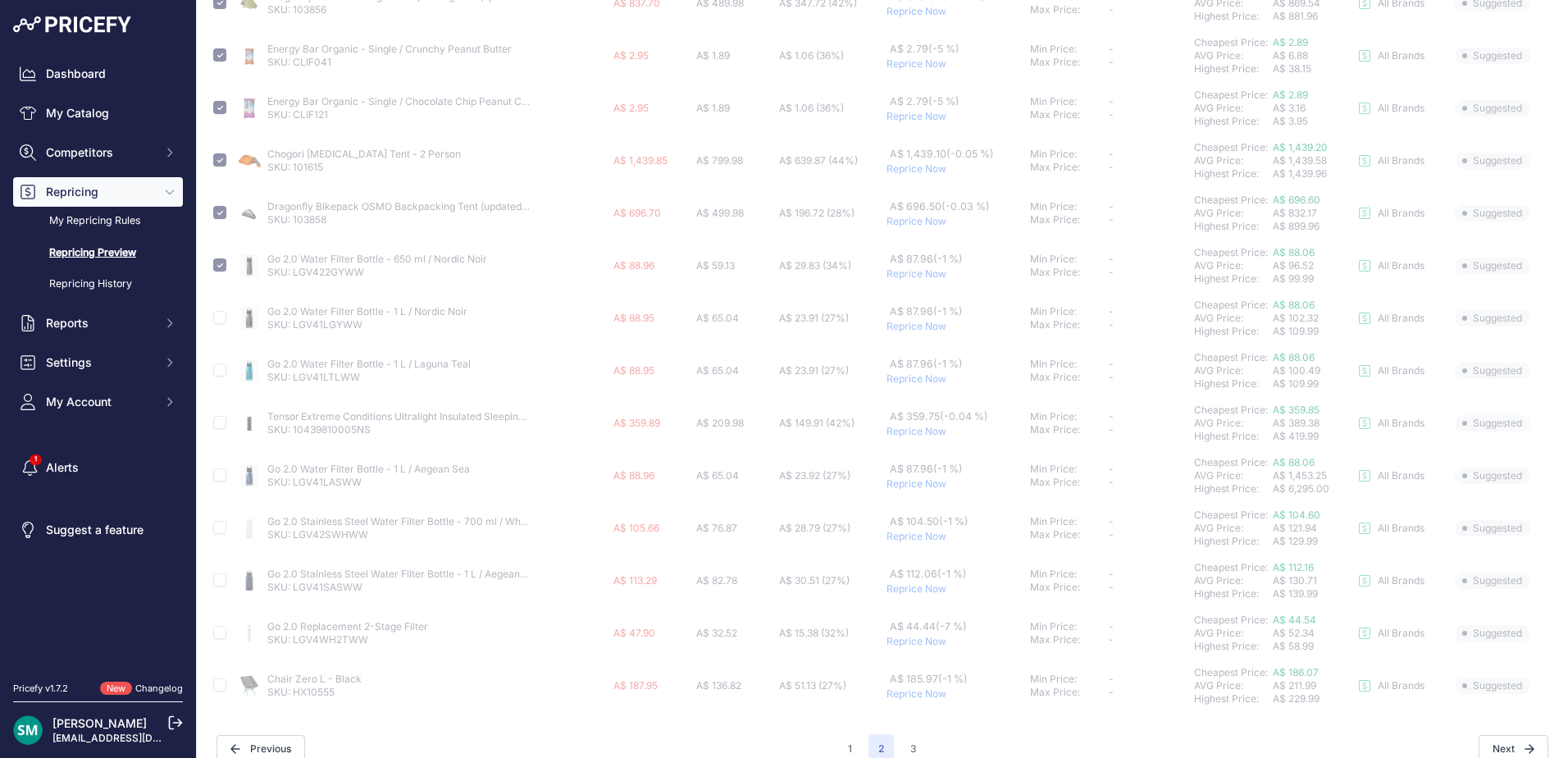
scroll to position [0, 0]
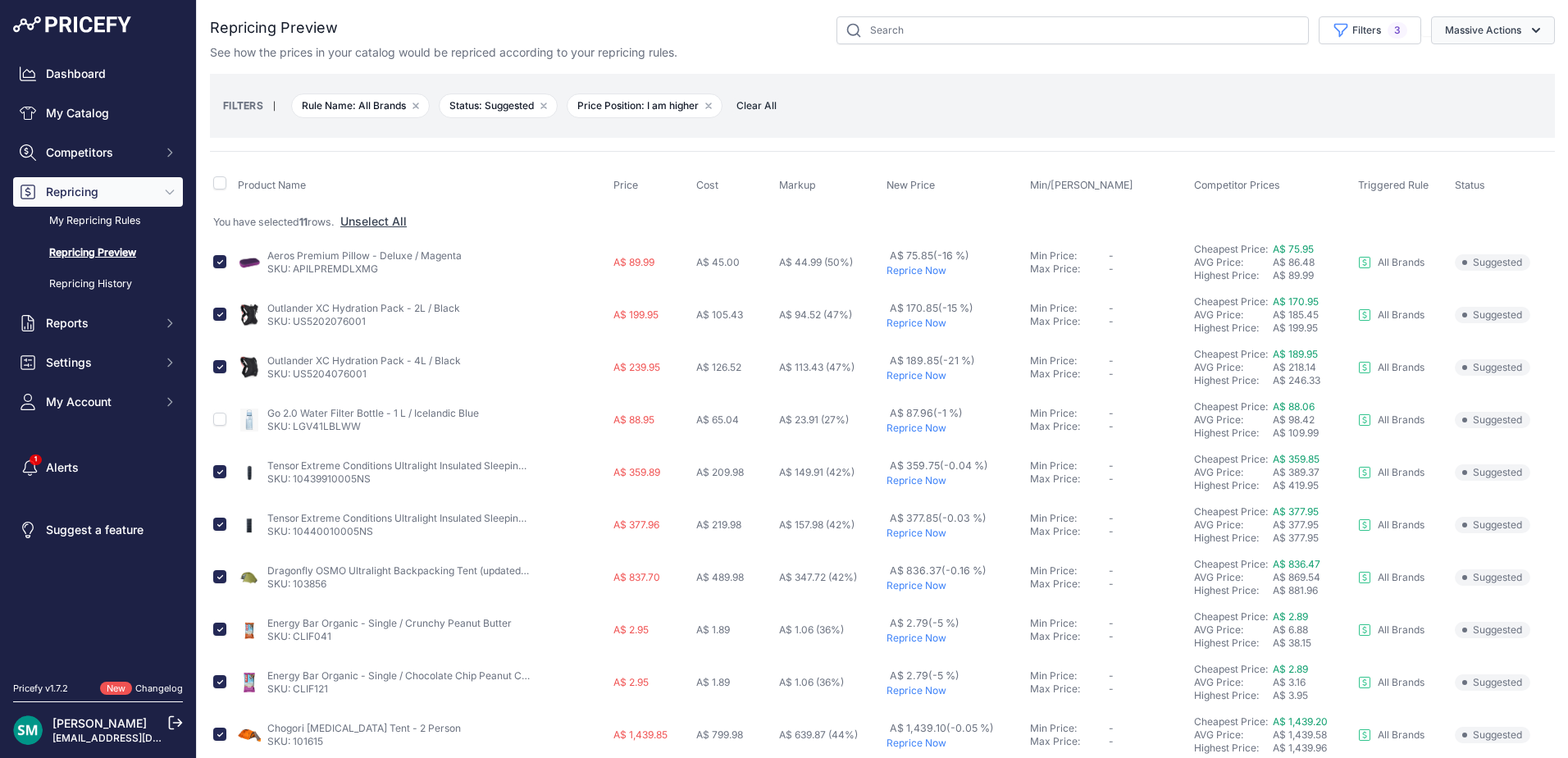
click at [1456, 27] on button "Massive Actions" at bounding box center [1493, 31] width 124 height 28
click at [1469, 71] on span "Reprice Now" at bounding box center [1471, 69] width 69 height 14
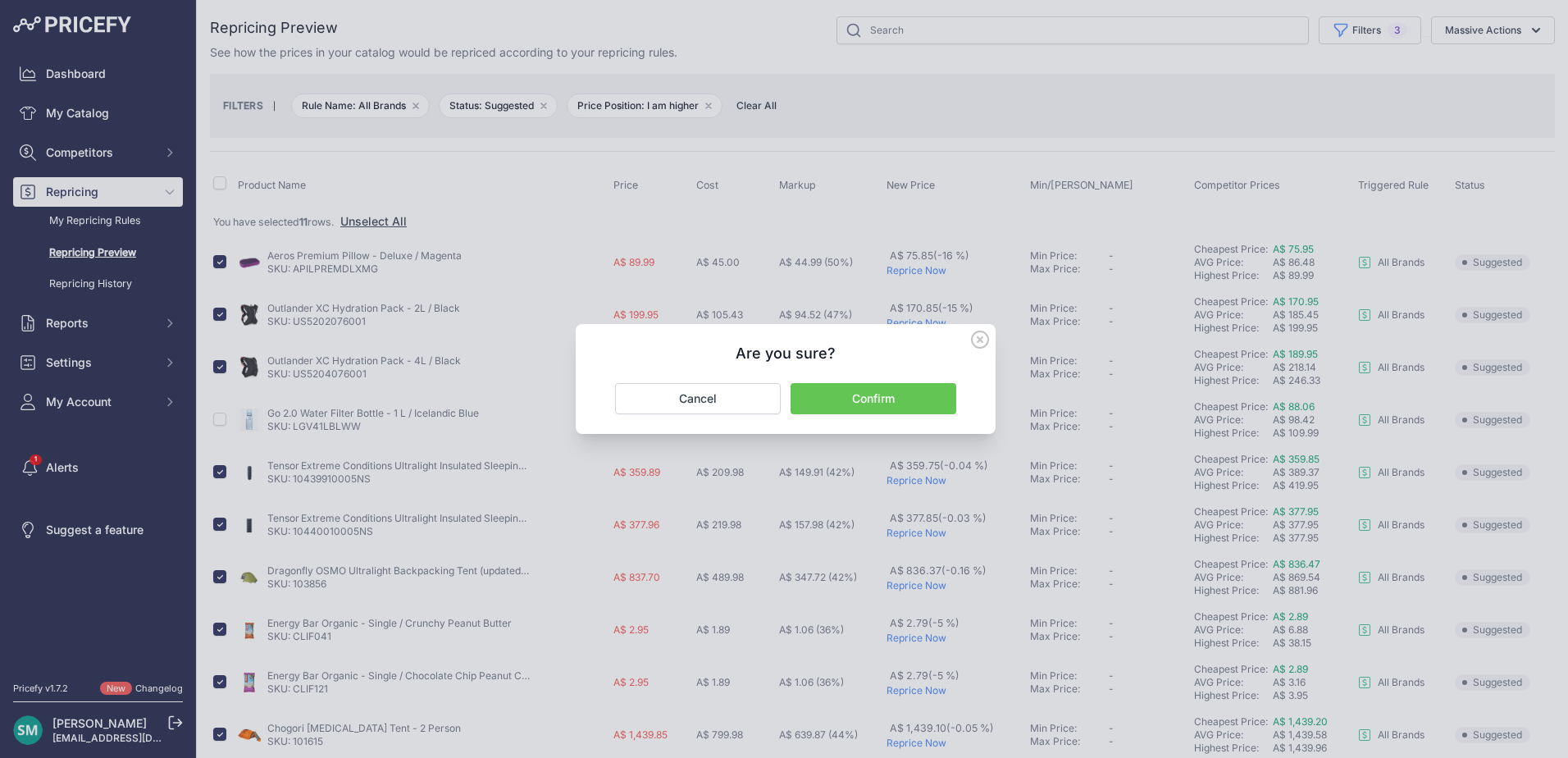
click at [896, 391] on button "Confirm" at bounding box center [873, 398] width 166 height 31
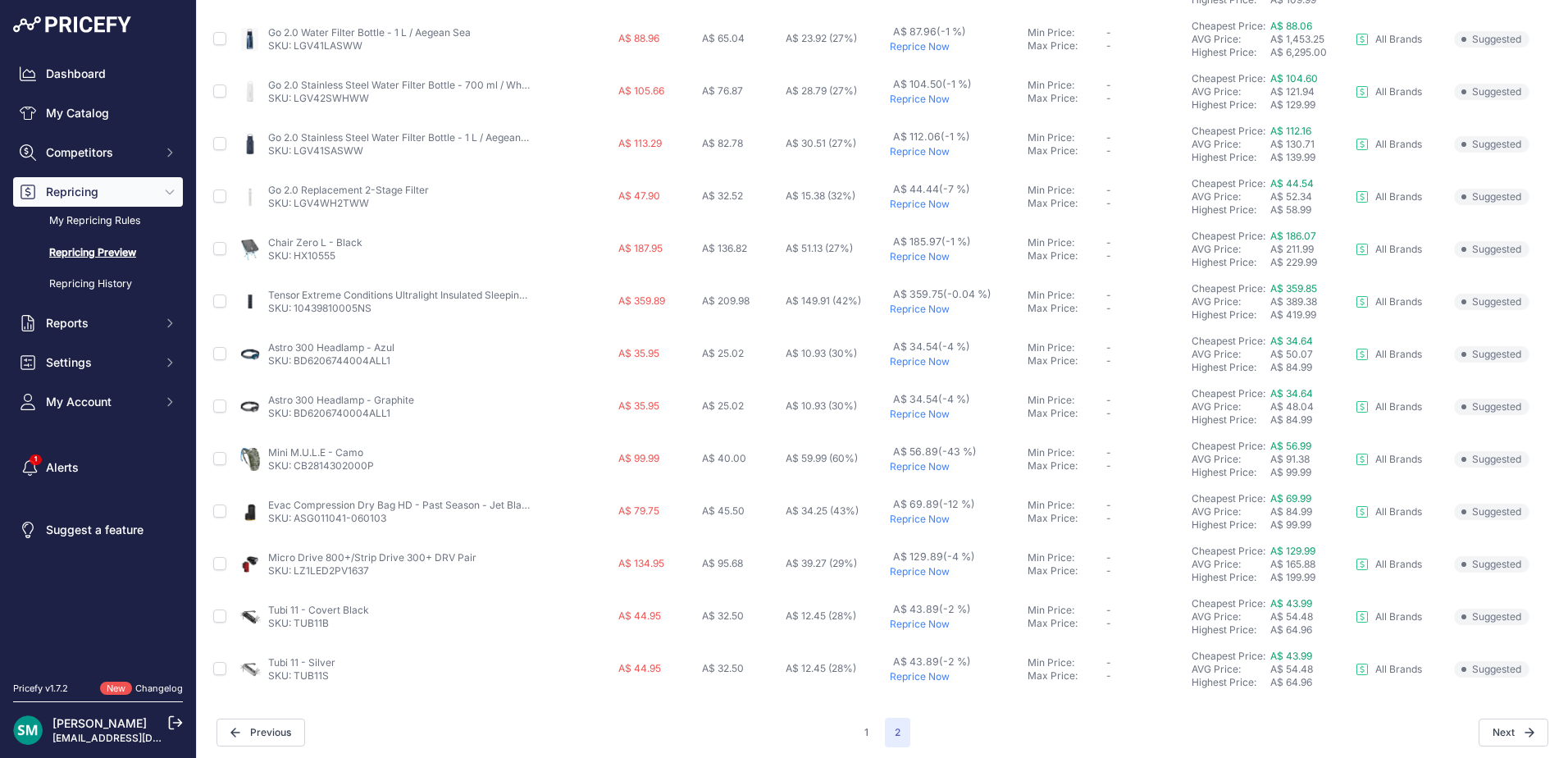
scroll to position [296, 0]
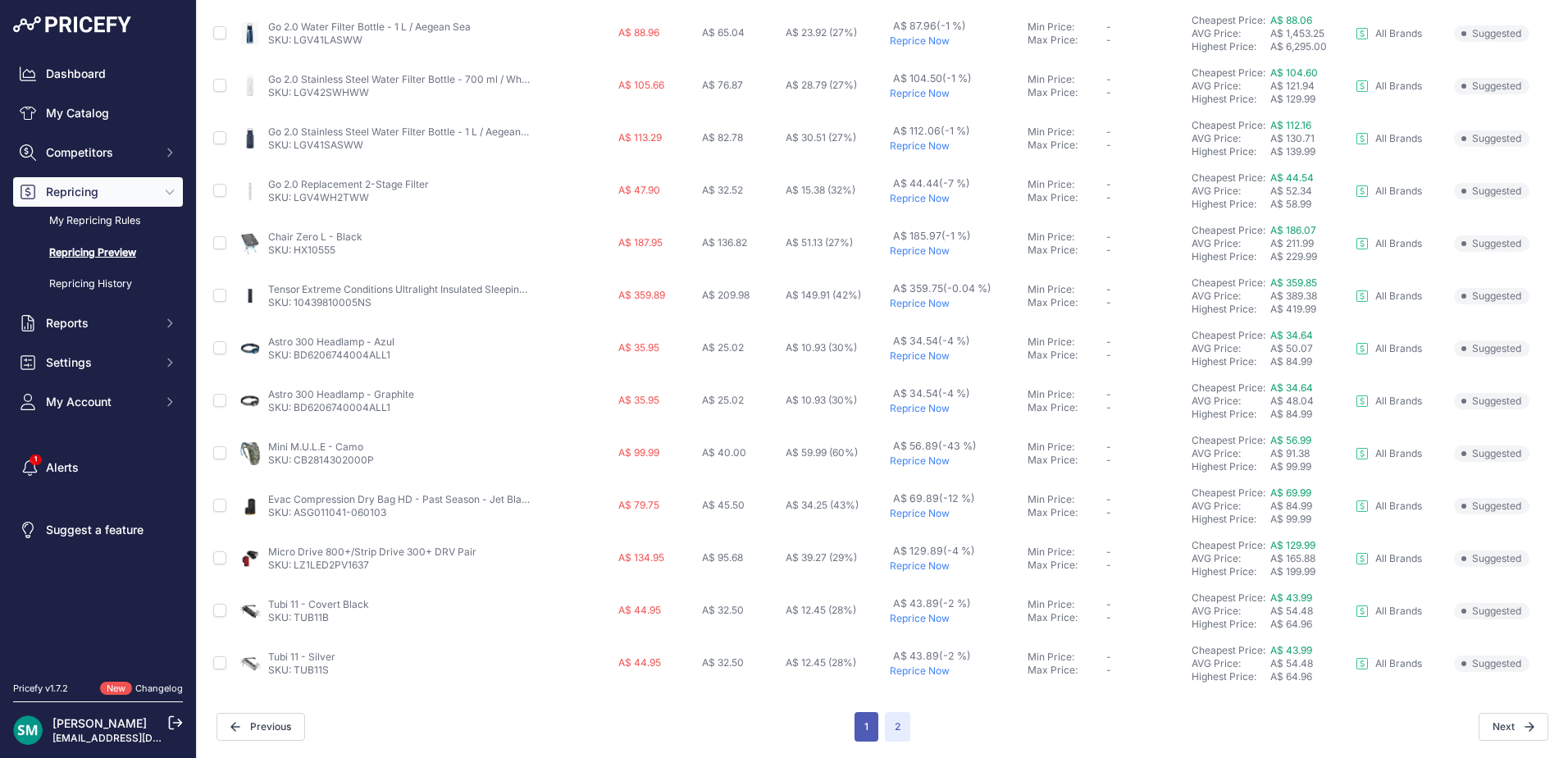
click at [862, 716] on button "1" at bounding box center [867, 727] width 24 height 30
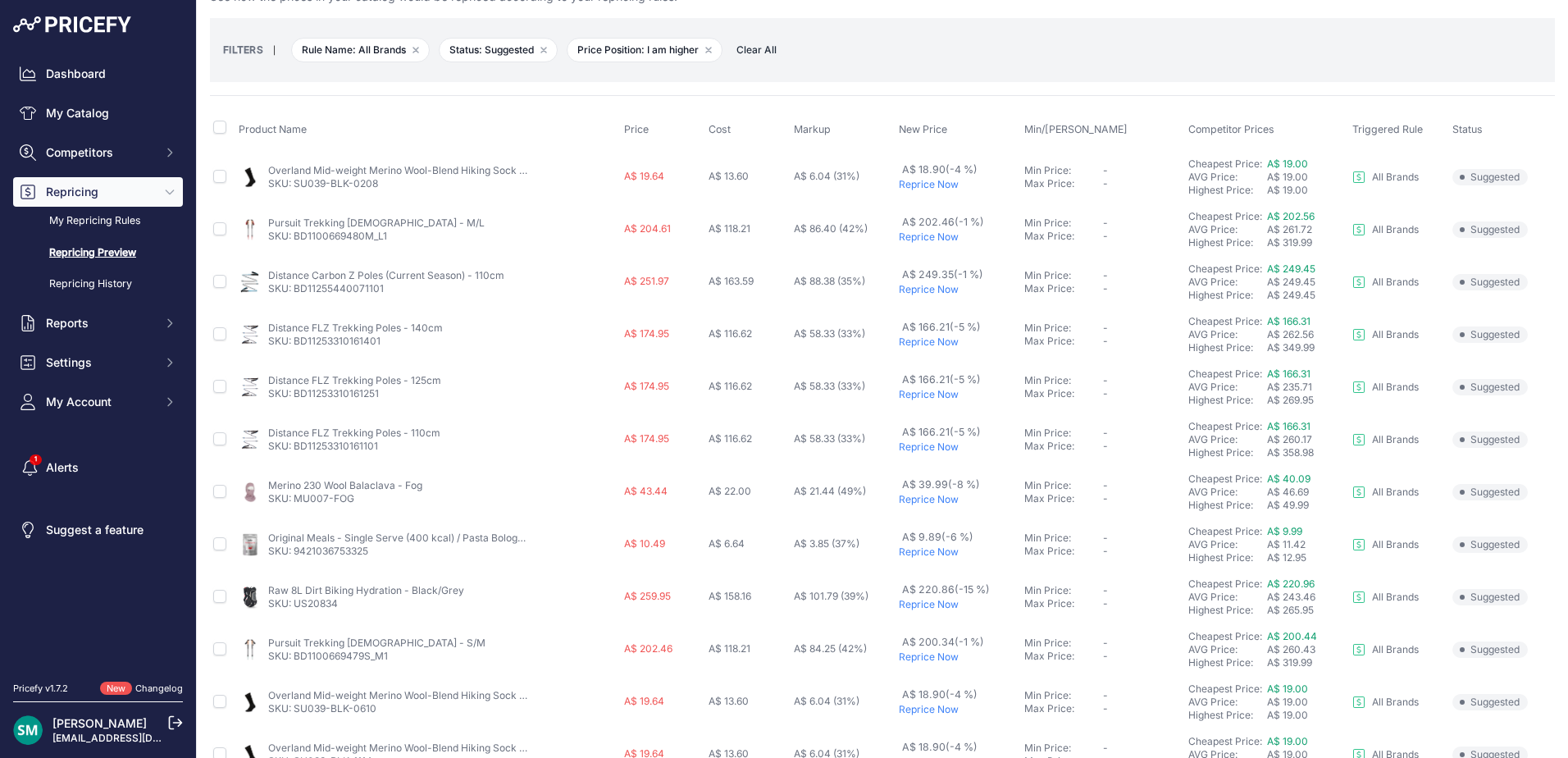
scroll to position [82, 0]
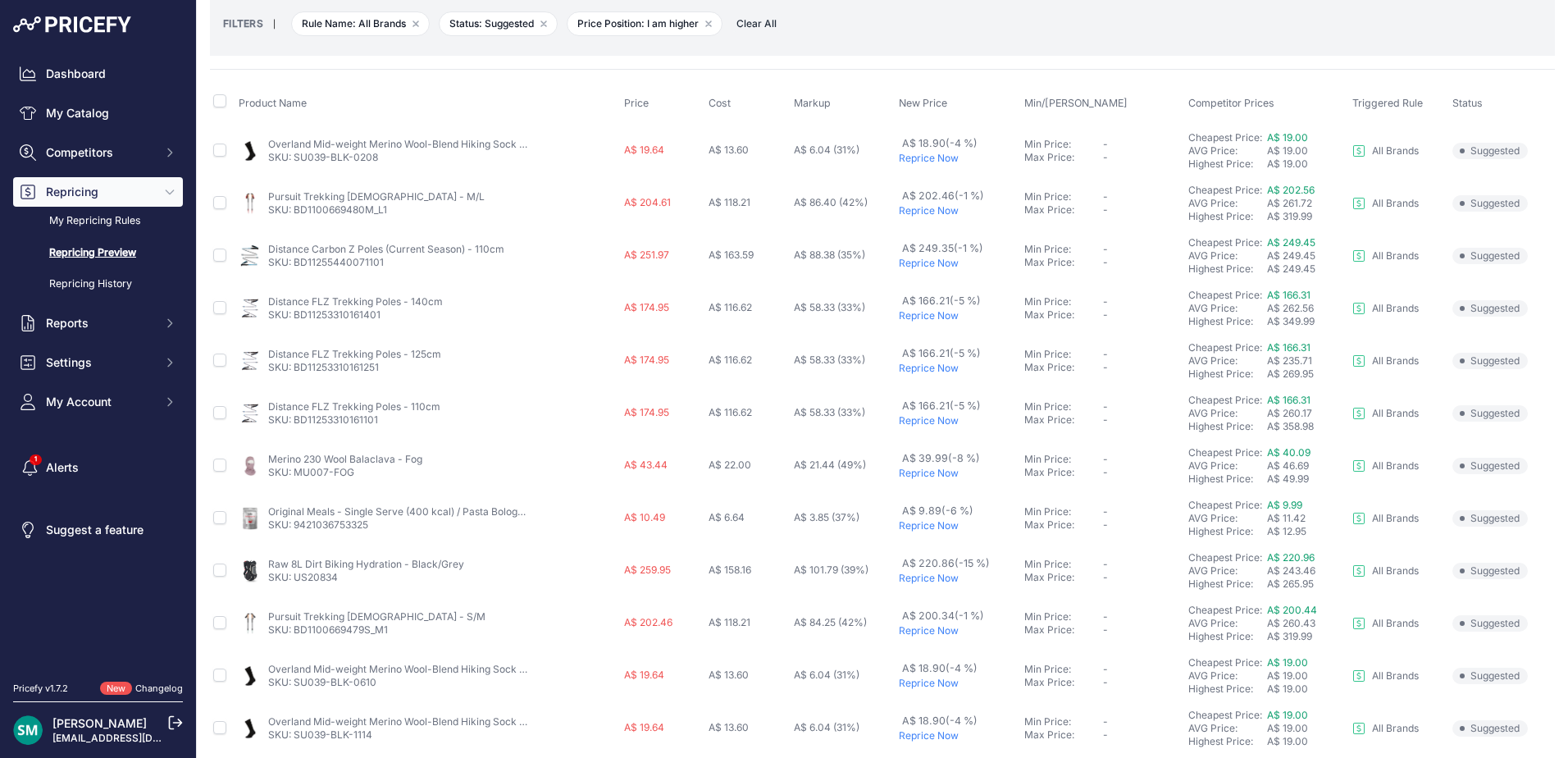
click at [927, 262] on p "Reprice Now" at bounding box center [958, 262] width 120 height 13
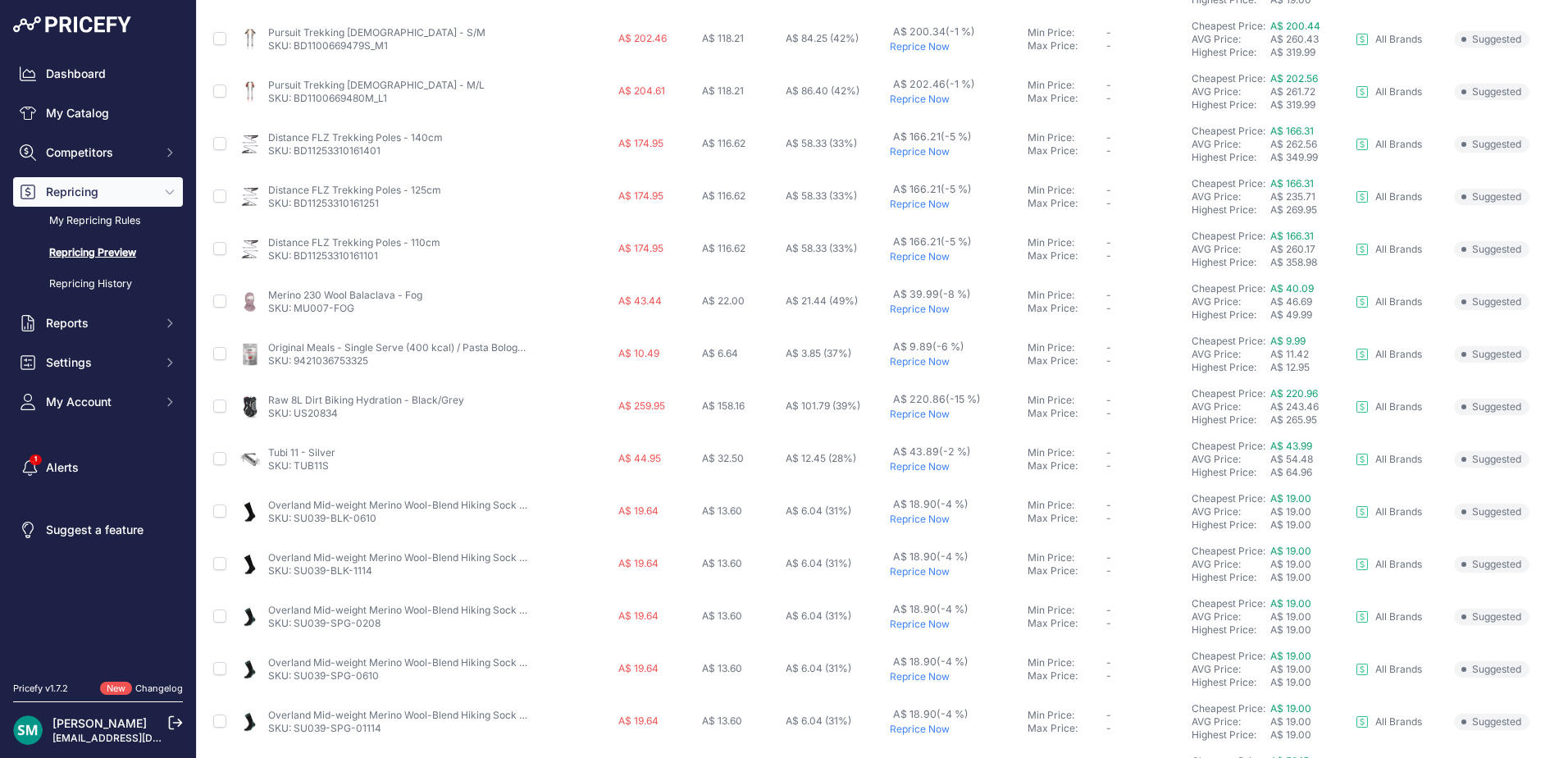
scroll to position [202, 0]
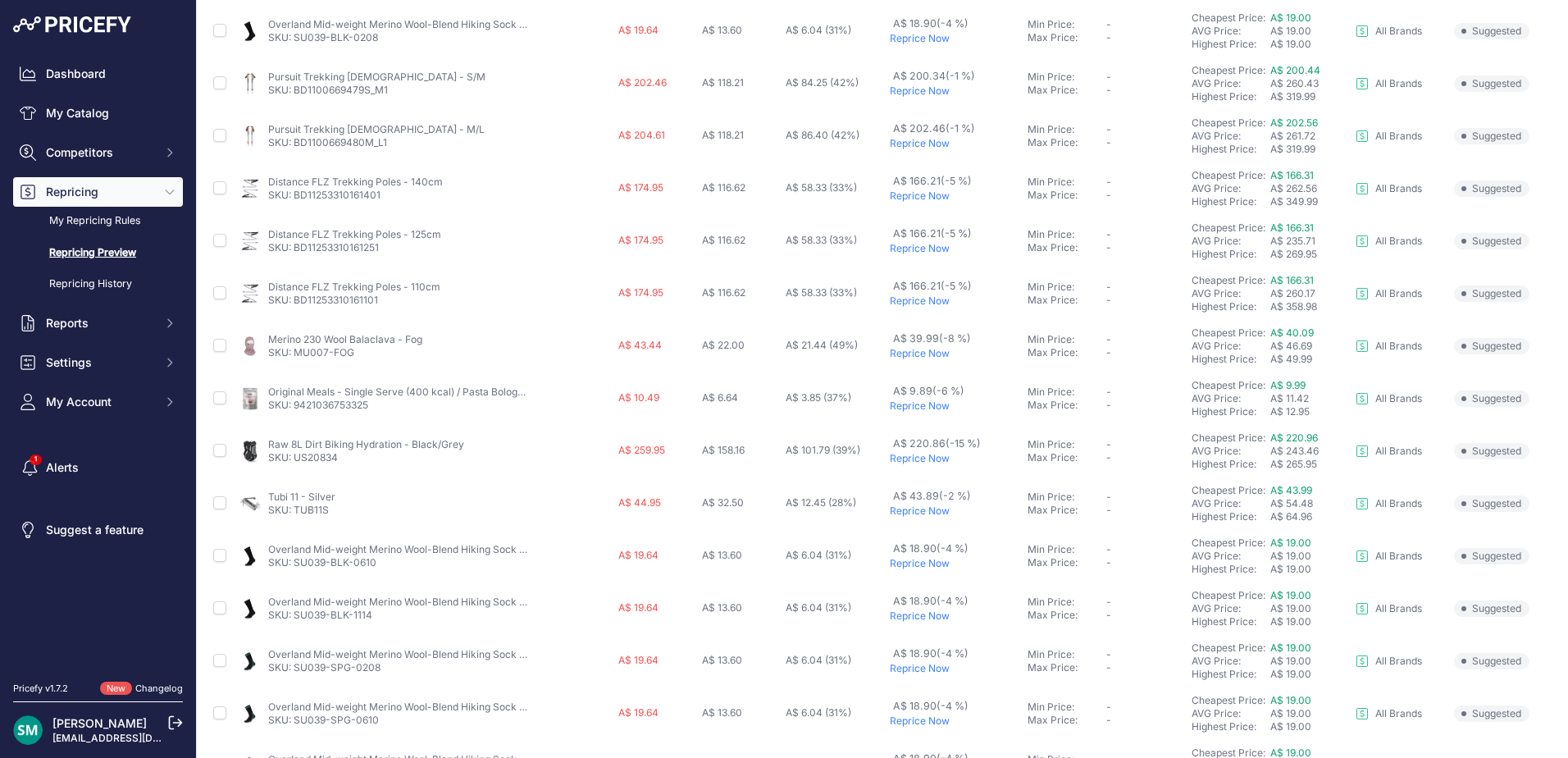
click at [926, 357] on p "Reprice Now" at bounding box center [955, 353] width 131 height 13
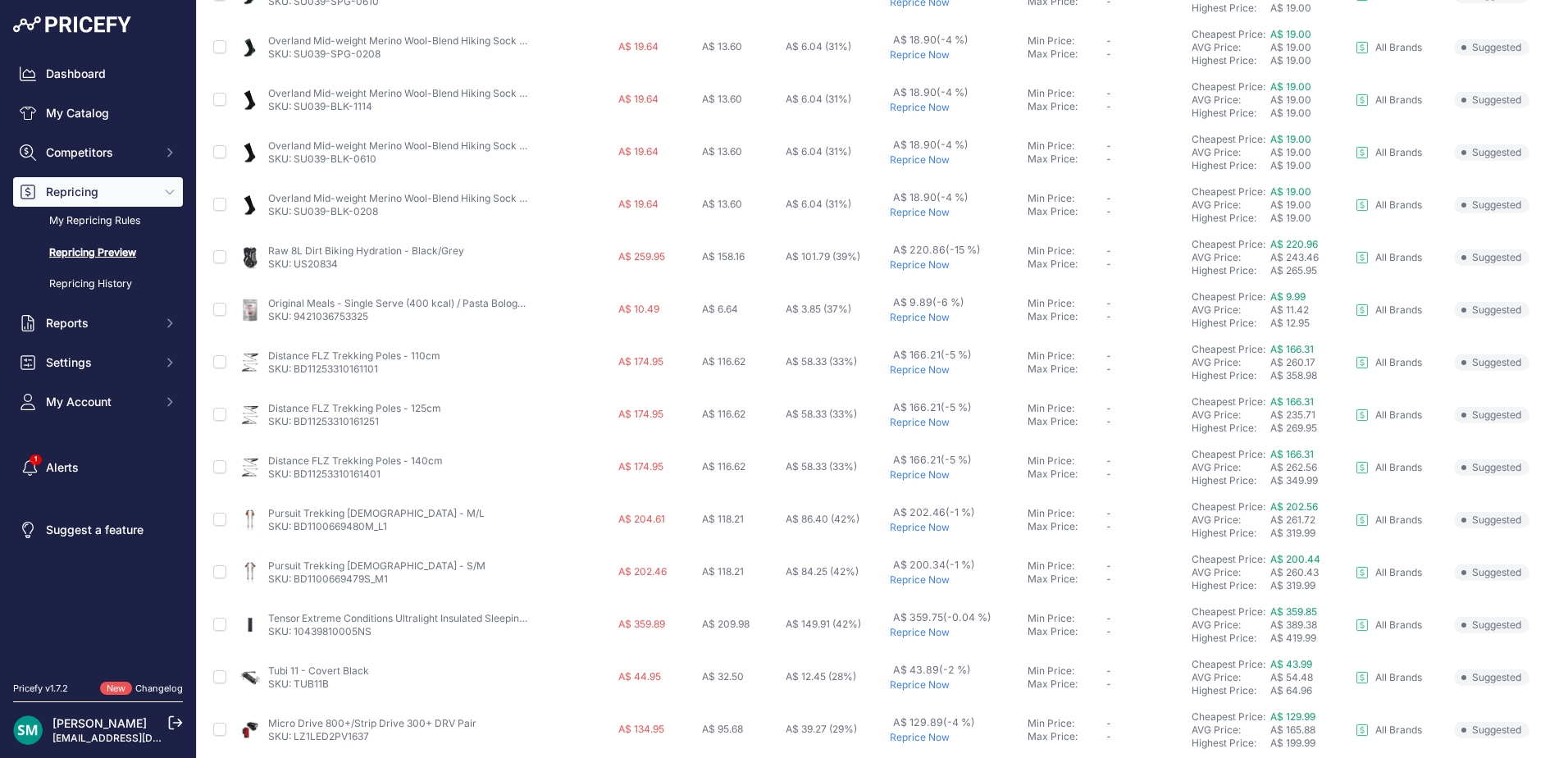
scroll to position [448, 0]
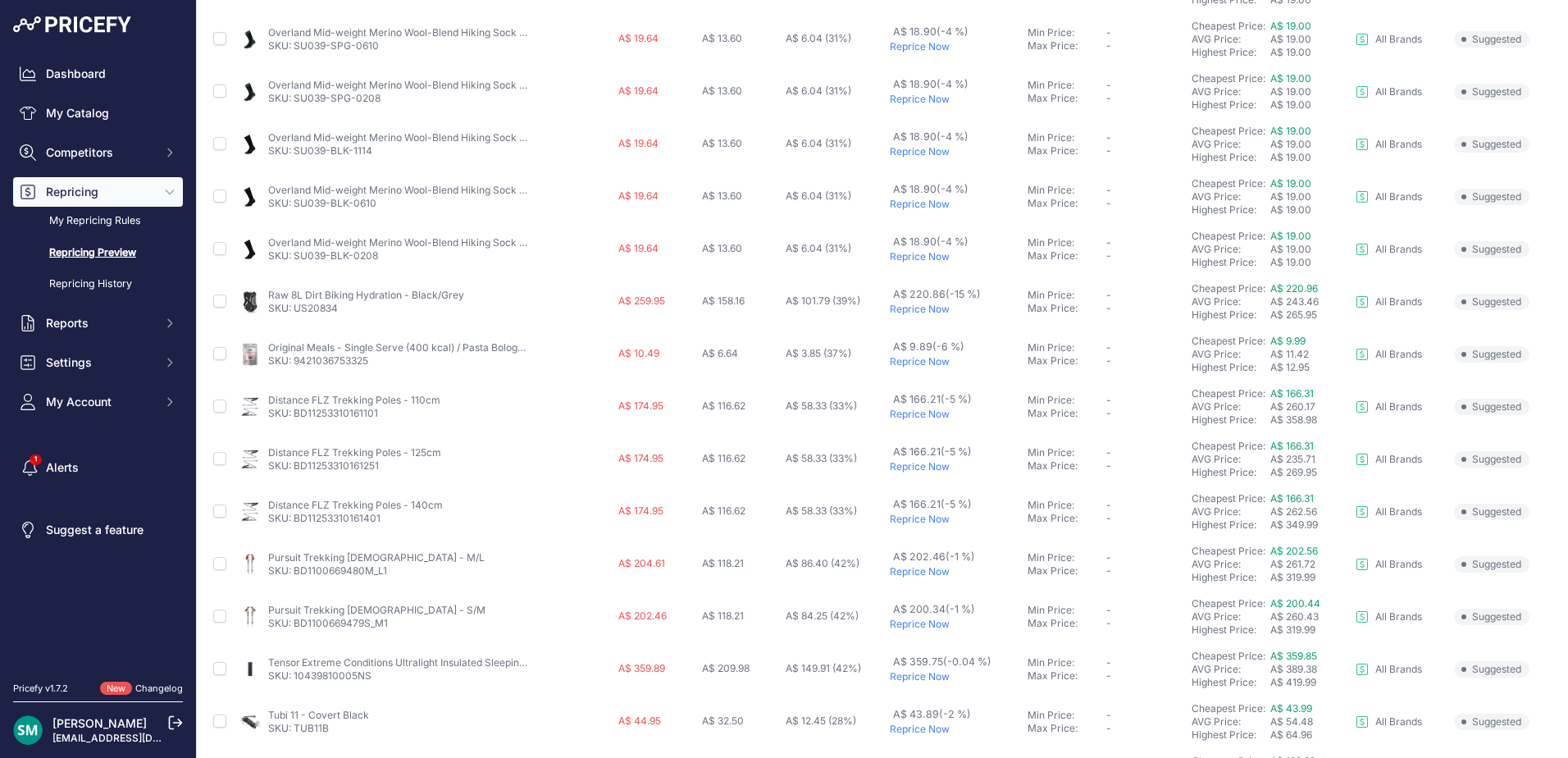
click at [927, 356] on p "Reprice Now" at bounding box center [955, 362] width 131 height 13
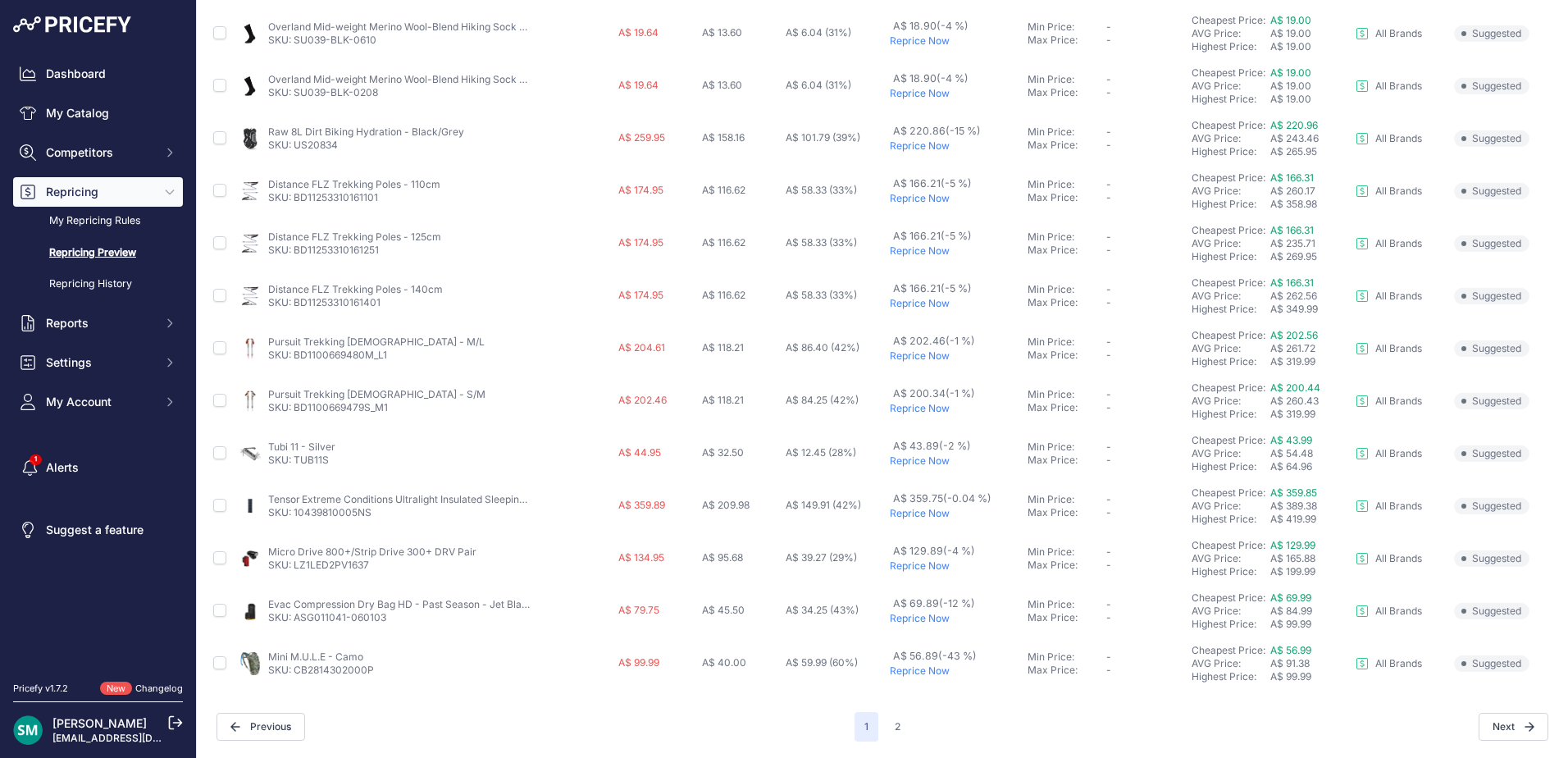
scroll to position [447, 0]
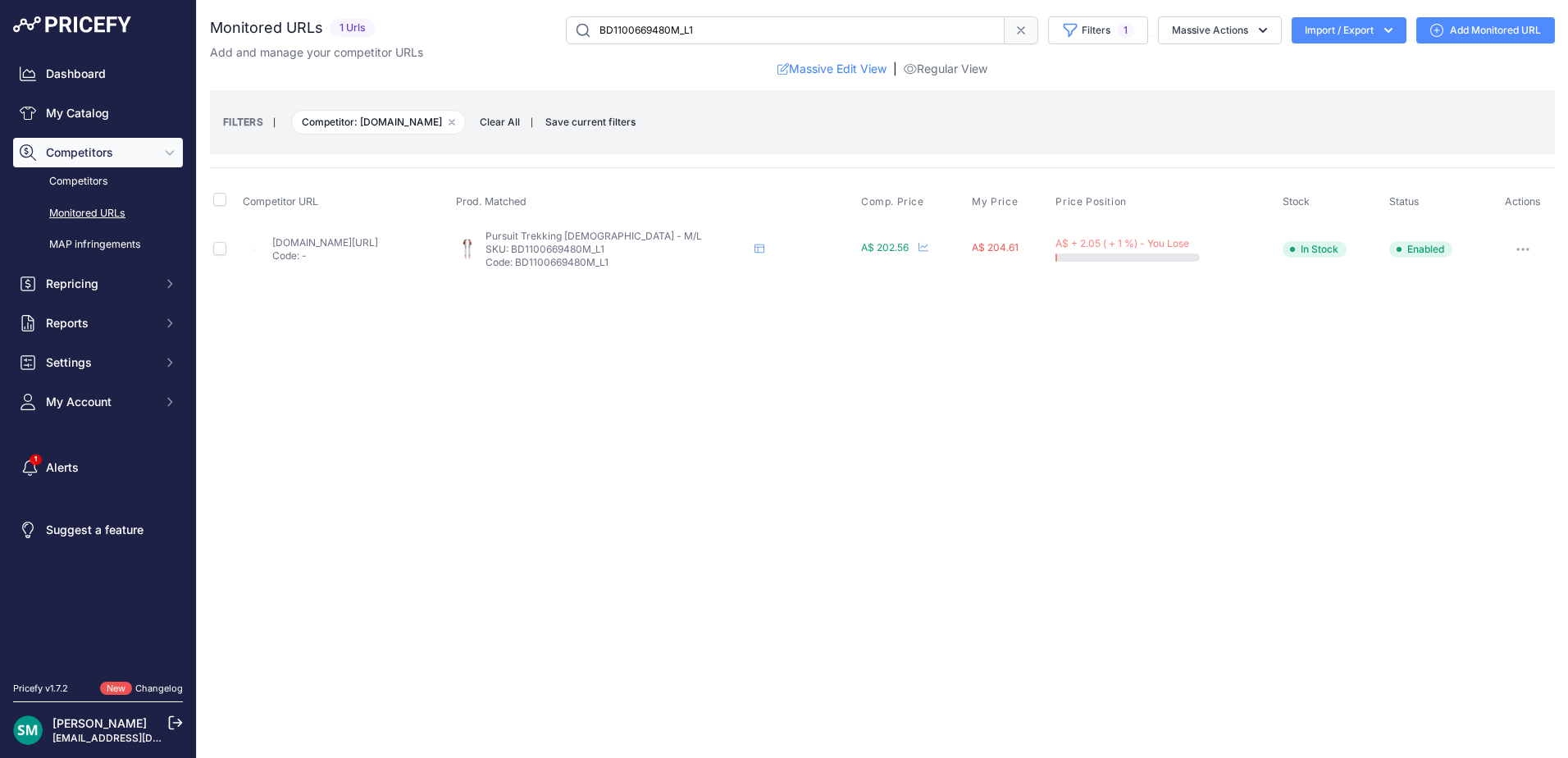
click at [378, 240] on link "wallarooadventurestore.com.au/products/black-diamond-pursuit-trekking-poles?pri…" at bounding box center [325, 242] width 106 height 12
click at [378, 243] on link "[DOMAIN_NAME][URL]" at bounding box center [325, 242] width 106 height 12
